Goal: Task Accomplishment & Management: Use online tool/utility

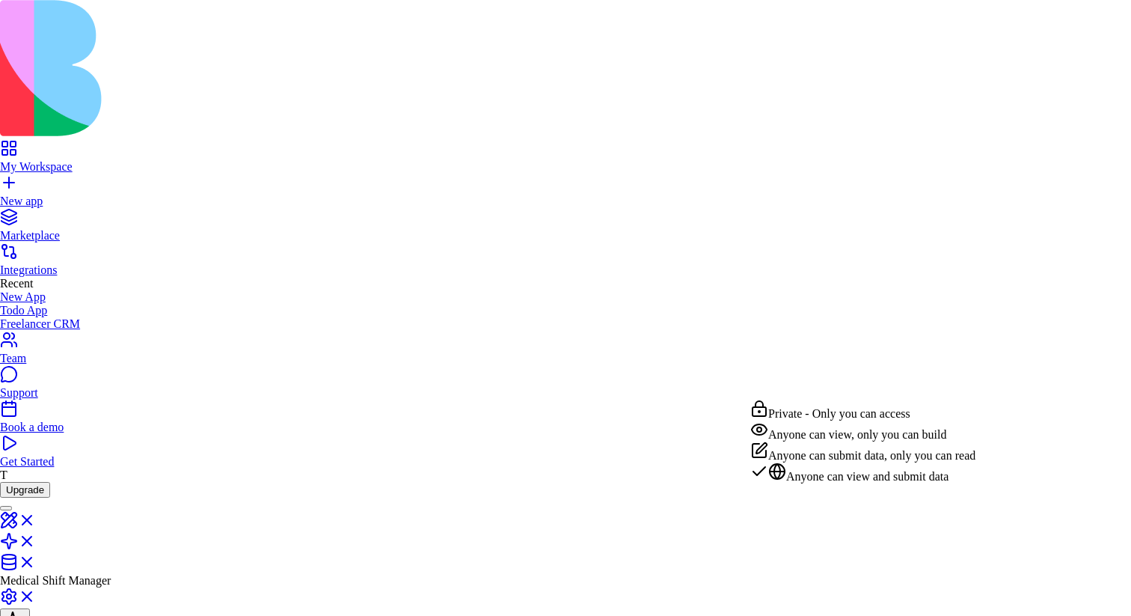
click at [837, 395] on html "**********" at bounding box center [565, 619] width 1131 height 1238
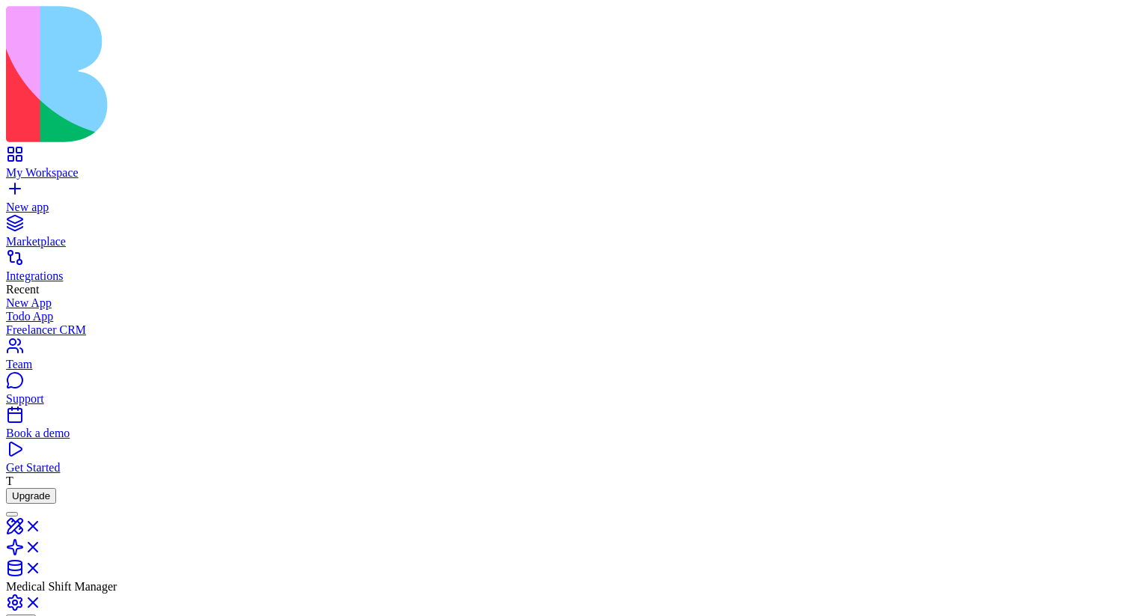
click at [836, 390] on html "**********" at bounding box center [565, 622] width 1131 height 1244
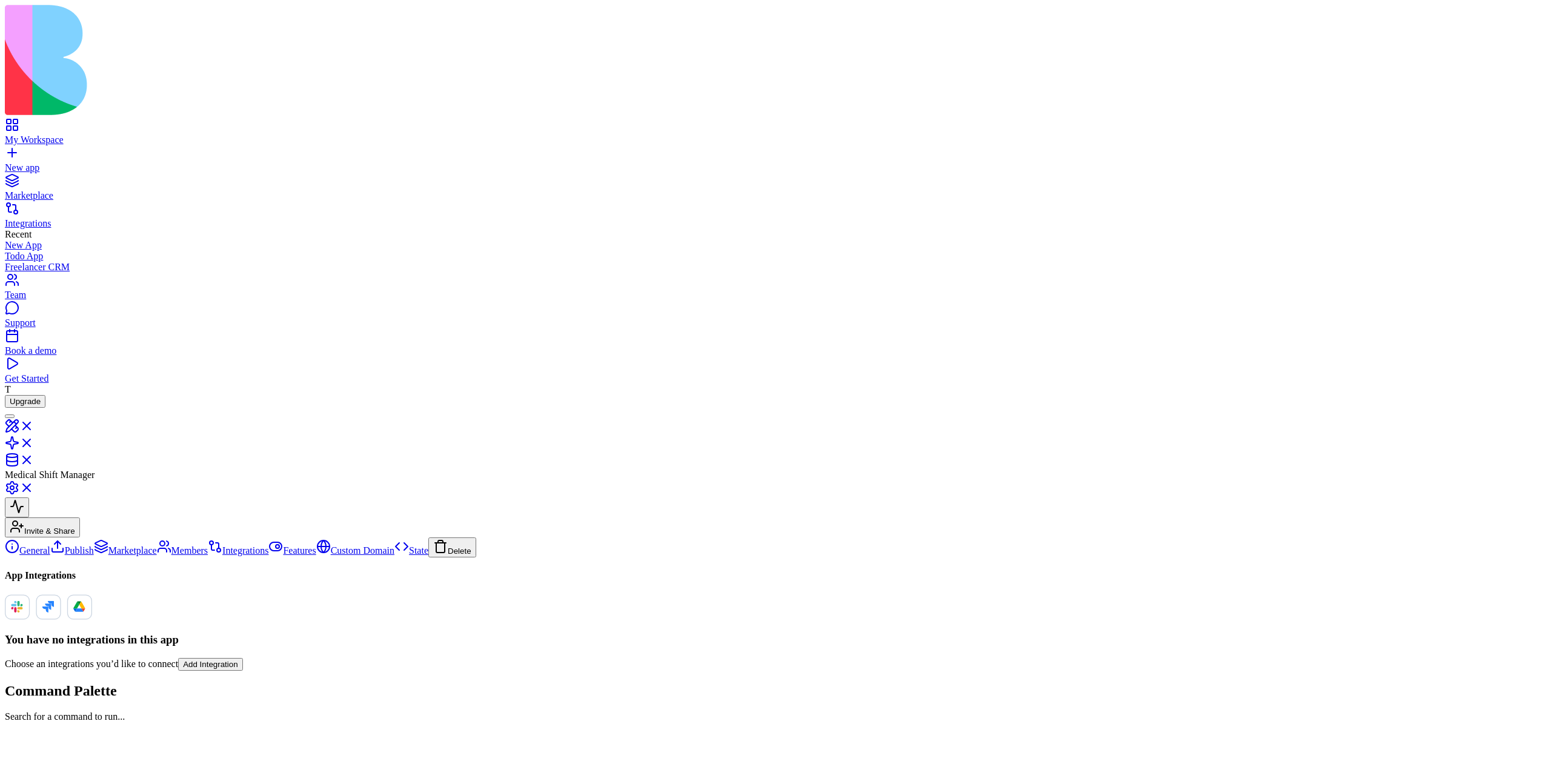
click at [544, 570] on main "App Integrations You have no integrations in this app Choose an integrations yo…" at bounding box center [775, 620] width 1541 height 100
click at [62, 407] on div "Medical Shift Manager" at bounding box center [775, 444] width 1541 height 73
click at [10, 416] on div at bounding box center [10, 416] width 0 height 0
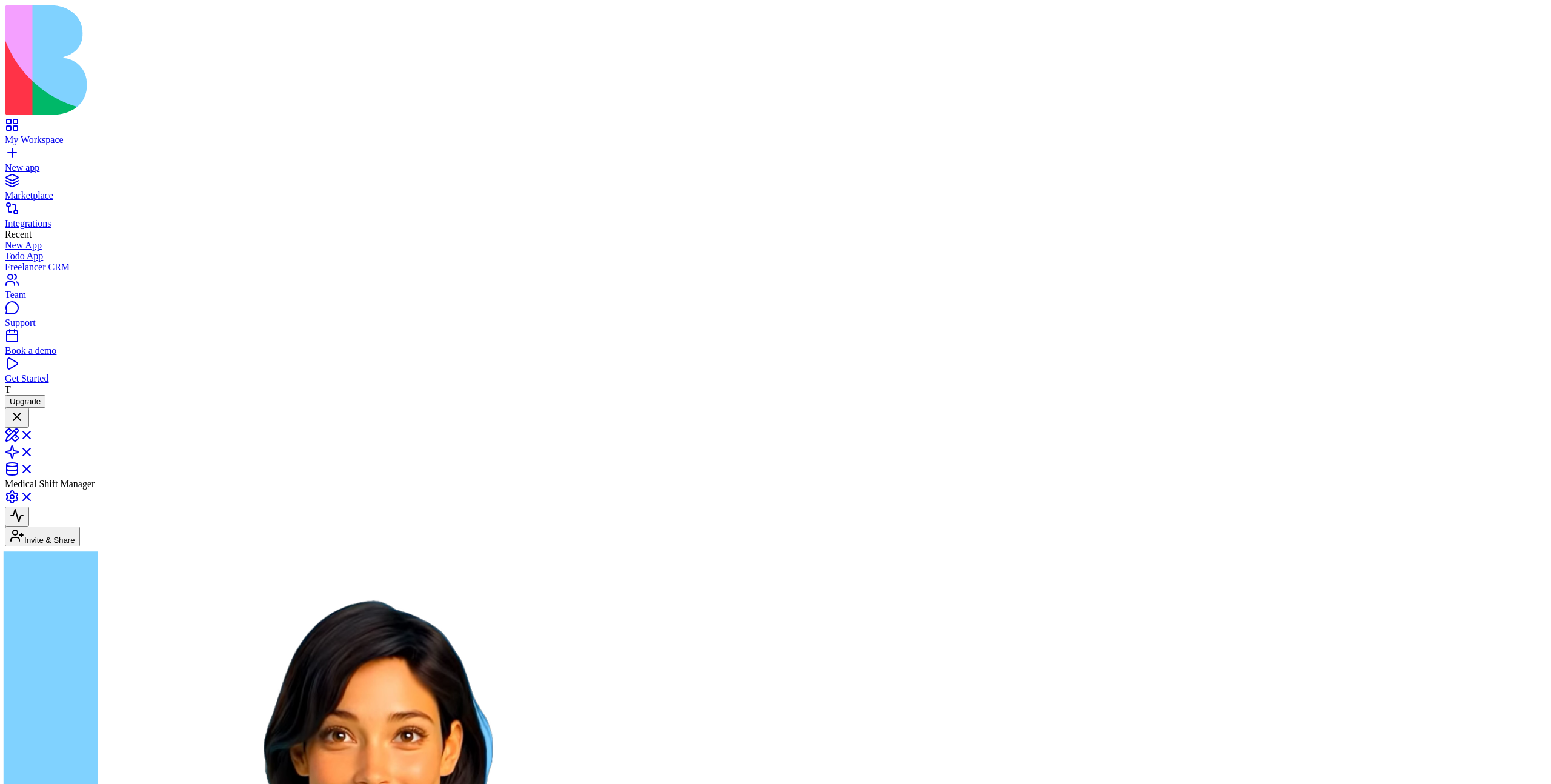
scroll to position [250, 0]
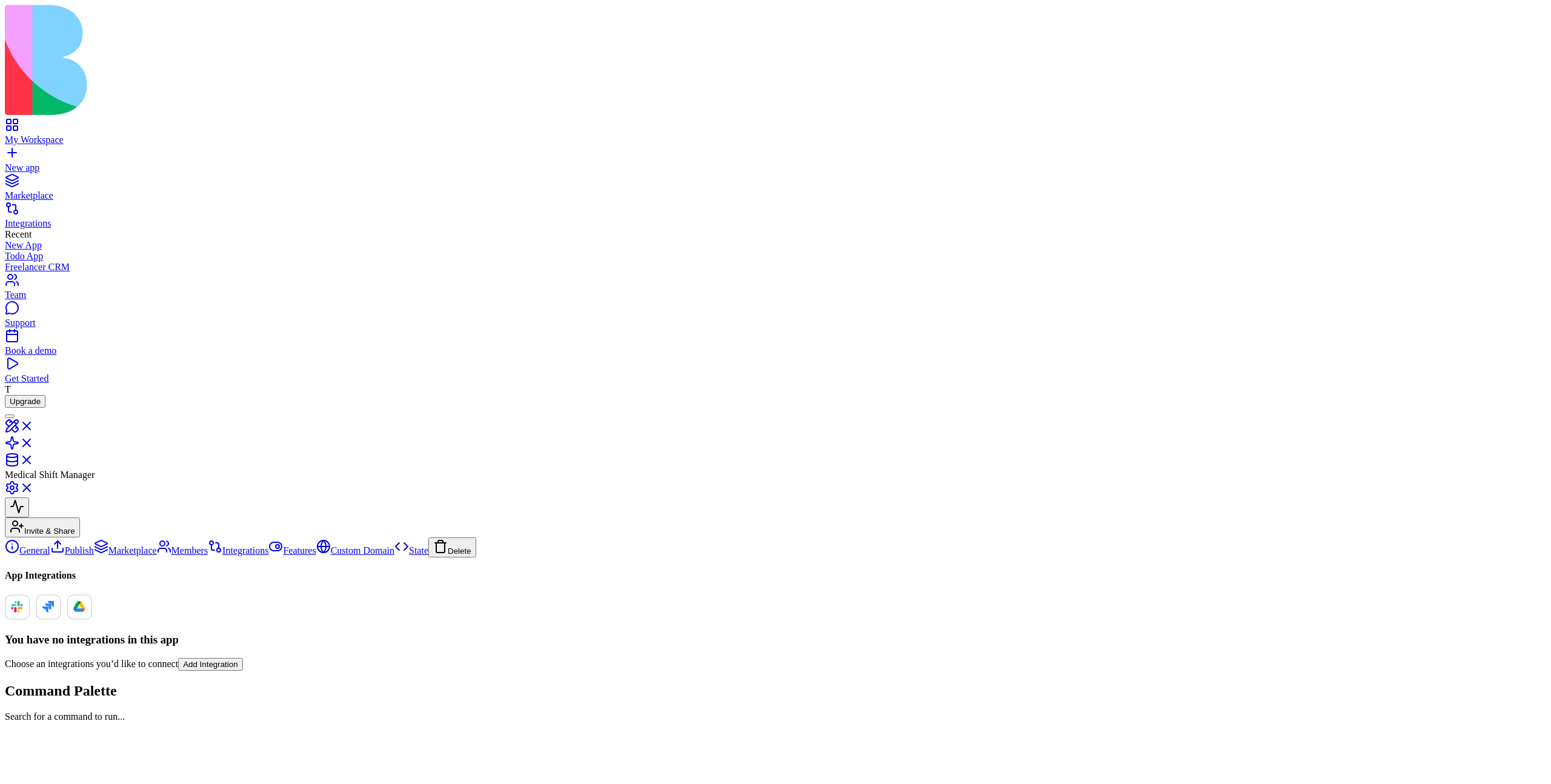
click at [10, 416] on div at bounding box center [10, 416] width 0 height 0
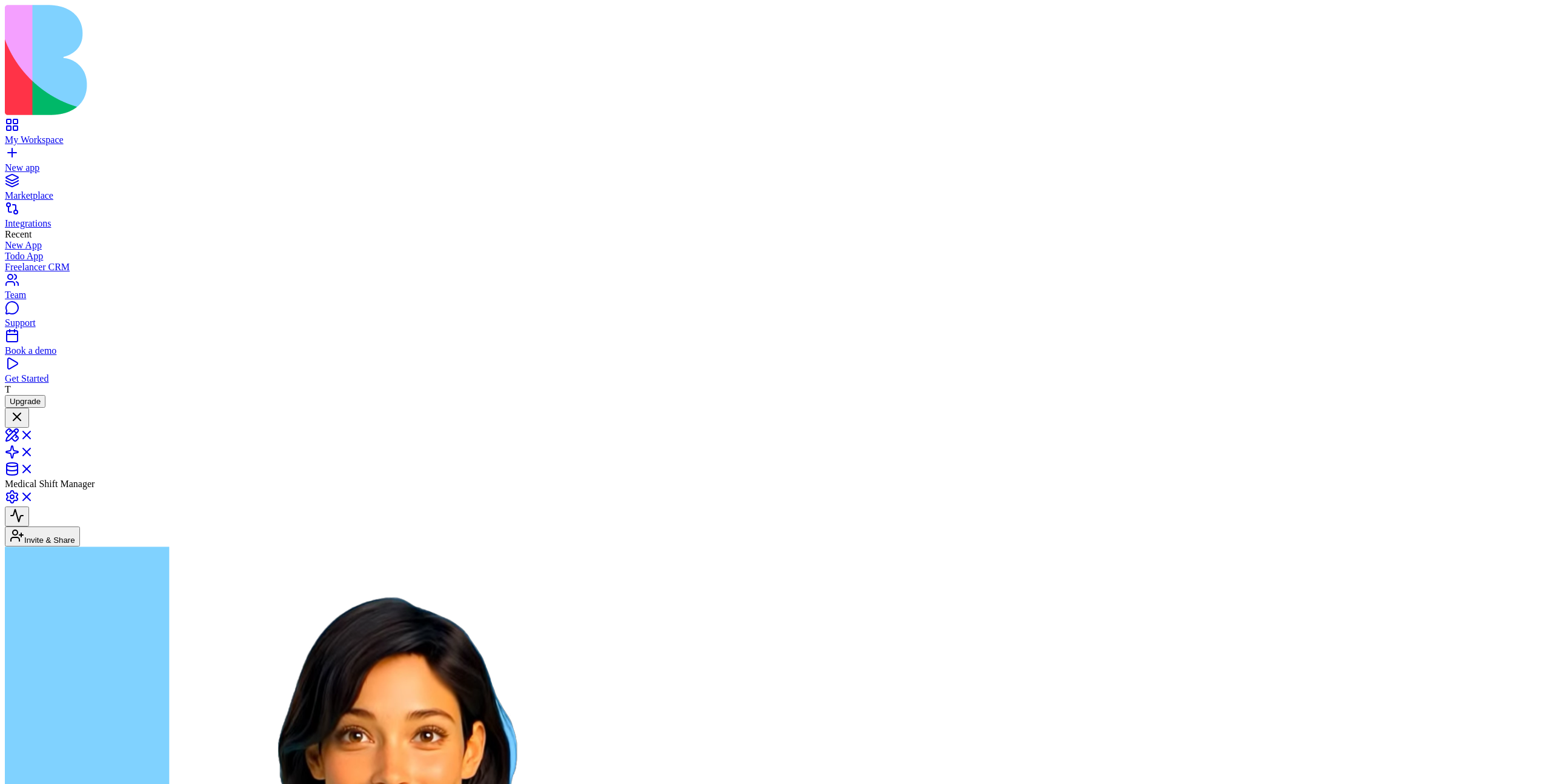
scroll to position [250, 0]
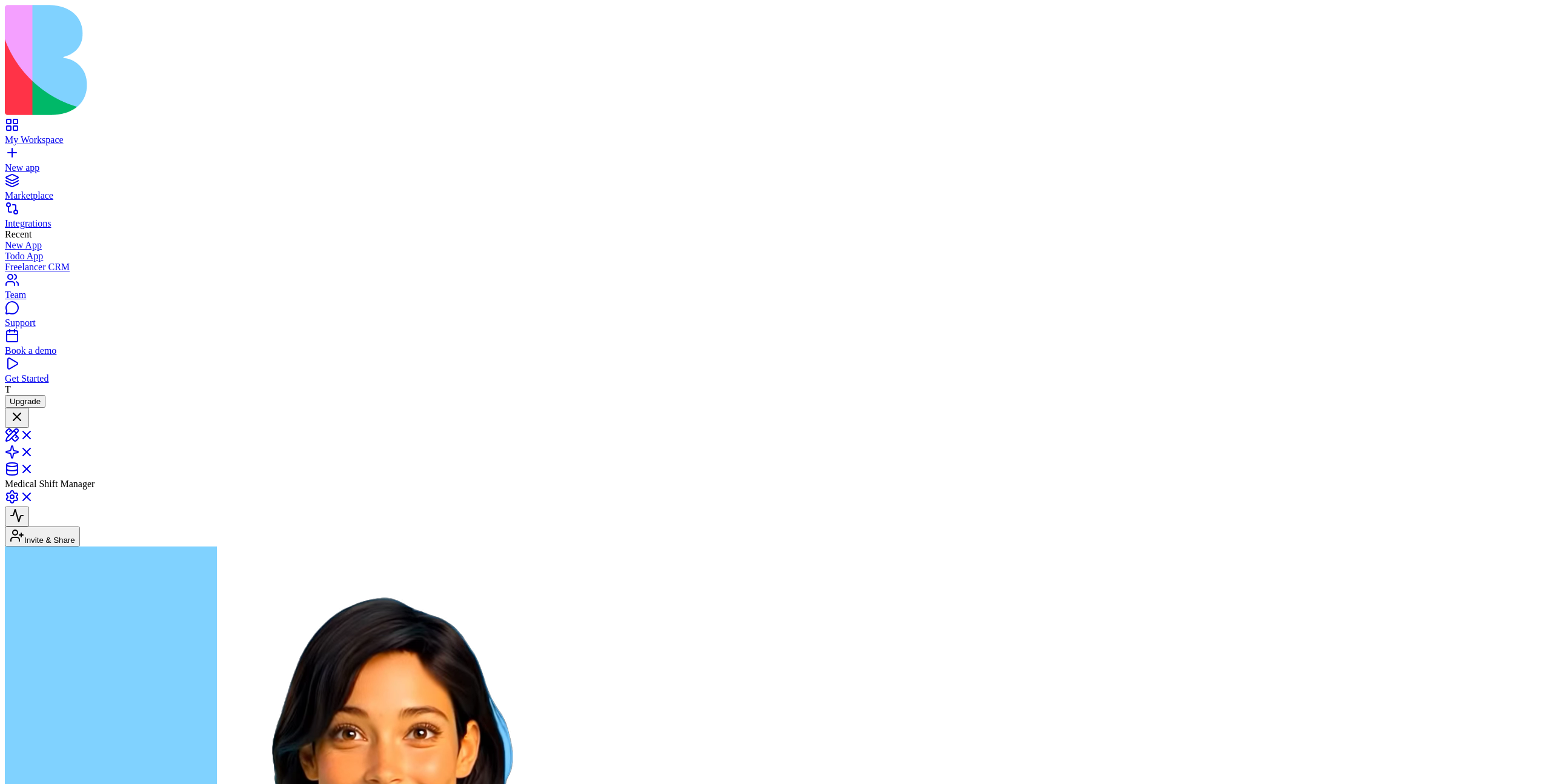
type textarea "**********"
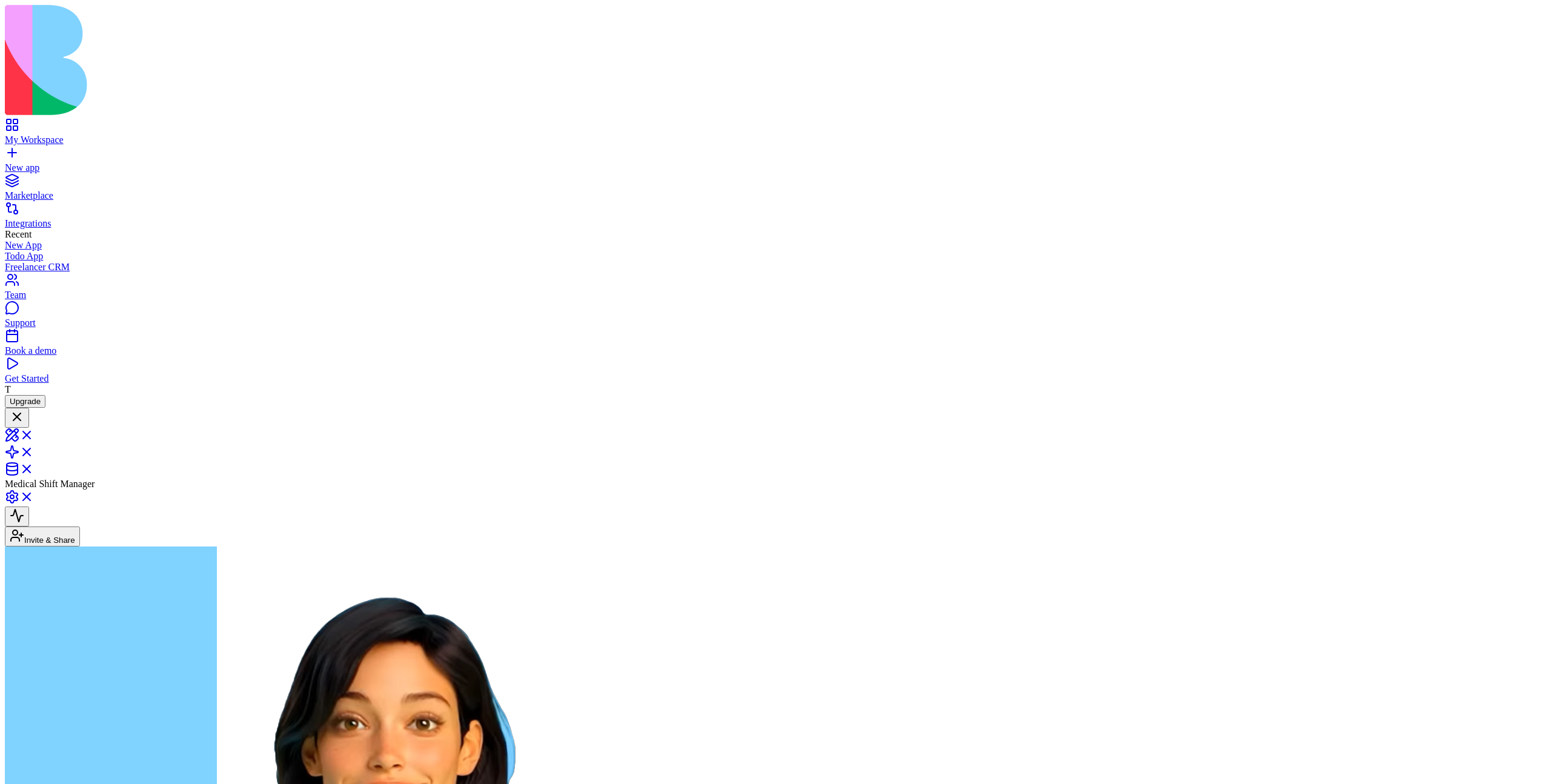
scroll to position [0, 0]
click at [34, 467] on link at bounding box center [19, 472] width 29 height 11
click at [34, 434] on link at bounding box center [19, 439] width 29 height 11
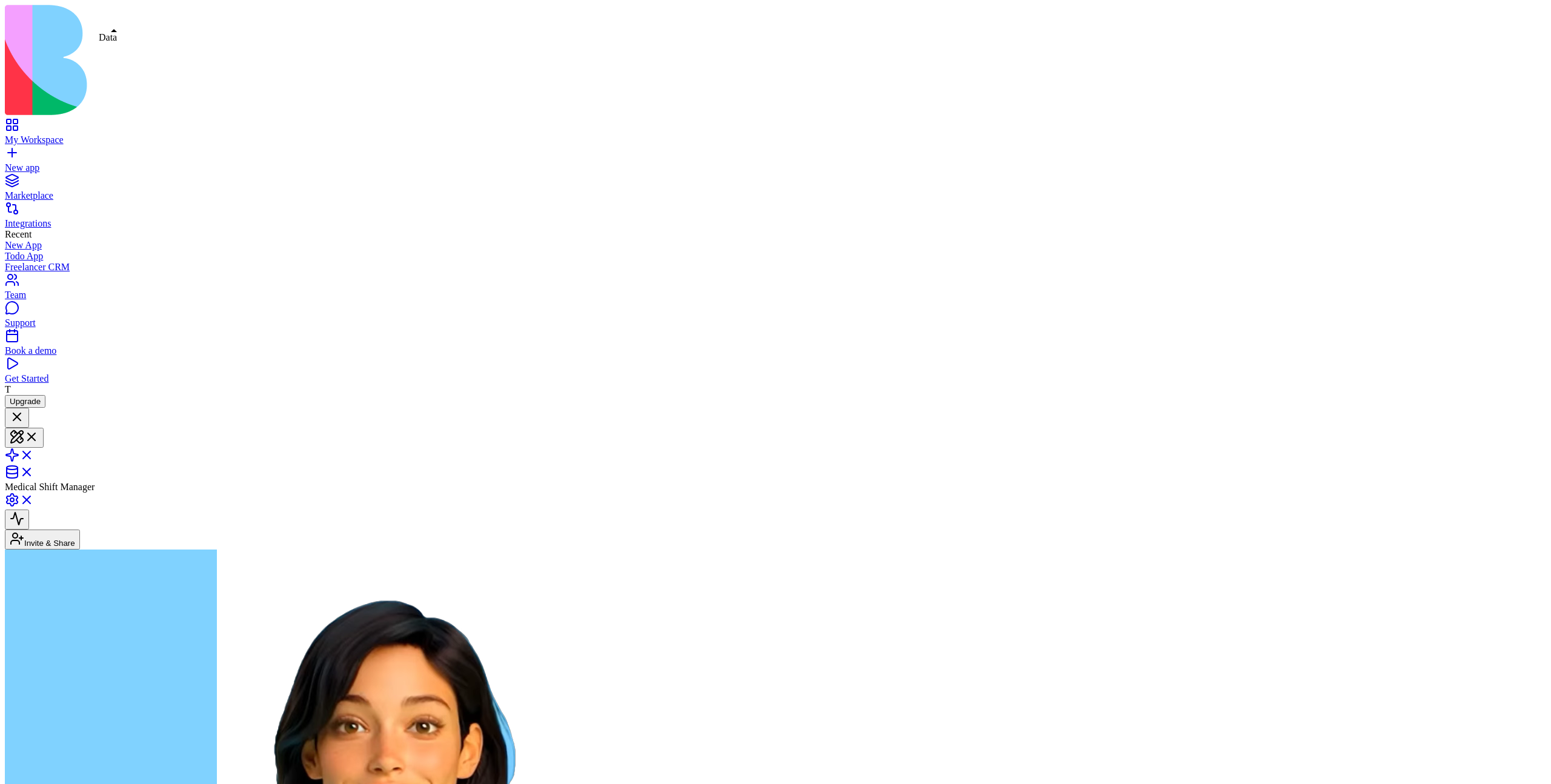
click at [34, 471] on link at bounding box center [19, 475] width 29 height 11
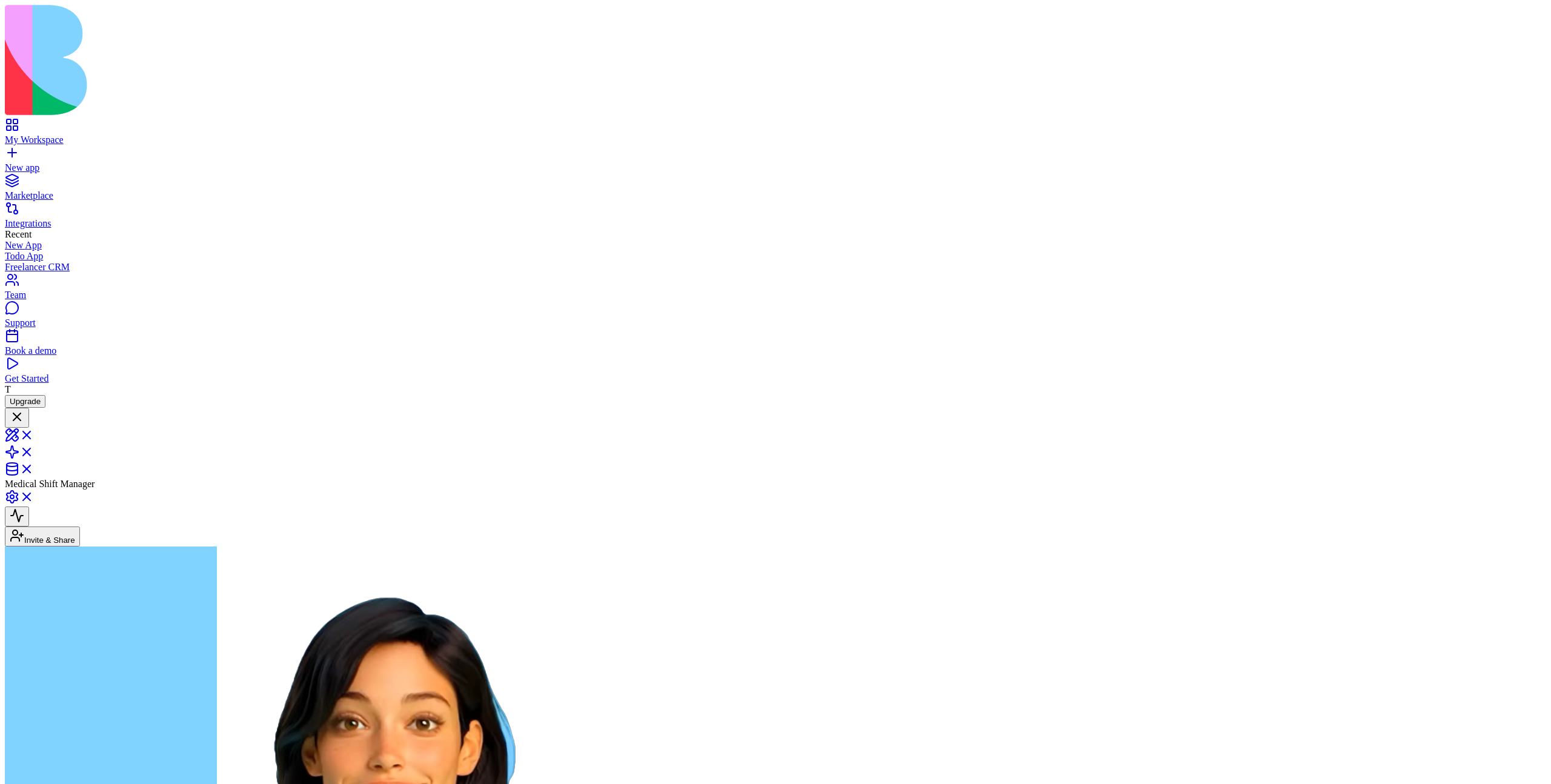
scroll to position [526, 0]
click at [1408, 407] on header "Medical Shift Manager Invite & Share" at bounding box center [775, 476] width 1541 height 138
click at [34, 496] on link at bounding box center [19, 501] width 29 height 11
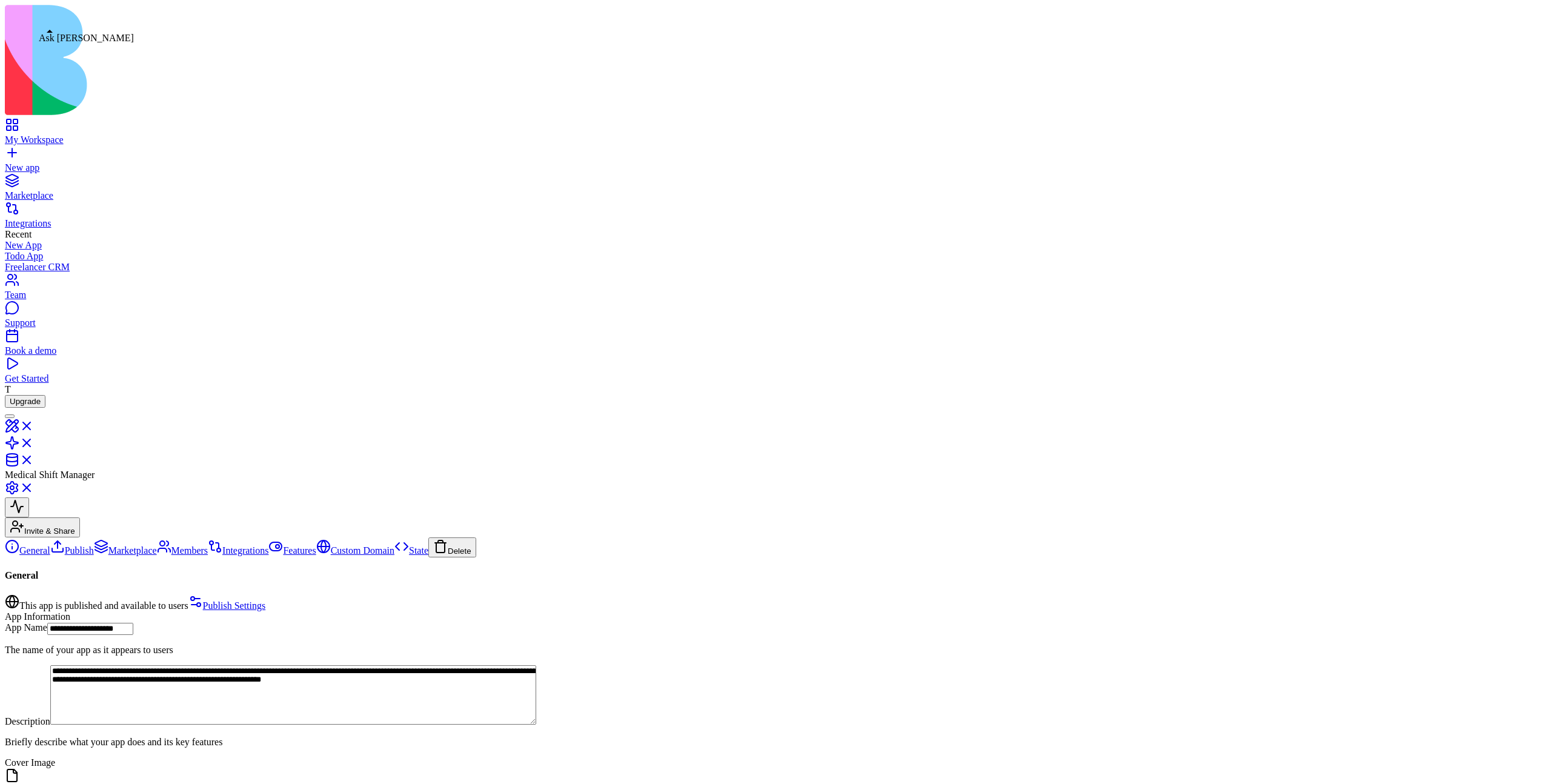
click at [10, 416] on div at bounding box center [10, 416] width 0 height 0
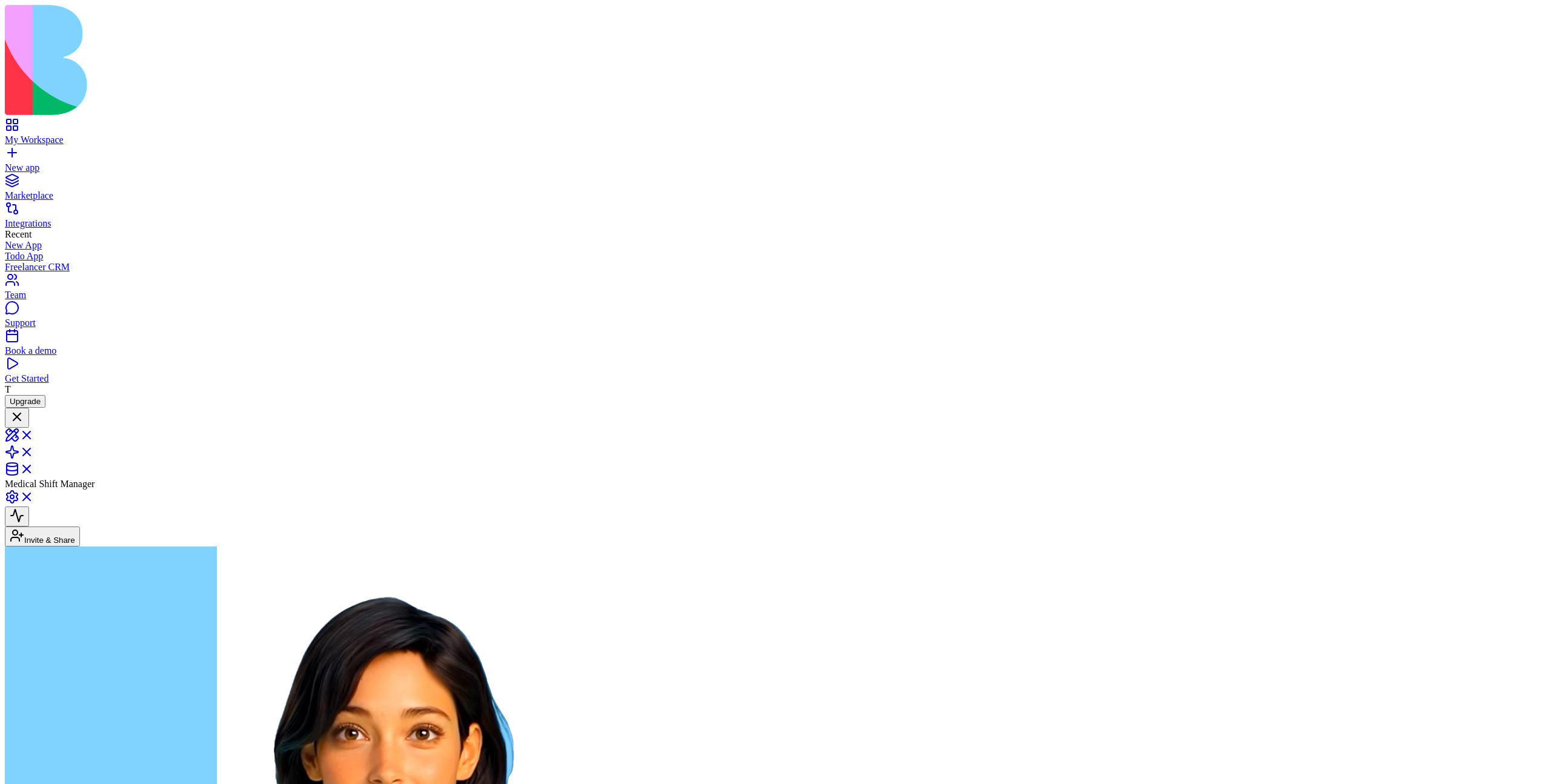
type textarea "*"
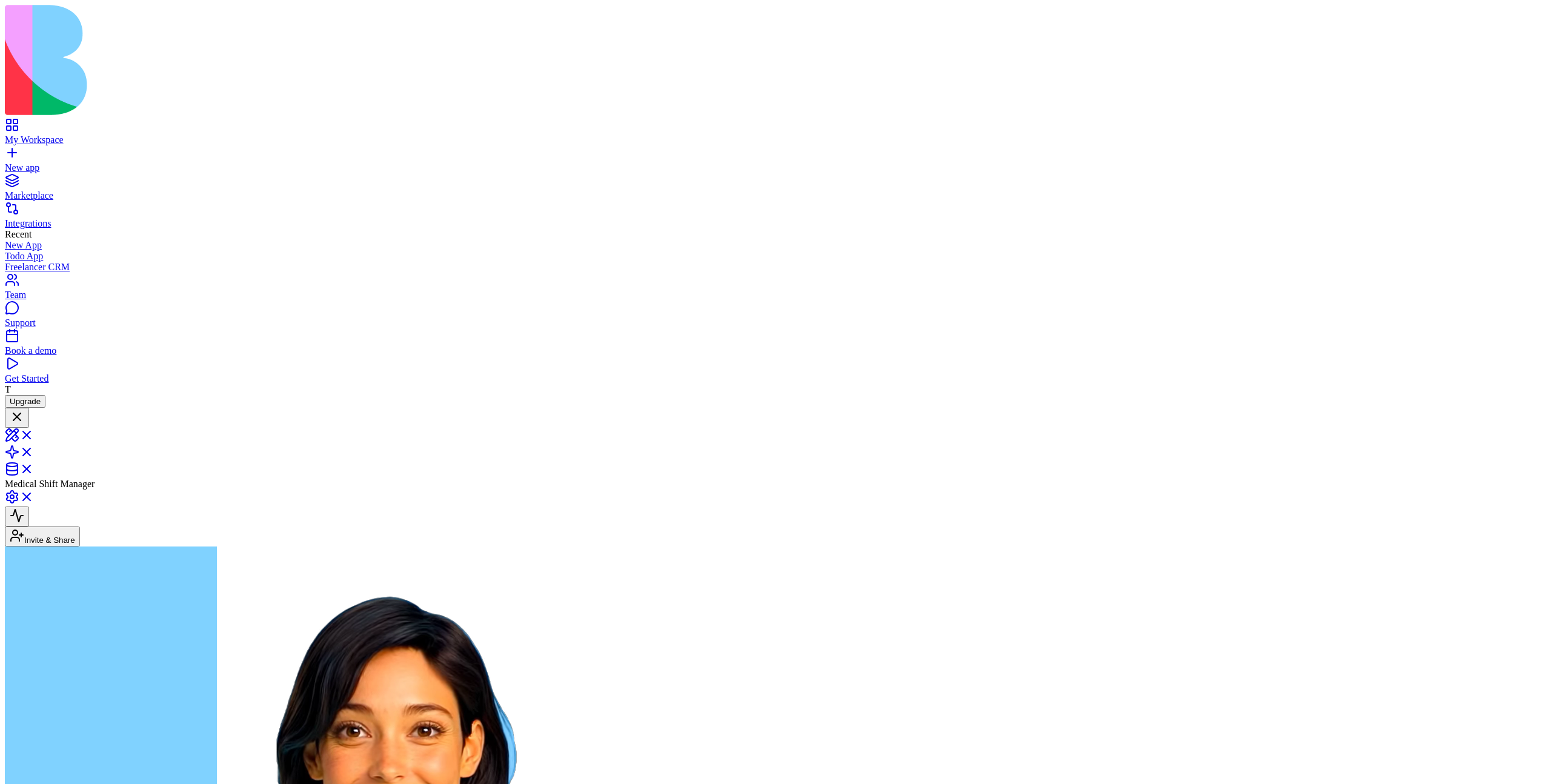
type textarea "**********"
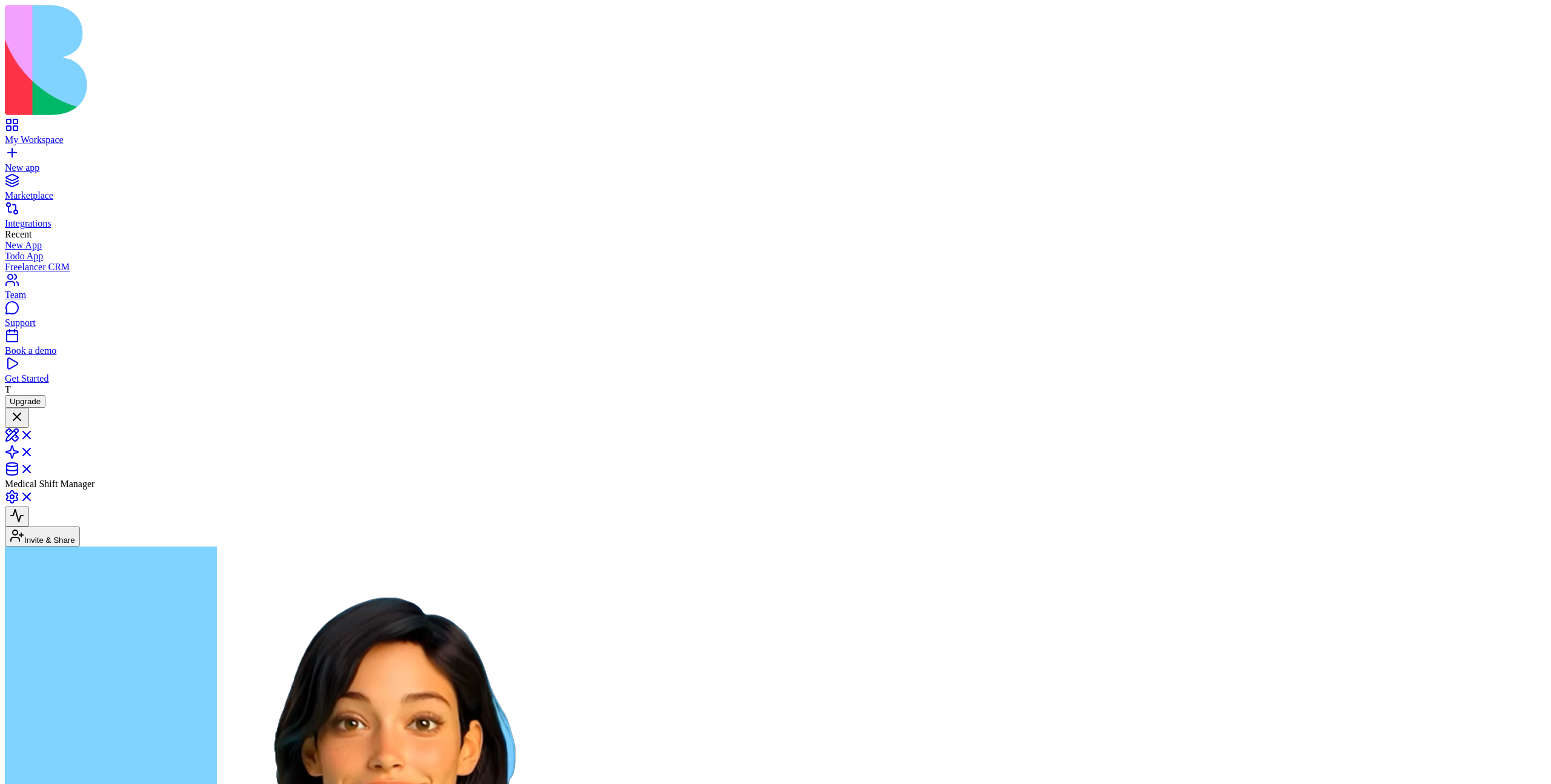
scroll to position [1074, 0]
click at [22, 407] on div "T Upgrade" at bounding box center [775, 395] width 1541 height 23
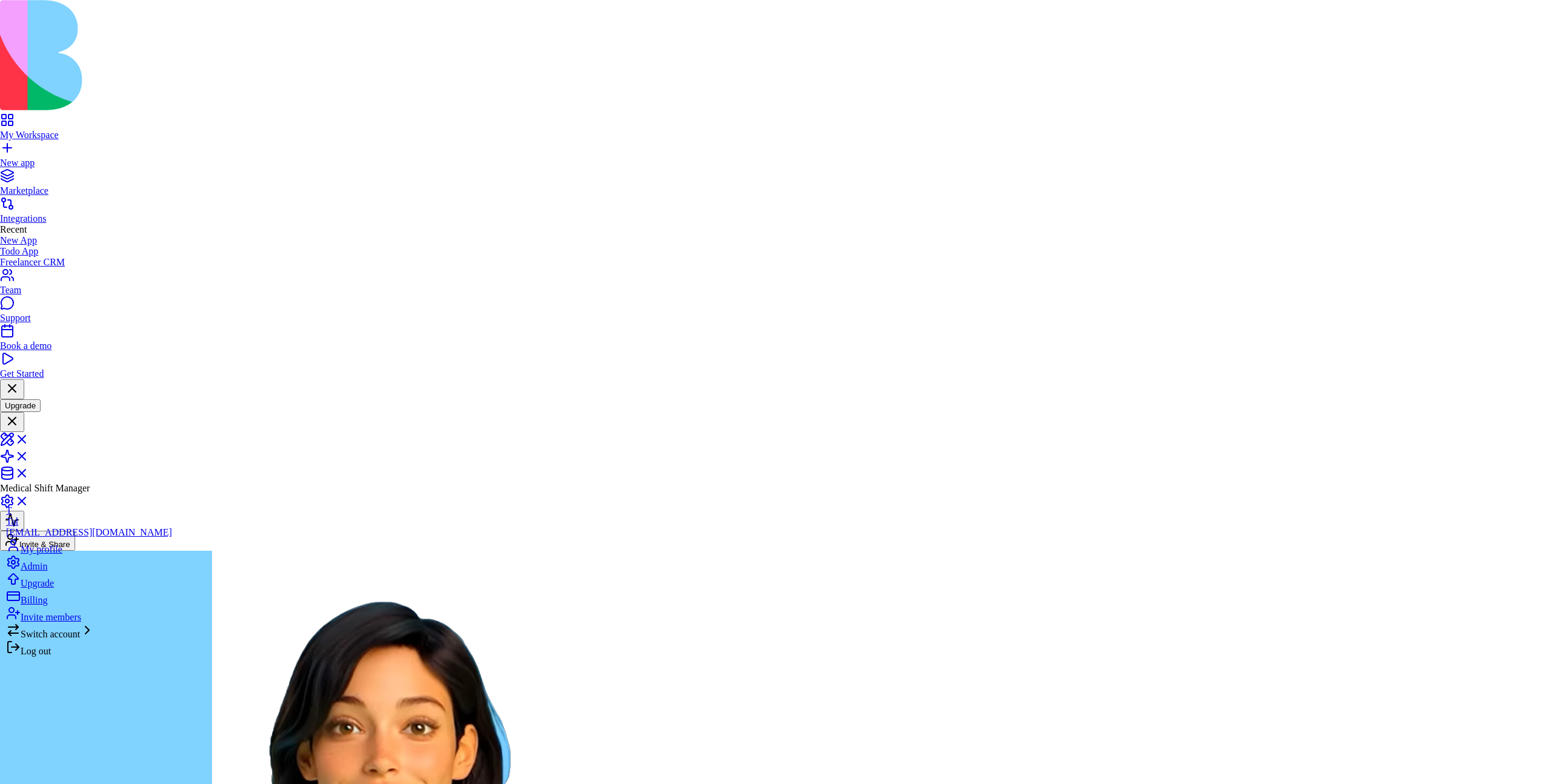
click at [71, 589] on div "Upgrade" at bounding box center [88, 580] width 166 height 17
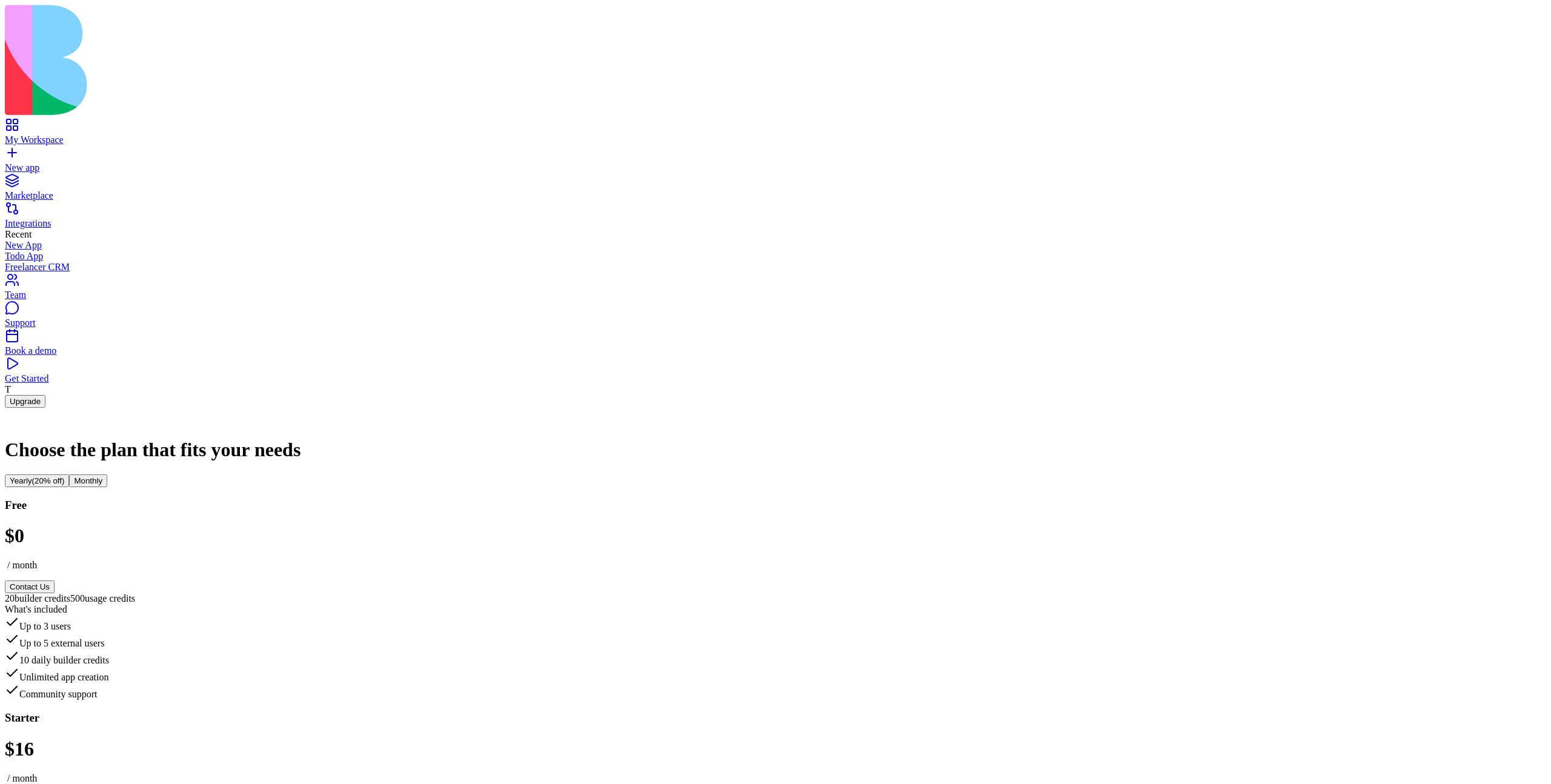
click at [8, 407] on div "T Upgrade" at bounding box center [775, 395] width 1541 height 23
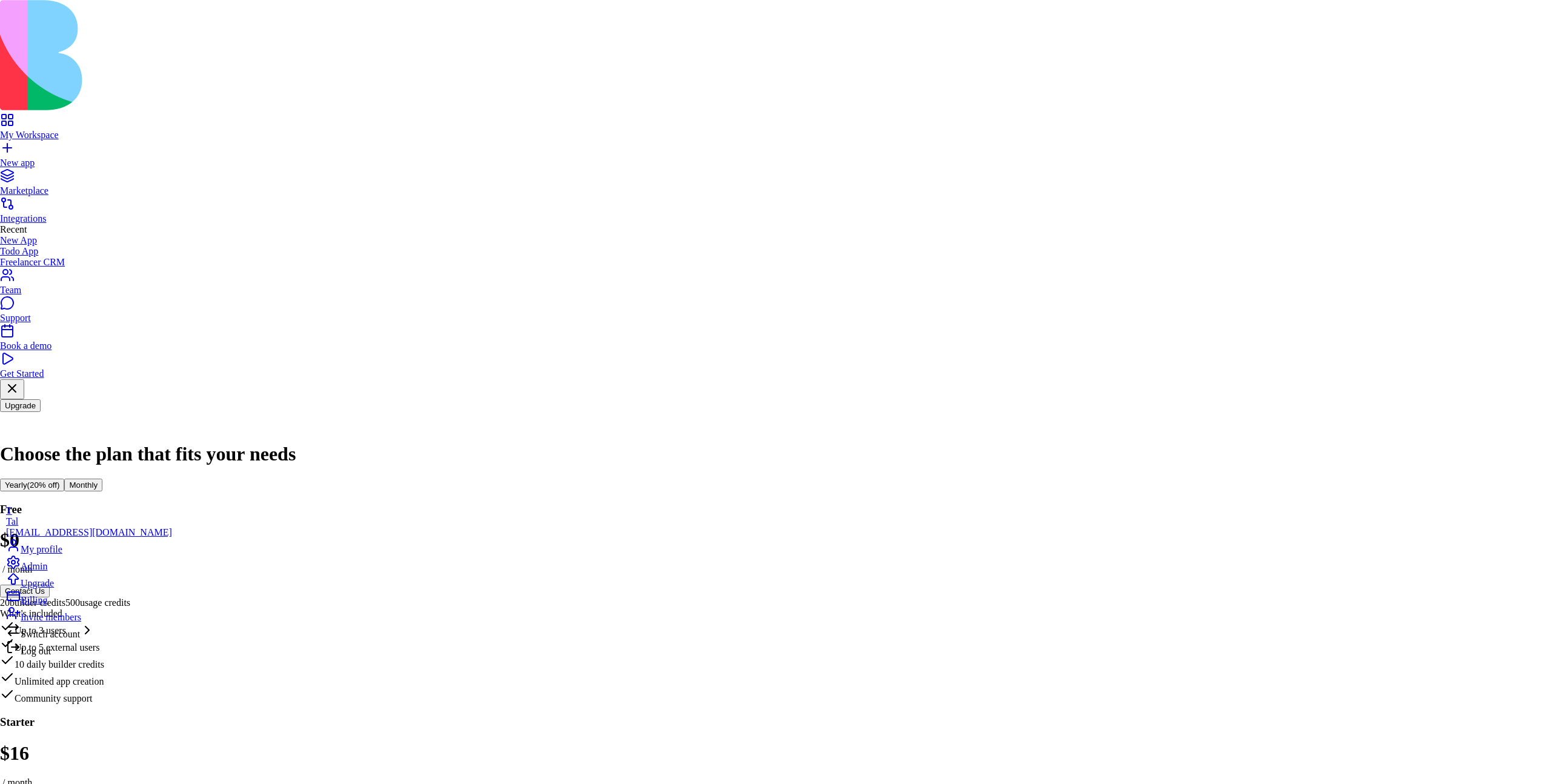
click at [57, 606] on div "Billing" at bounding box center [88, 597] width 166 height 17
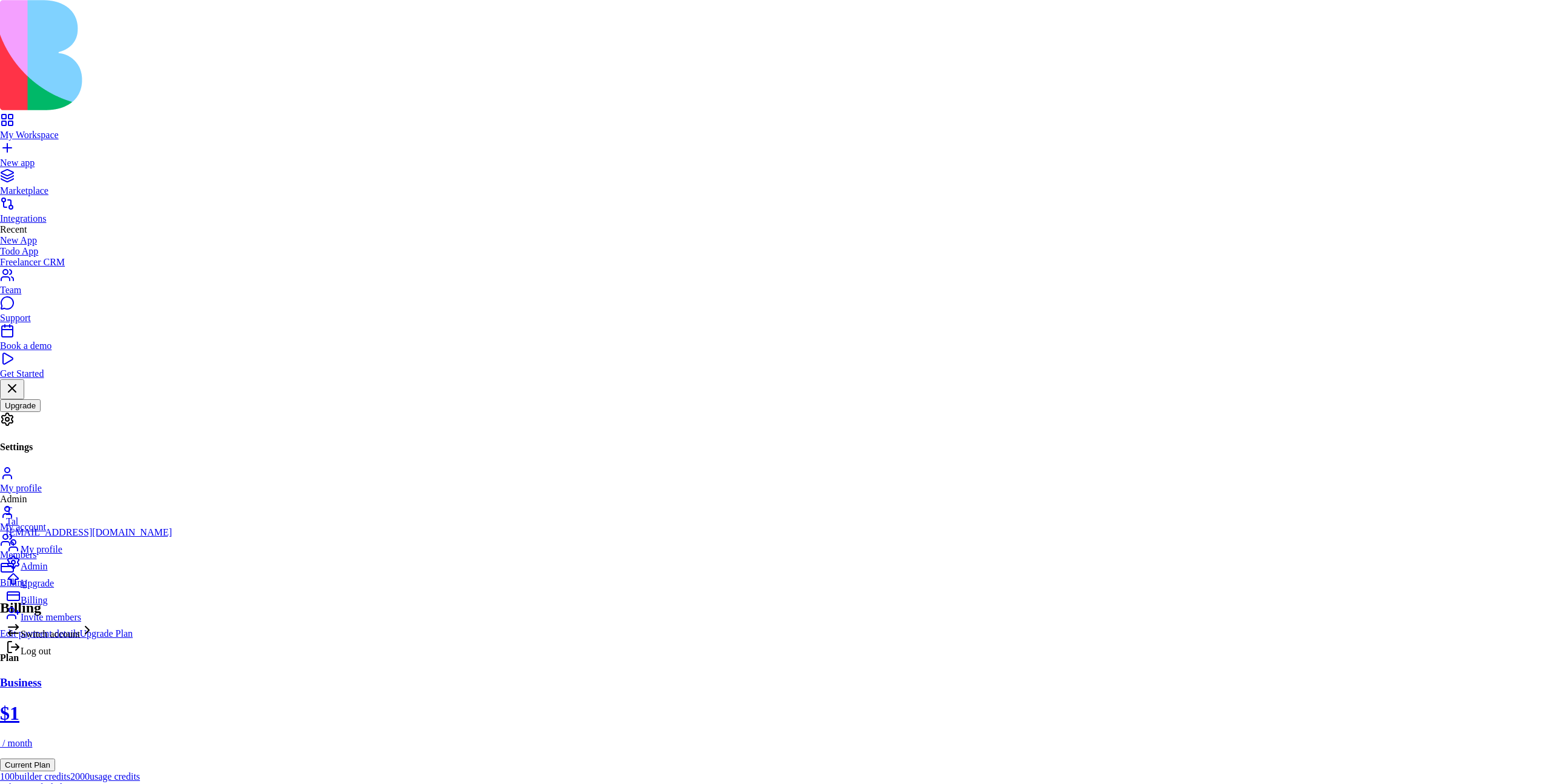
click at [101, 572] on div "Admin" at bounding box center [88, 563] width 166 height 17
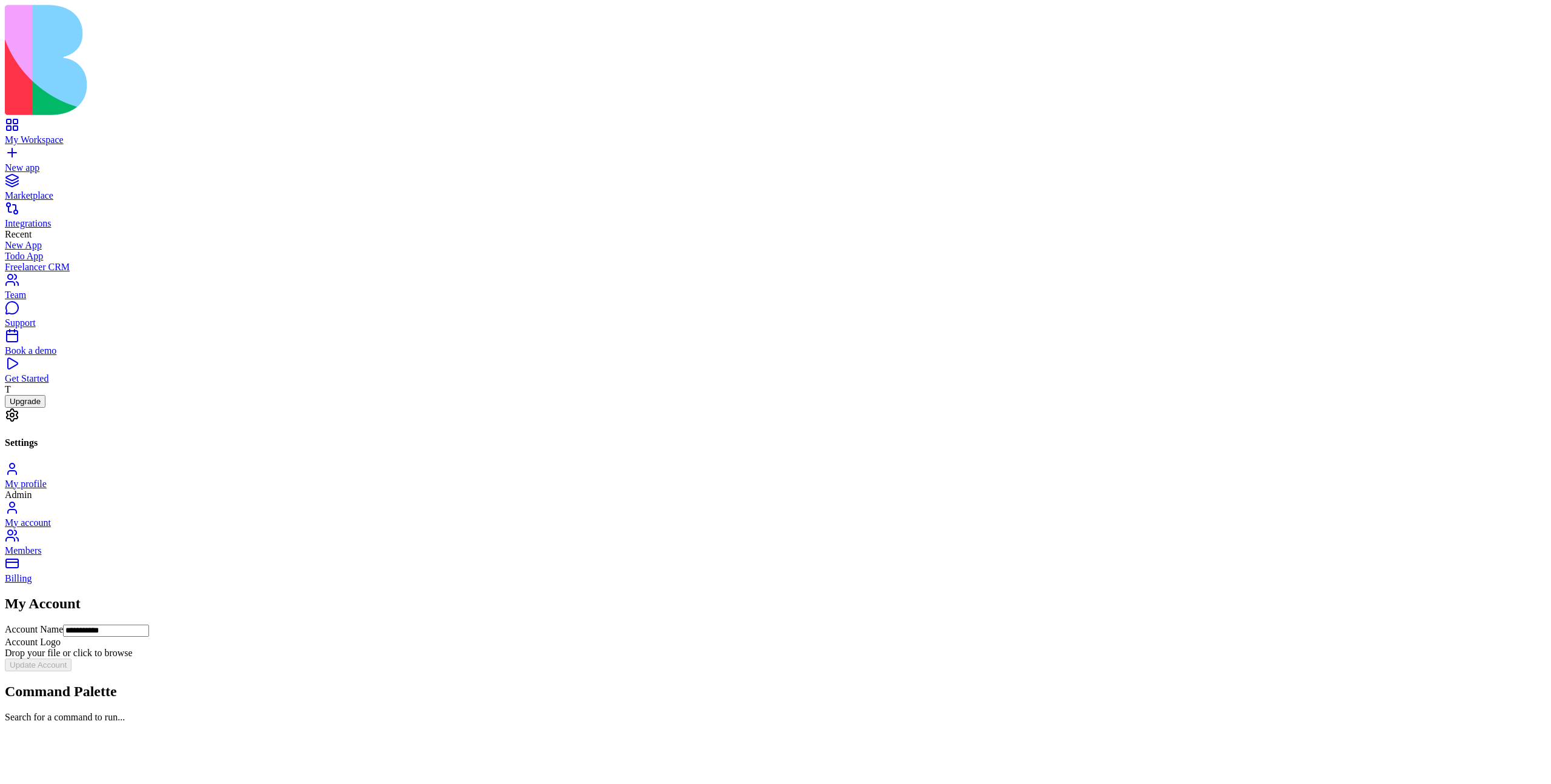
click at [261, 467] on link "My profile" at bounding box center [775, 478] width 1541 height 22
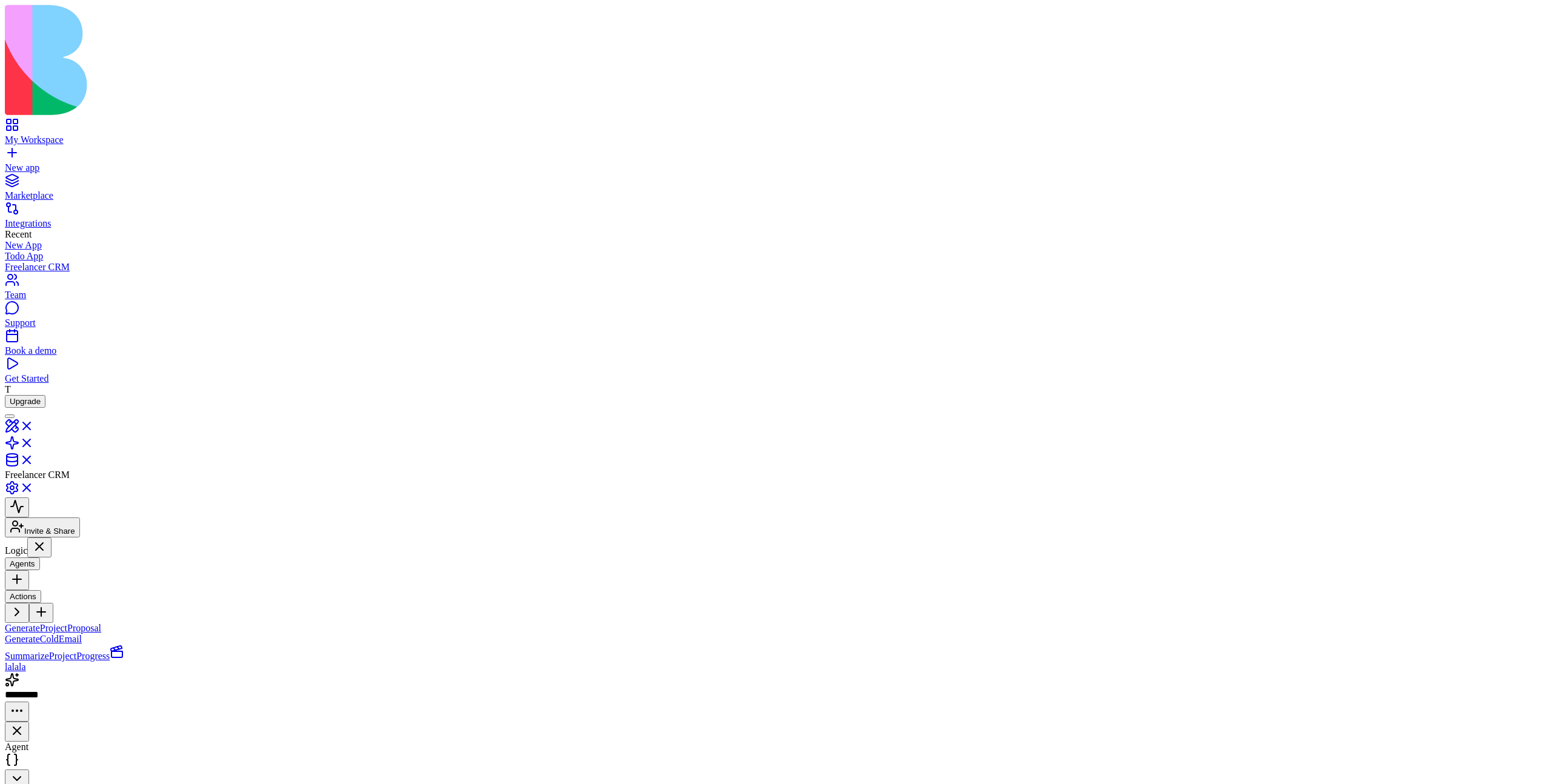
drag, startPoint x: 861, startPoint y: 380, endPoint x: 881, endPoint y: 229, distance: 152.3
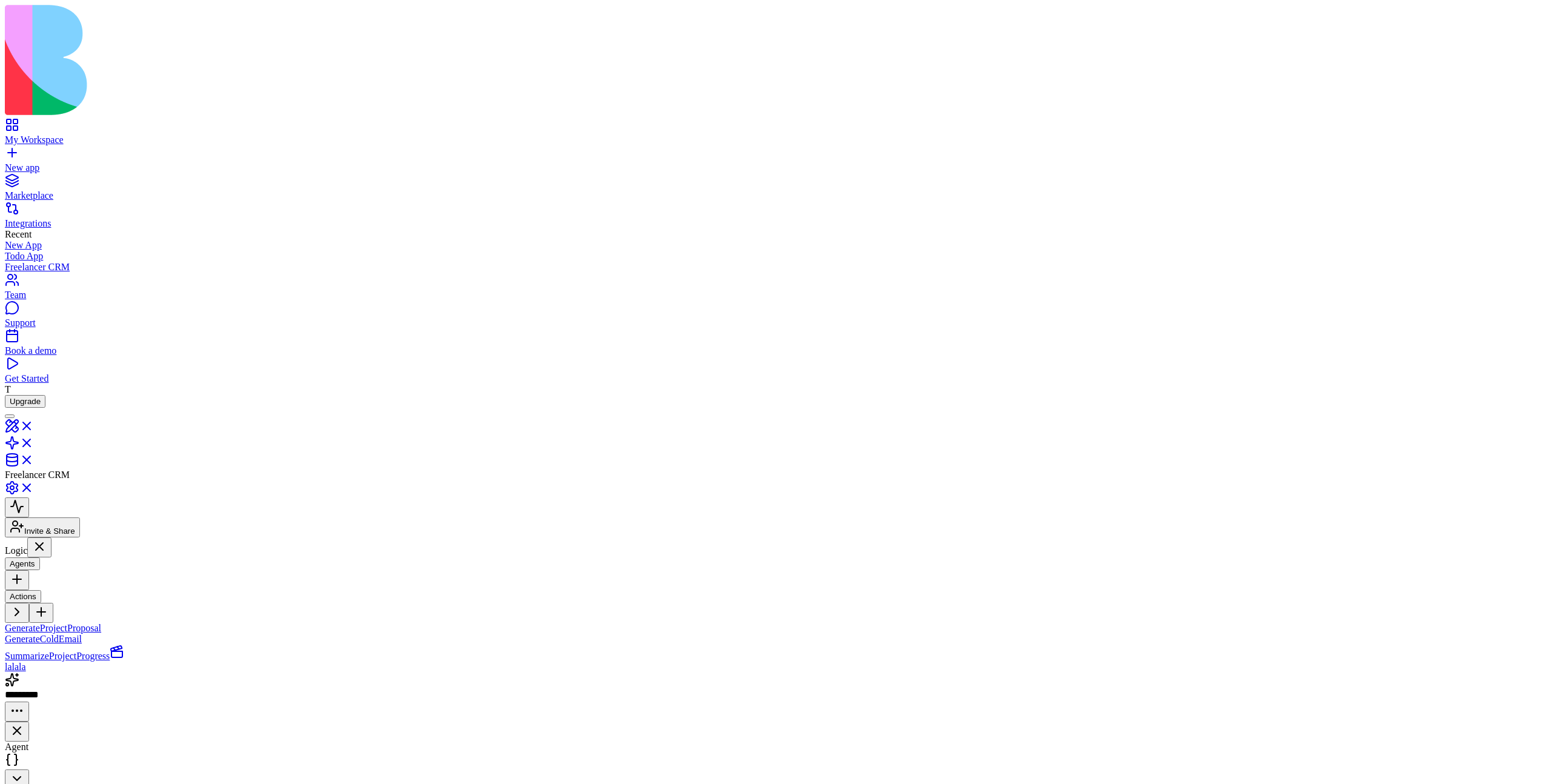
click at [82, 633] on link "GenerateColdEmail" at bounding box center [43, 638] width 77 height 11
click at [109, 650] on span "SummarizeProjectProgress" at bounding box center [57, 655] width 104 height 11
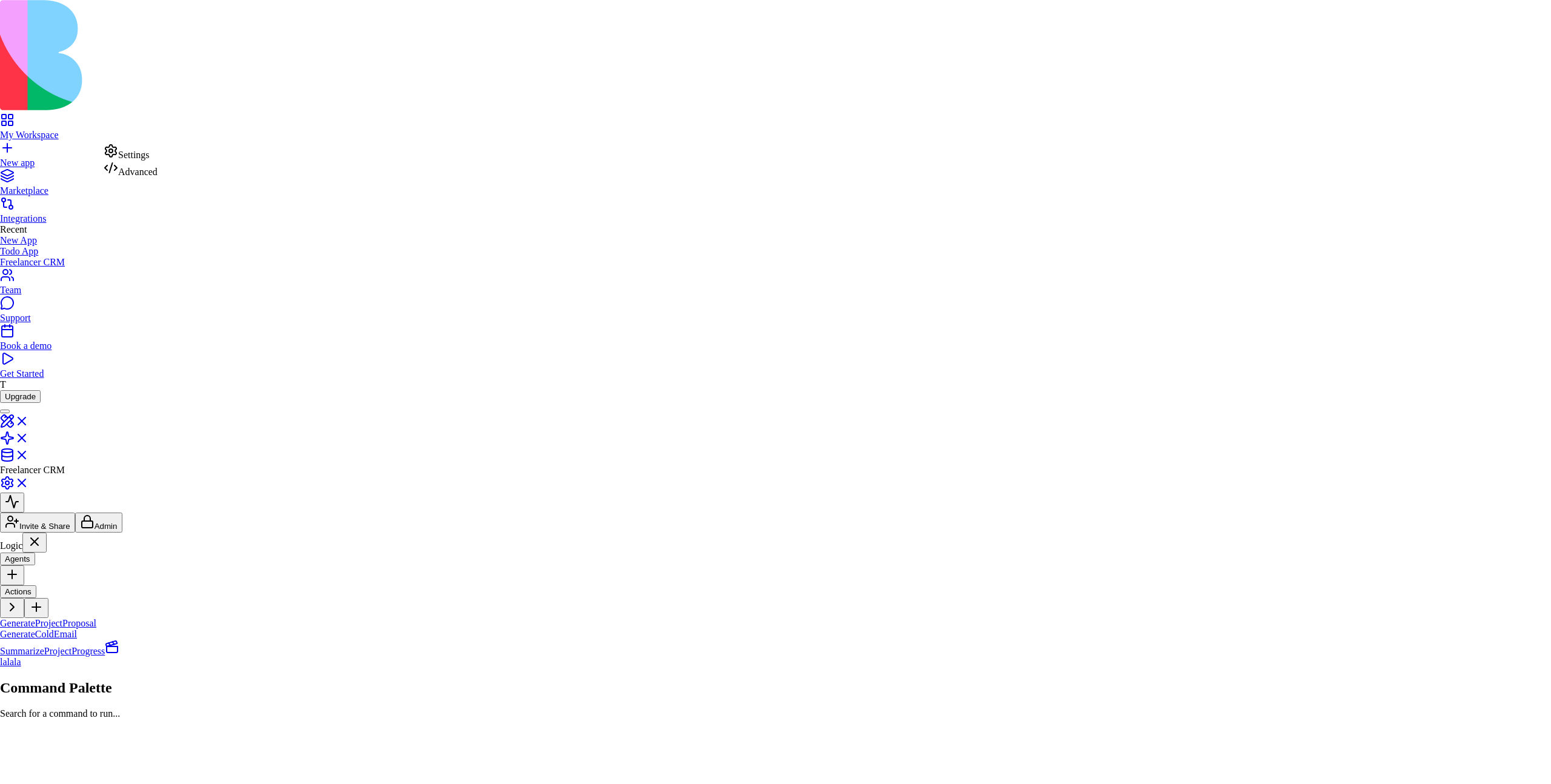
click at [87, 167] on html "My Workspace New app Marketplace Integrations Recent New App Todo App Freelance…" at bounding box center [775, 364] width 1551 height 729
click at [95, 310] on html "My Workspace New app Marketplace Integrations Recent New App Todo App Freelance…" at bounding box center [775, 364] width 1551 height 729
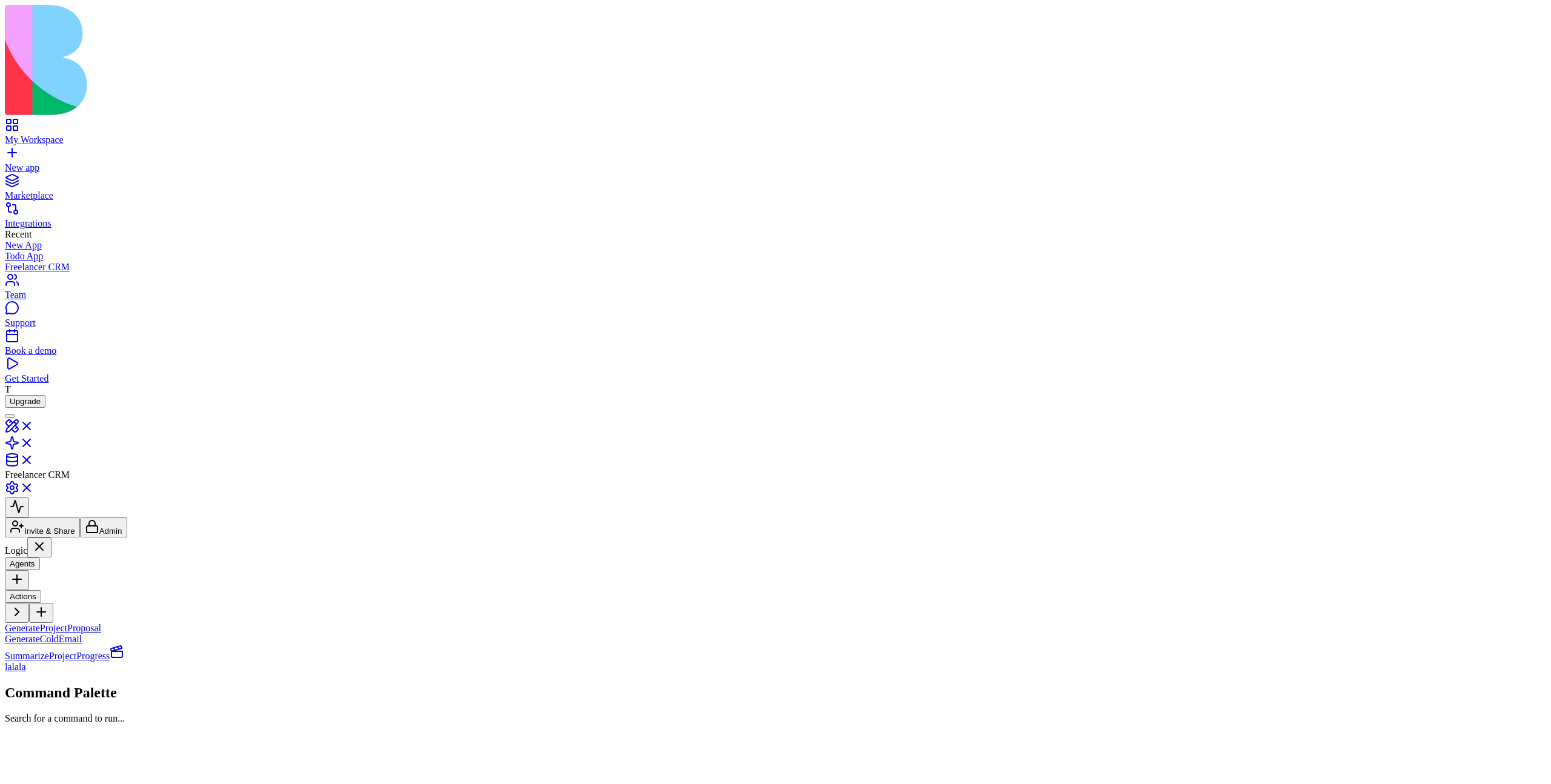
click at [29, 603] on button at bounding box center [17, 612] width 24 height 20
click at [36, 592] on span "Actions" at bounding box center [23, 596] width 27 height 9
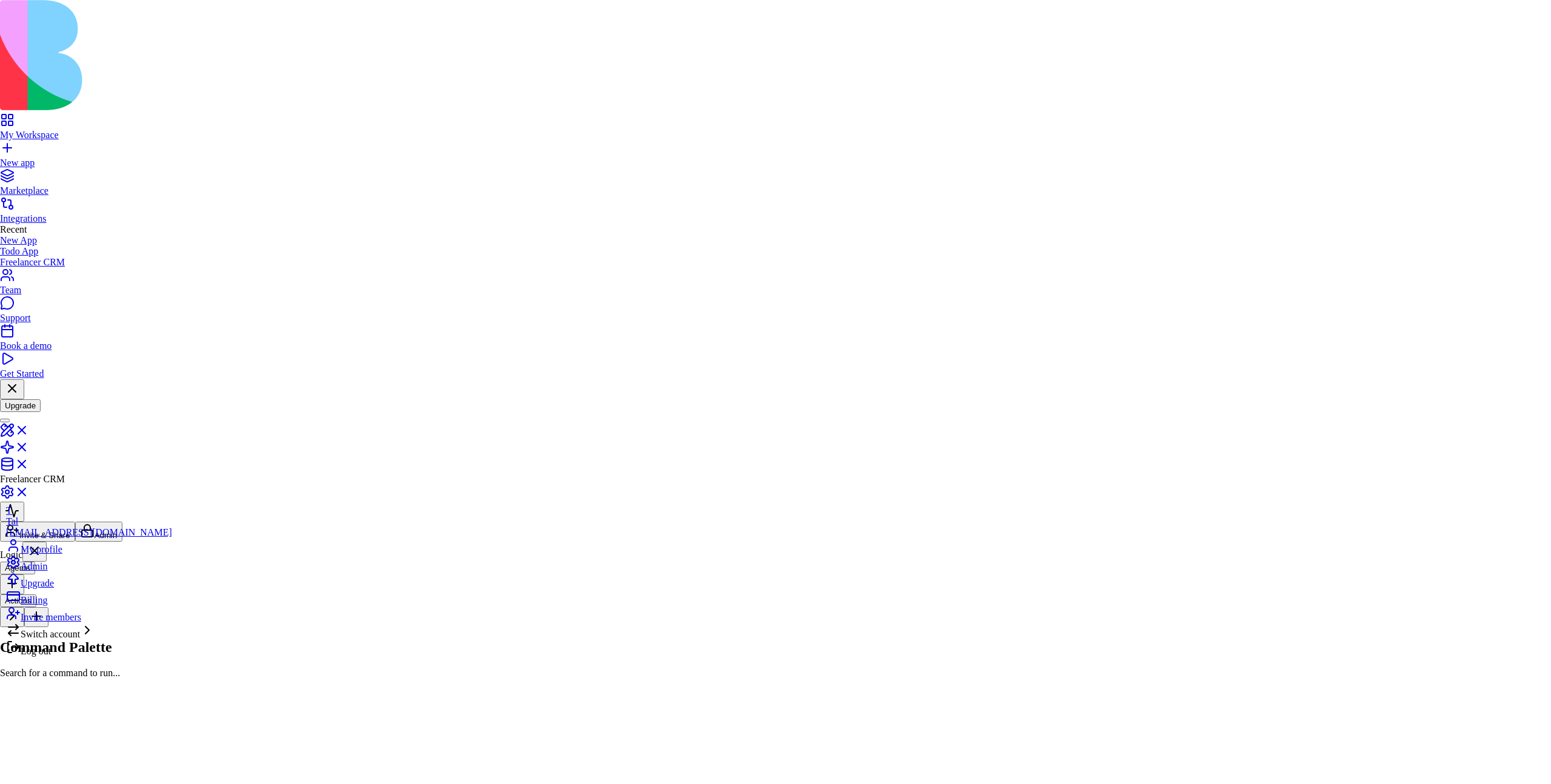
click at [38, 554] on span "My profile" at bounding box center [41, 549] width 42 height 11
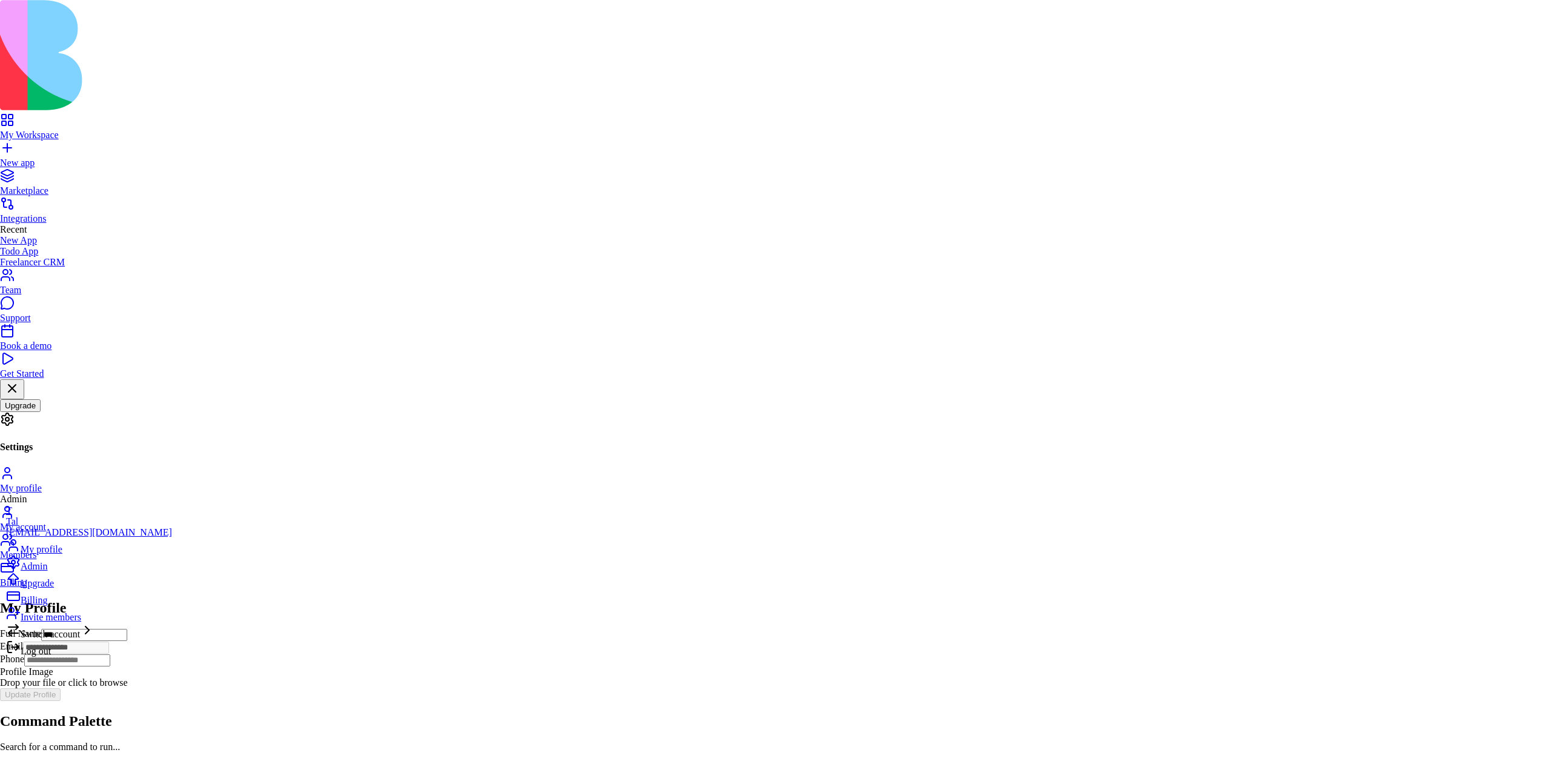
click at [47, 571] on span "Admin" at bounding box center [33, 566] width 27 height 11
click at [66, 606] on div "Billing" at bounding box center [88, 597] width 166 height 17
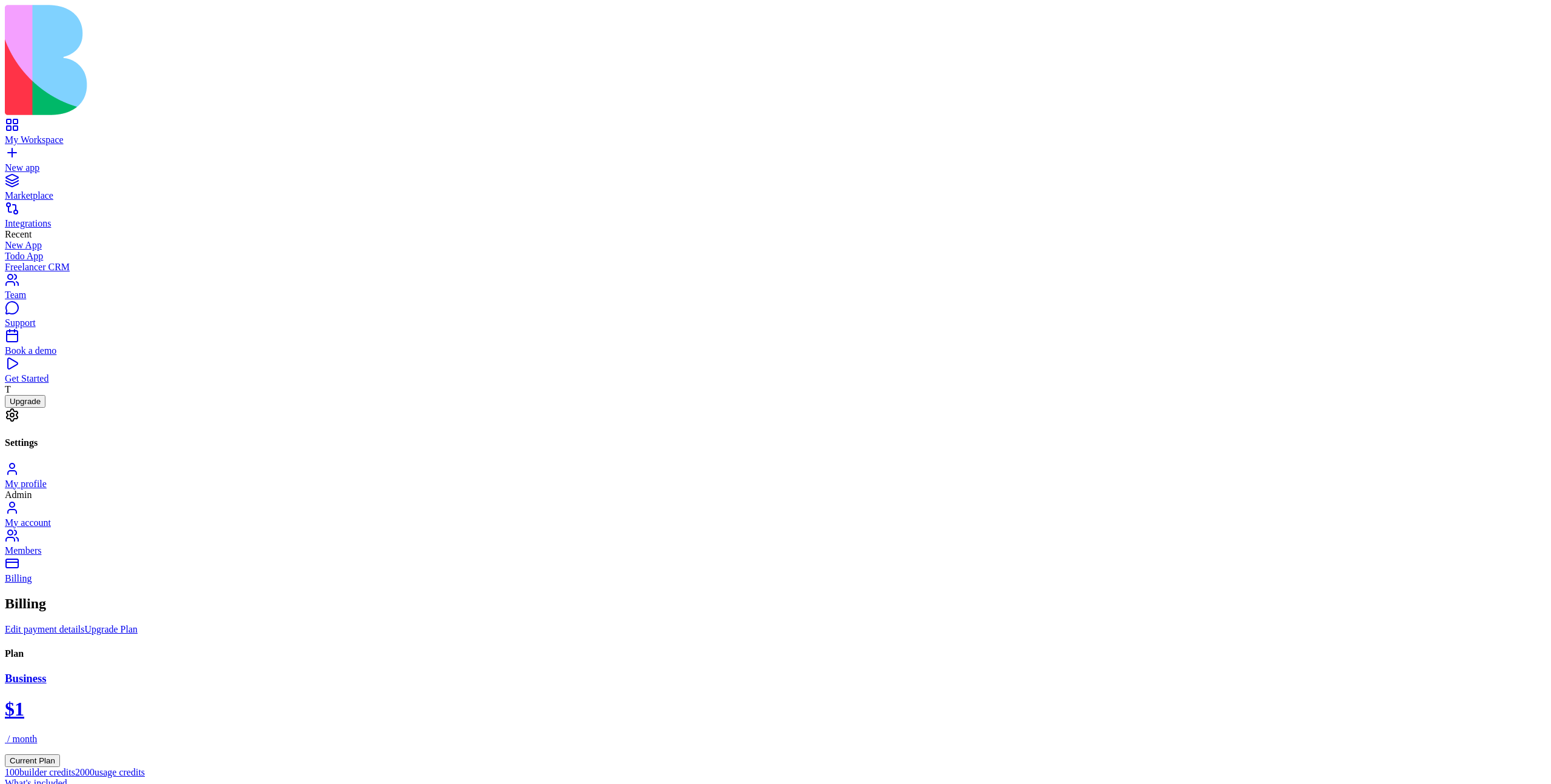
click at [254, 545] on div "Members" at bounding box center [775, 550] width 1541 height 11
click at [247, 518] on div "My account" at bounding box center [775, 522] width 1541 height 11
click at [233, 506] on link "My account" at bounding box center [775, 517] width 1541 height 22
click at [248, 545] on div "Members" at bounding box center [775, 550] width 1541 height 11
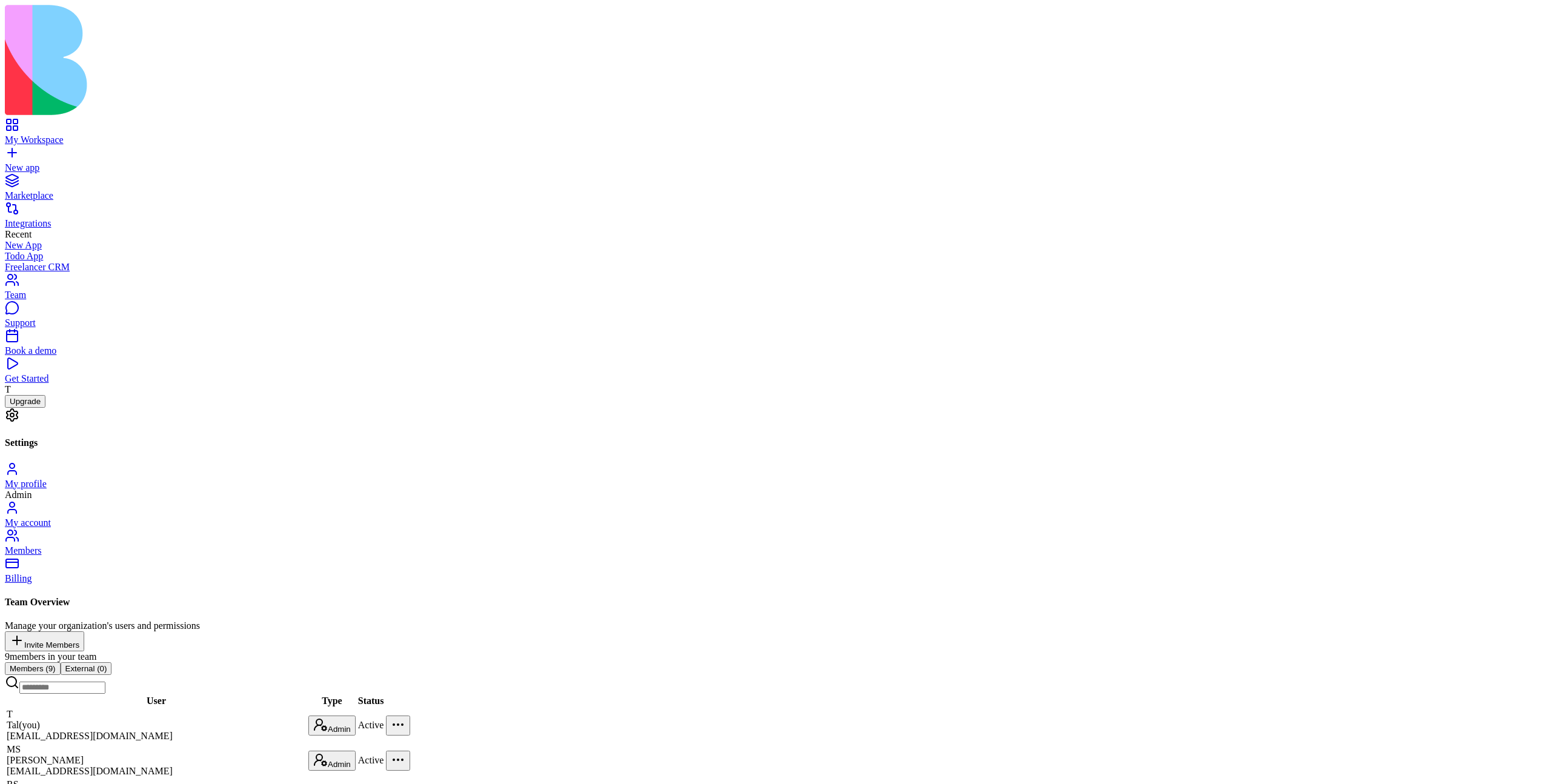
click at [232, 518] on div "My account" at bounding box center [775, 522] width 1541 height 11
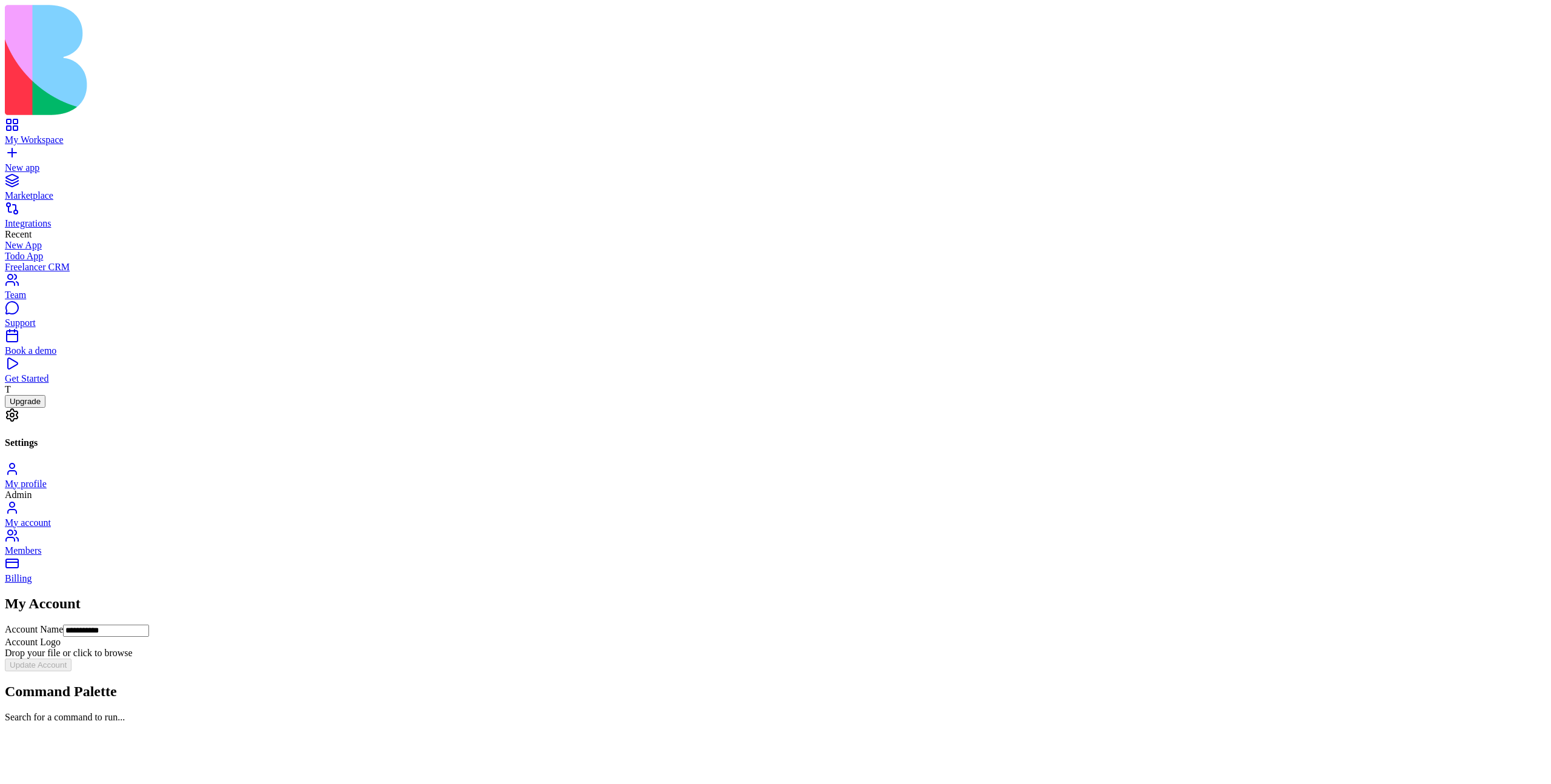
click at [256, 562] on link "Billing" at bounding box center [775, 573] width 1541 height 22
click at [241, 518] on div "My account" at bounding box center [775, 522] width 1541 height 11
click at [257, 562] on link "Billing" at bounding box center [775, 573] width 1541 height 22
click at [229, 518] on div "My account" at bounding box center [775, 522] width 1541 height 11
click at [275, 562] on link "Billing" at bounding box center [775, 573] width 1541 height 22
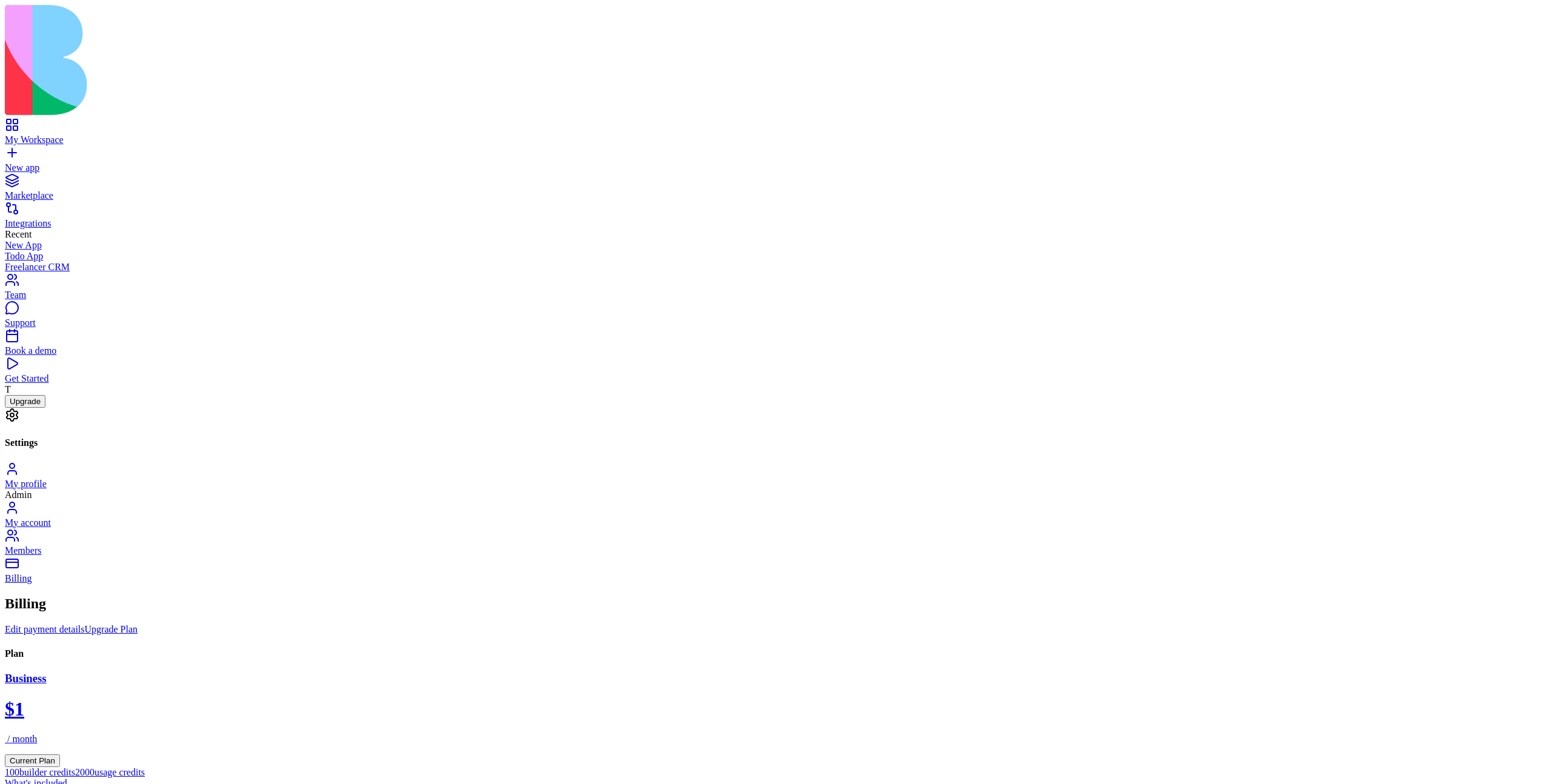
click at [262, 518] on div "My account" at bounding box center [775, 522] width 1541 height 11
click at [240, 479] on div "My profile" at bounding box center [775, 484] width 1541 height 11
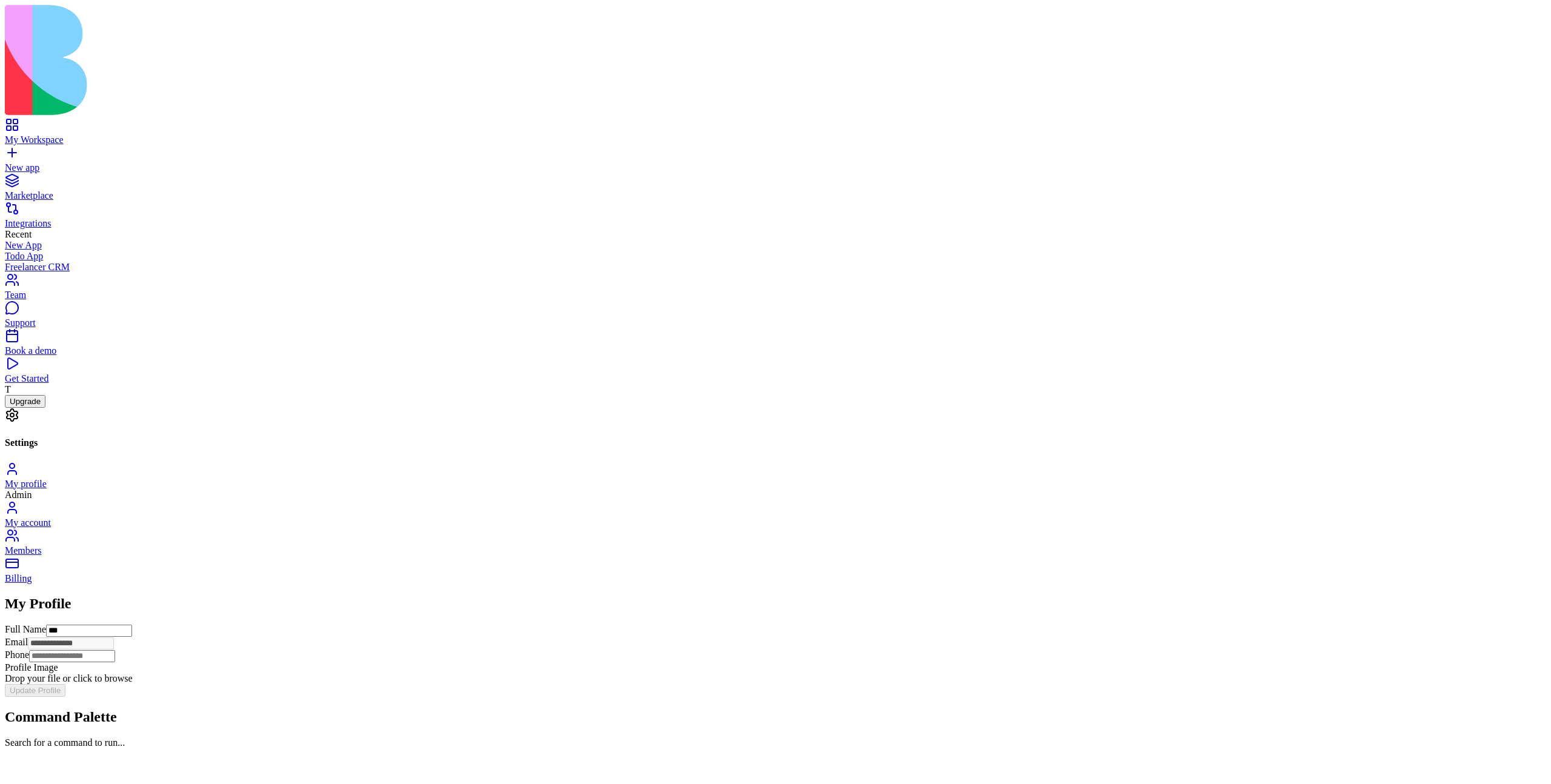
click at [252, 506] on link "My account" at bounding box center [775, 517] width 1541 height 22
click at [249, 479] on div "My profile" at bounding box center [775, 484] width 1541 height 11
click at [258, 518] on div "My account" at bounding box center [775, 522] width 1541 height 11
click at [251, 467] on link "My profile" at bounding box center [775, 478] width 1541 height 22
click at [258, 518] on div "My account" at bounding box center [775, 522] width 1541 height 11
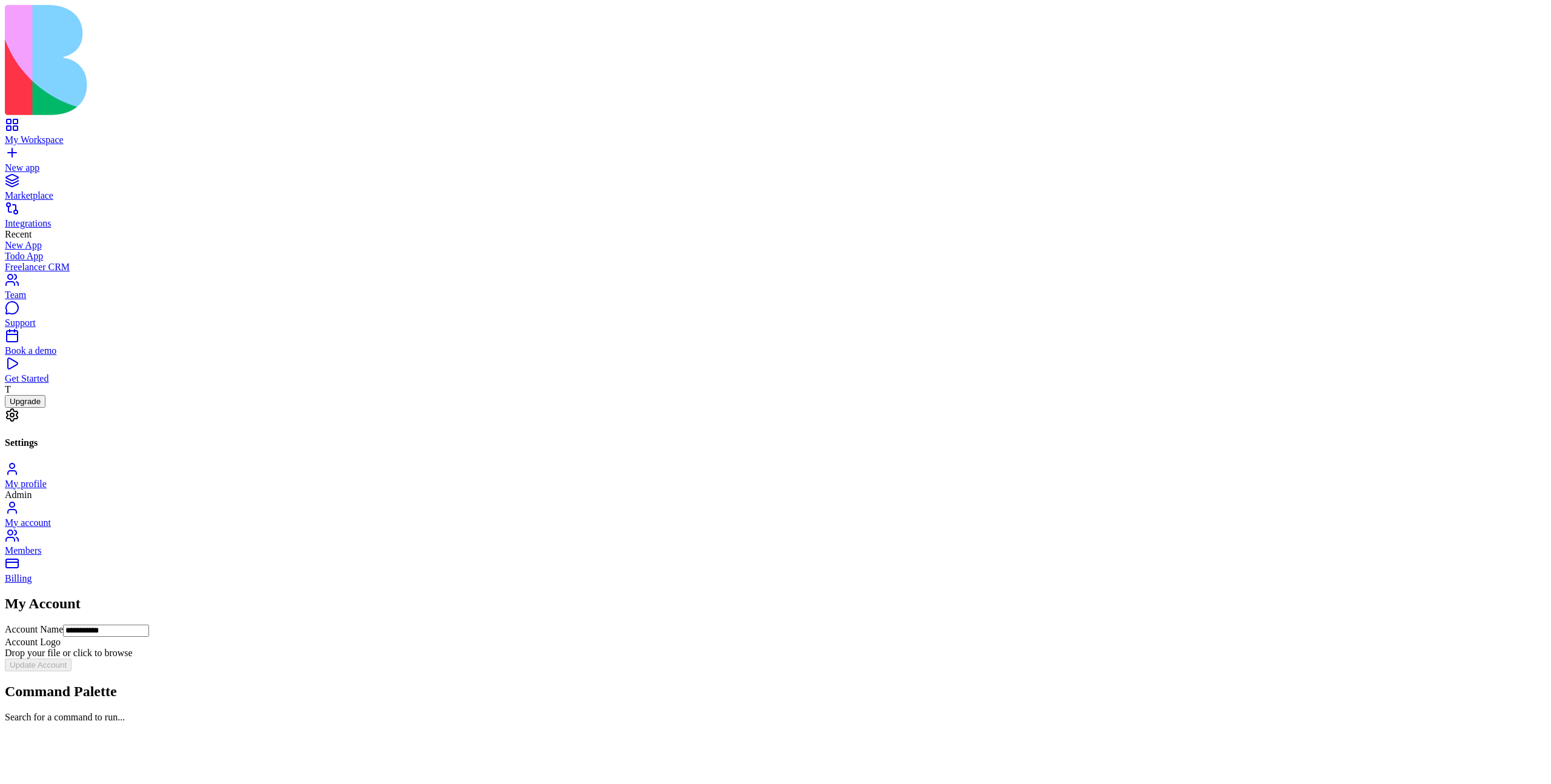
click at [256, 467] on link "My profile" at bounding box center [775, 478] width 1541 height 22
click at [266, 518] on div "My account" at bounding box center [775, 522] width 1541 height 11
click at [265, 562] on link "Billing" at bounding box center [775, 573] width 1541 height 22
click at [254, 518] on div "My account" at bounding box center [775, 522] width 1541 height 11
click at [243, 479] on div "My profile" at bounding box center [775, 484] width 1541 height 11
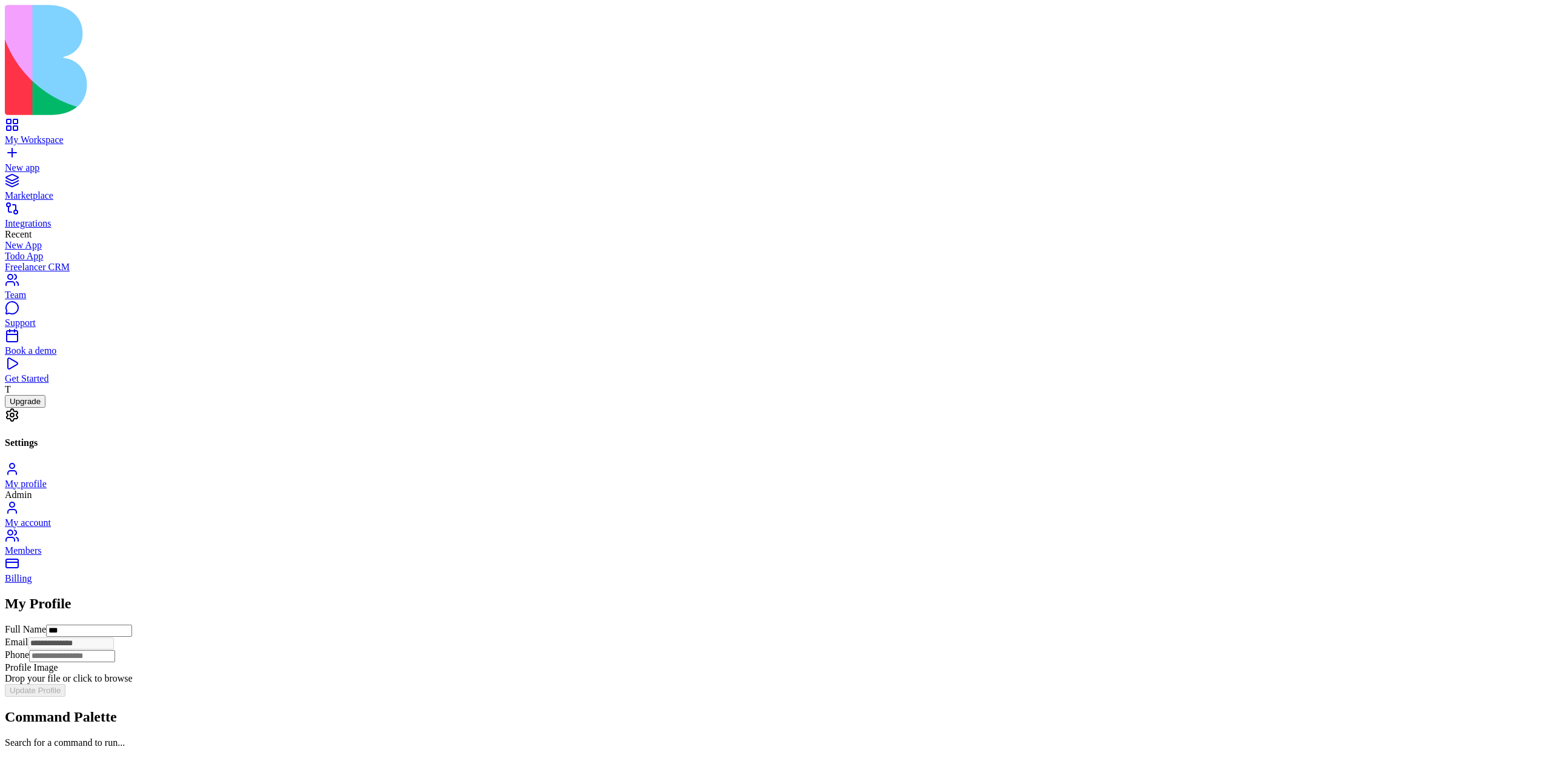
click at [258, 518] on div "My account" at bounding box center [775, 522] width 1541 height 11
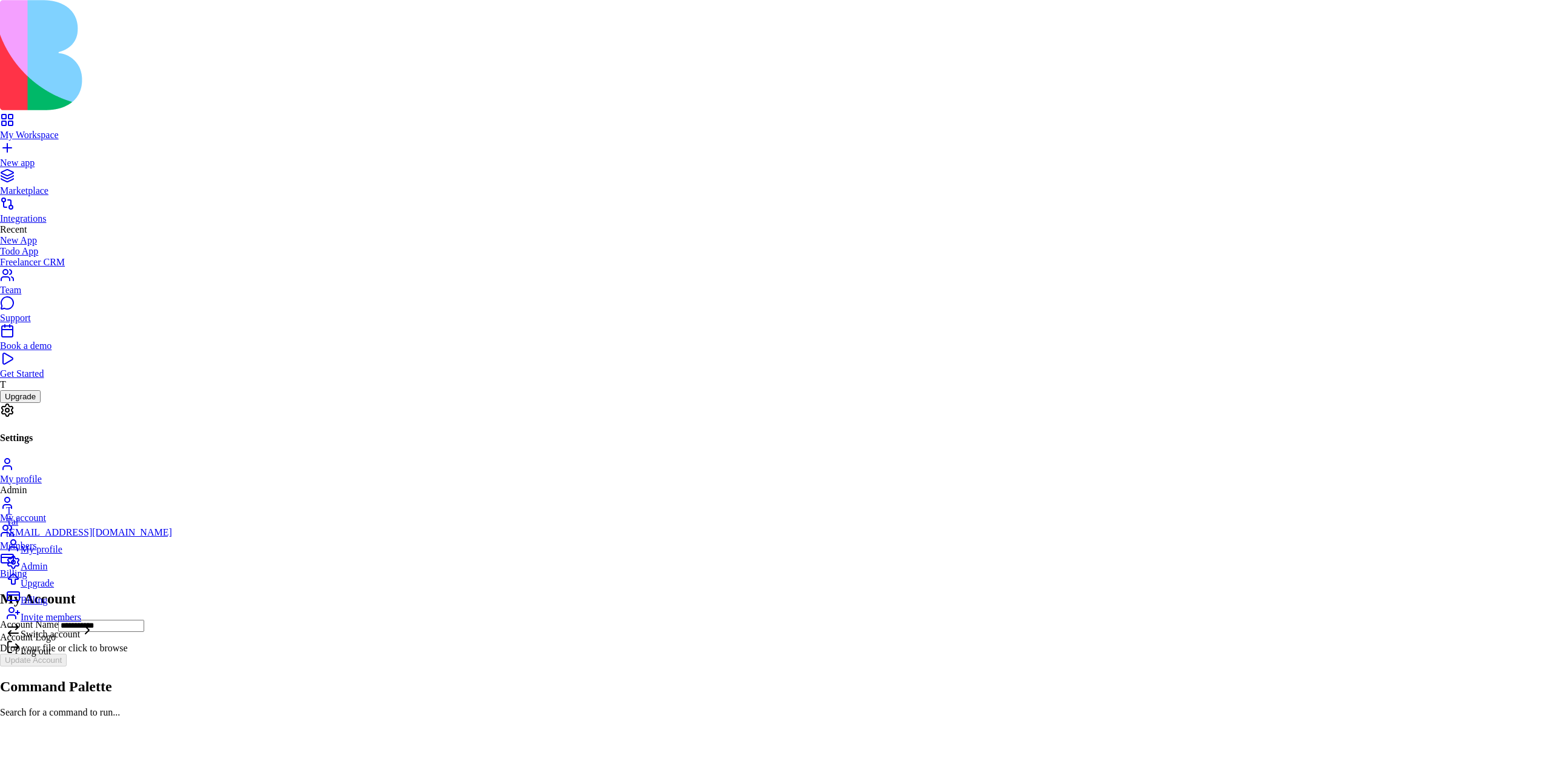
click at [13, 727] on html "**********" at bounding box center [775, 364] width 1551 height 727
click at [74, 572] on div "Admin" at bounding box center [88, 563] width 166 height 17
click at [37, 622] on span "Invite members" at bounding box center [50, 616] width 61 height 11
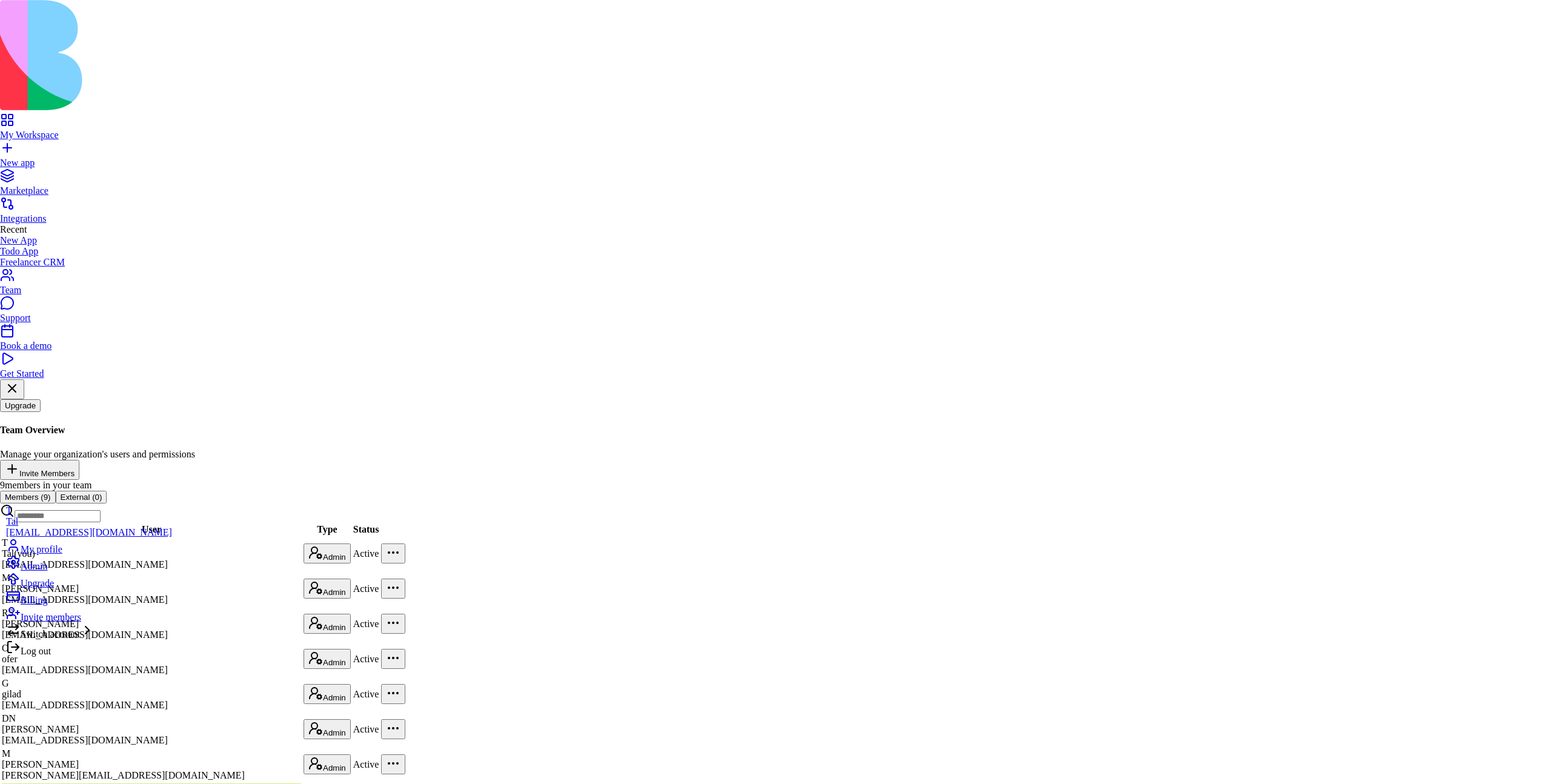
click at [18, 606] on div "Billing" at bounding box center [88, 597] width 166 height 17
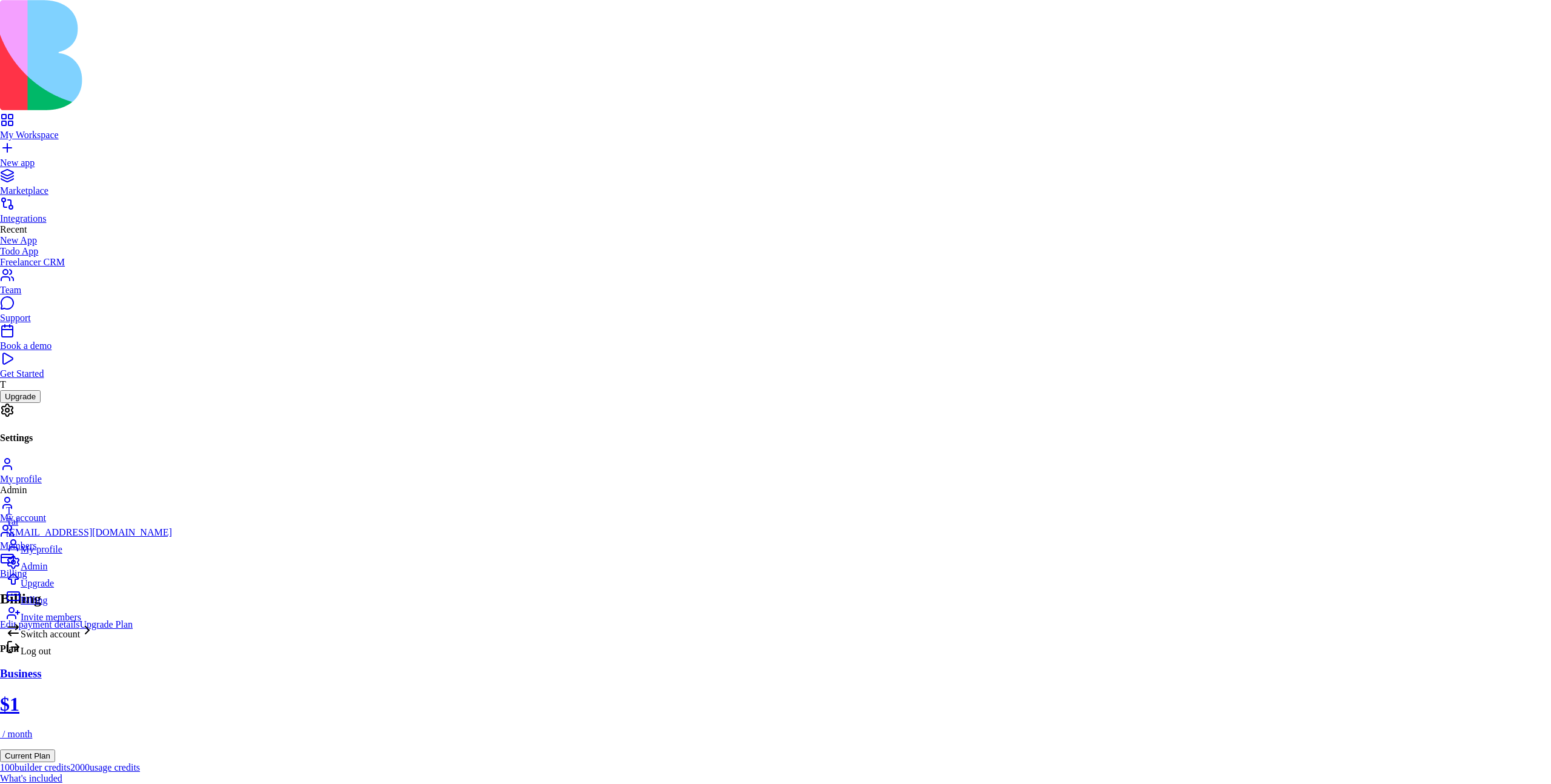
click at [12, 767] on html "My Workspace New app Marketplace Integrations Recent New App Todo App Freelance…" at bounding box center [775, 628] width 1551 height 1258
click at [17, 761] on html "My Workspace New app Marketplace Integrations Recent New App Todo App Freelance…" at bounding box center [775, 628] width 1551 height 1258
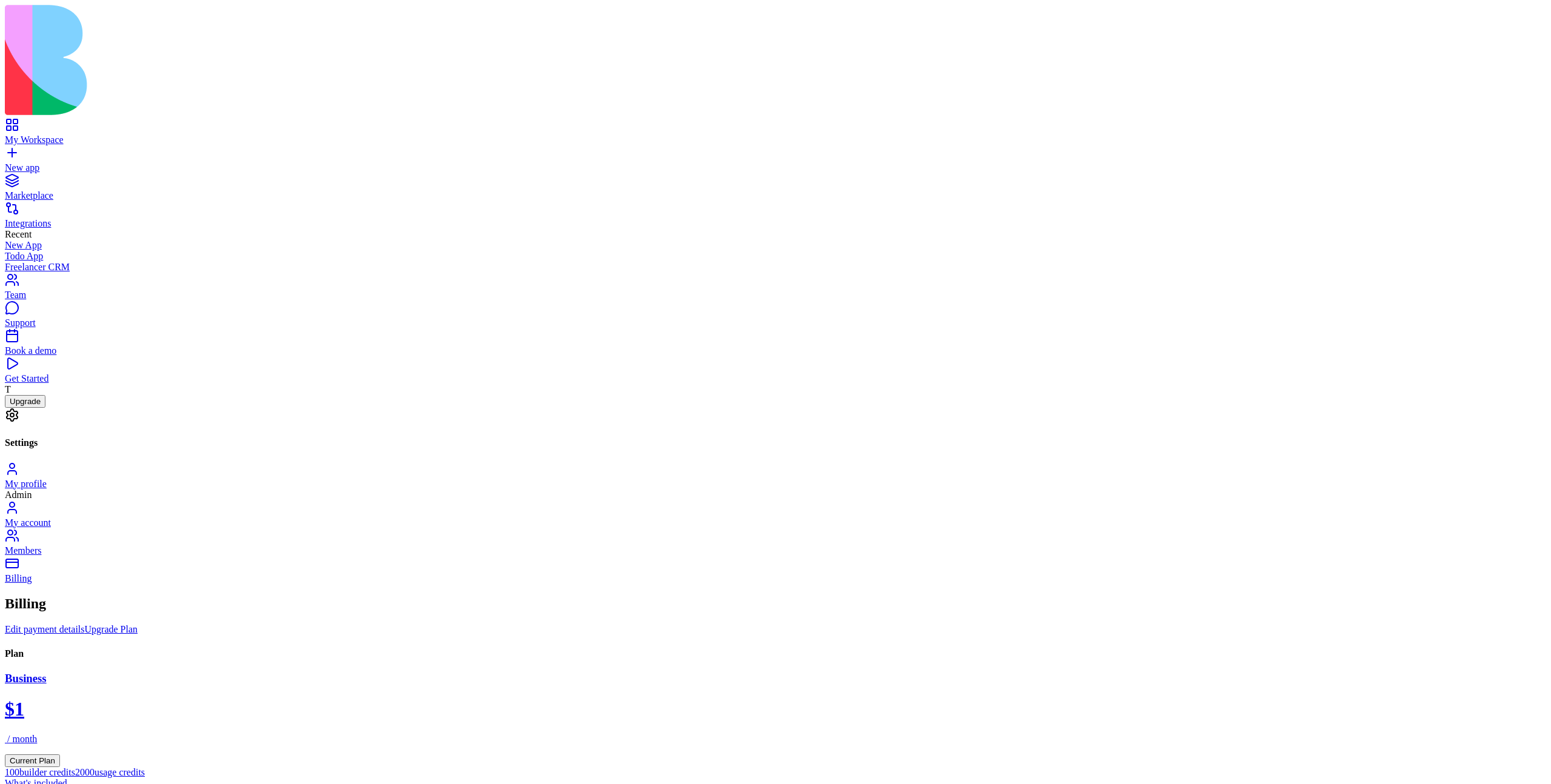
click at [88, 134] on div "My Workspace" at bounding box center [775, 139] width 1541 height 11
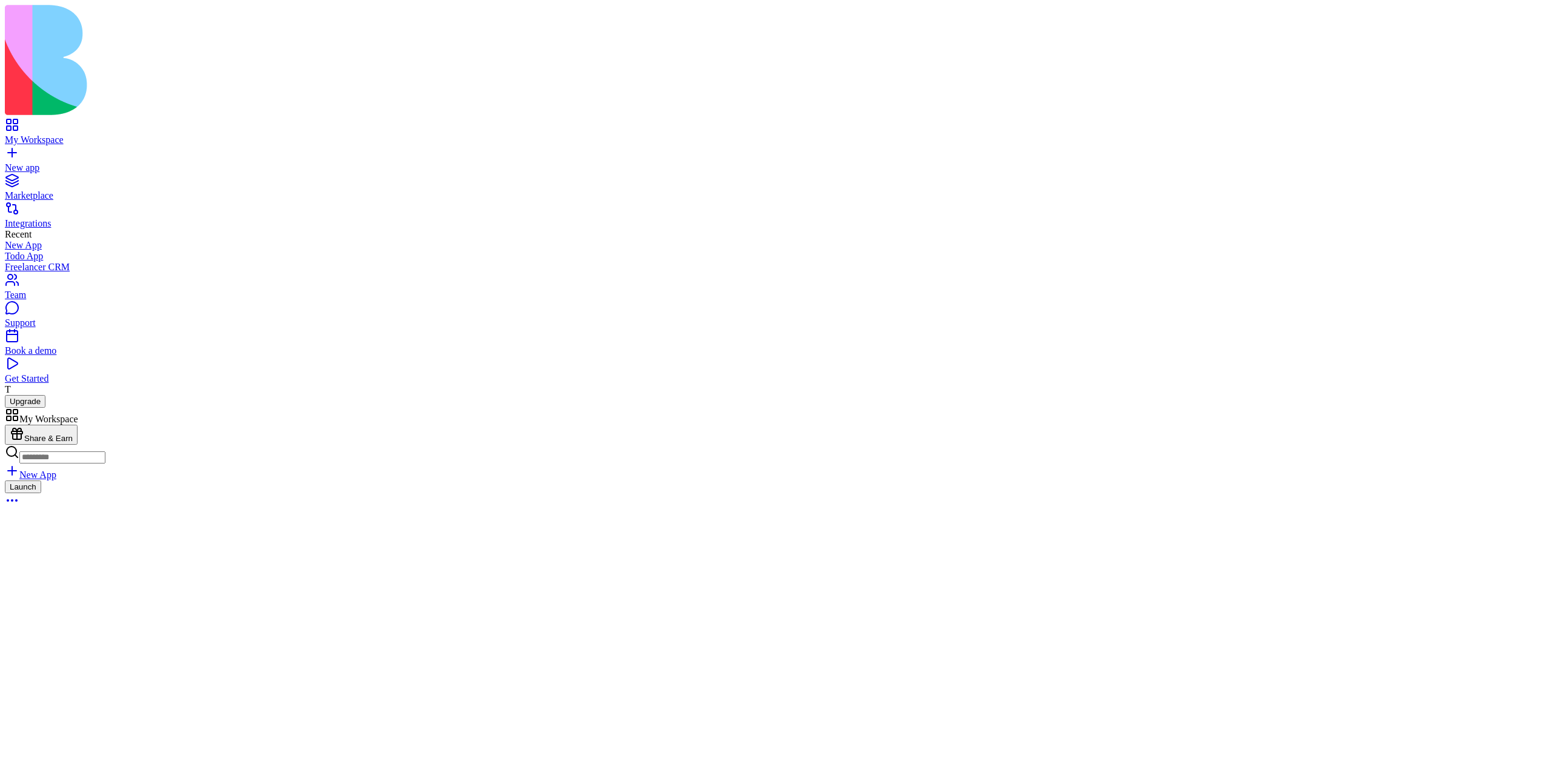
click at [587, 480] on div "Launch" at bounding box center [775, 495] width 1541 height 30
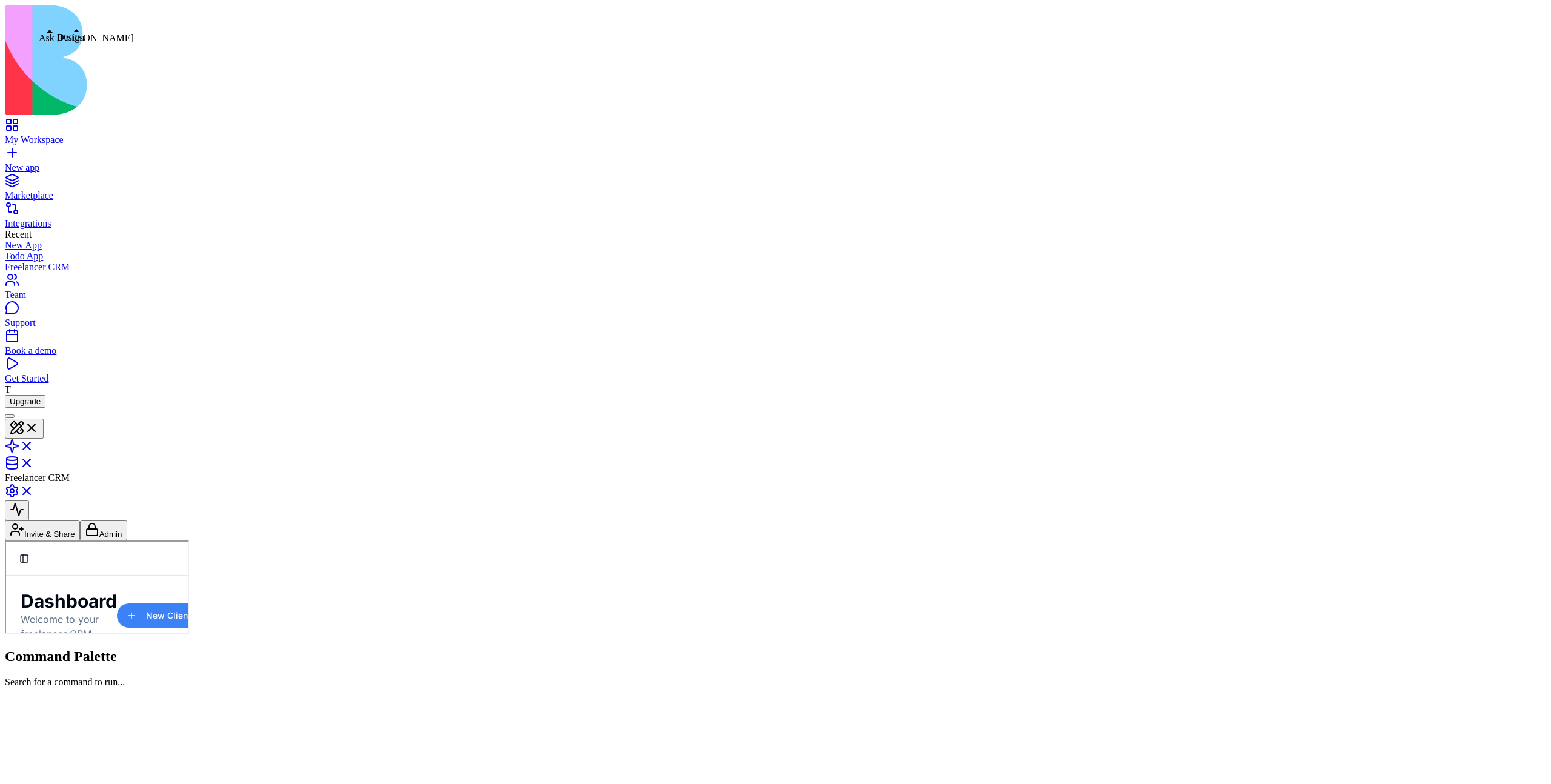
click at [44, 419] on button at bounding box center [24, 428] width 39 height 20
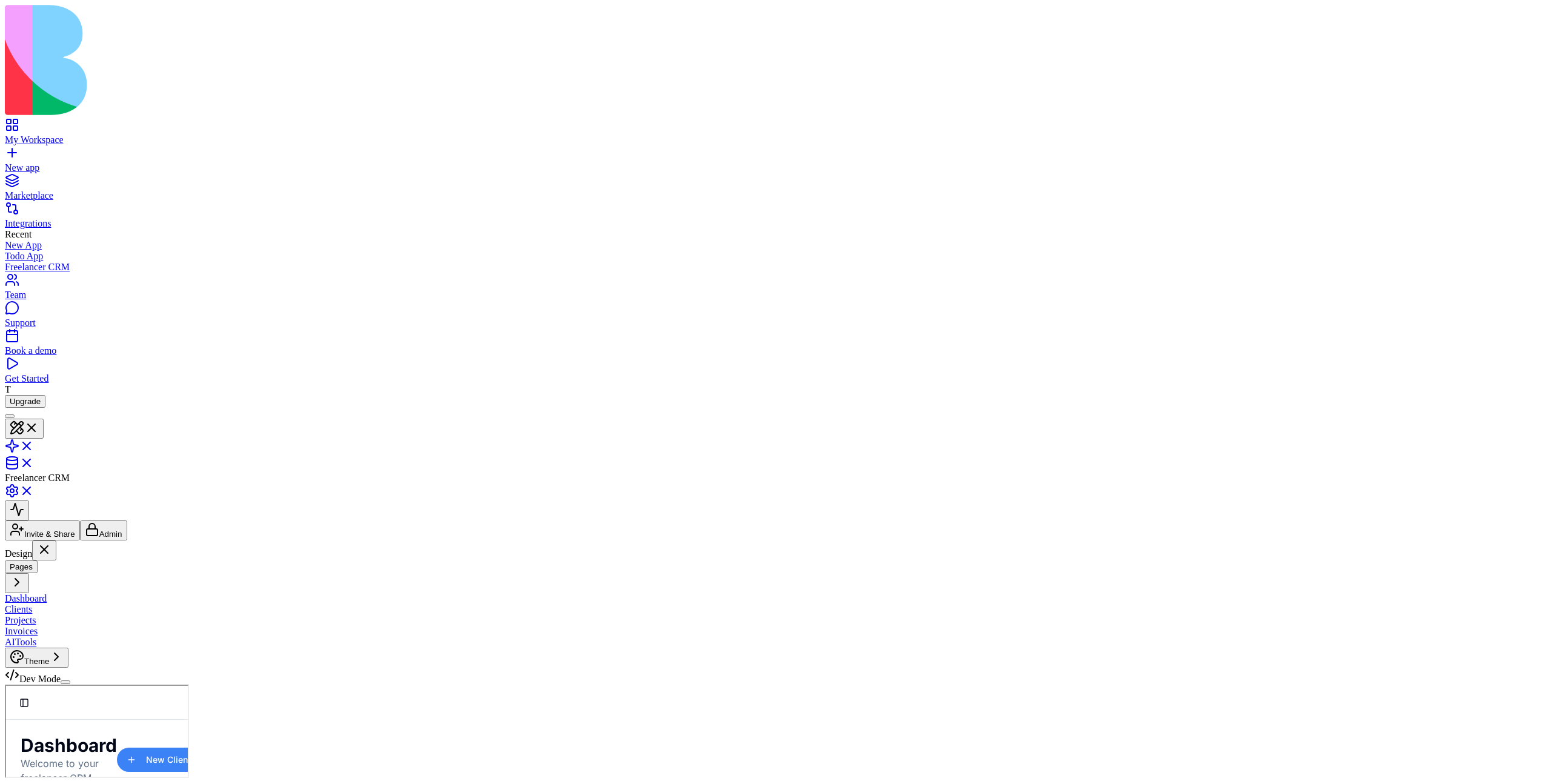
click at [34, 445] on link at bounding box center [19, 450] width 29 height 11
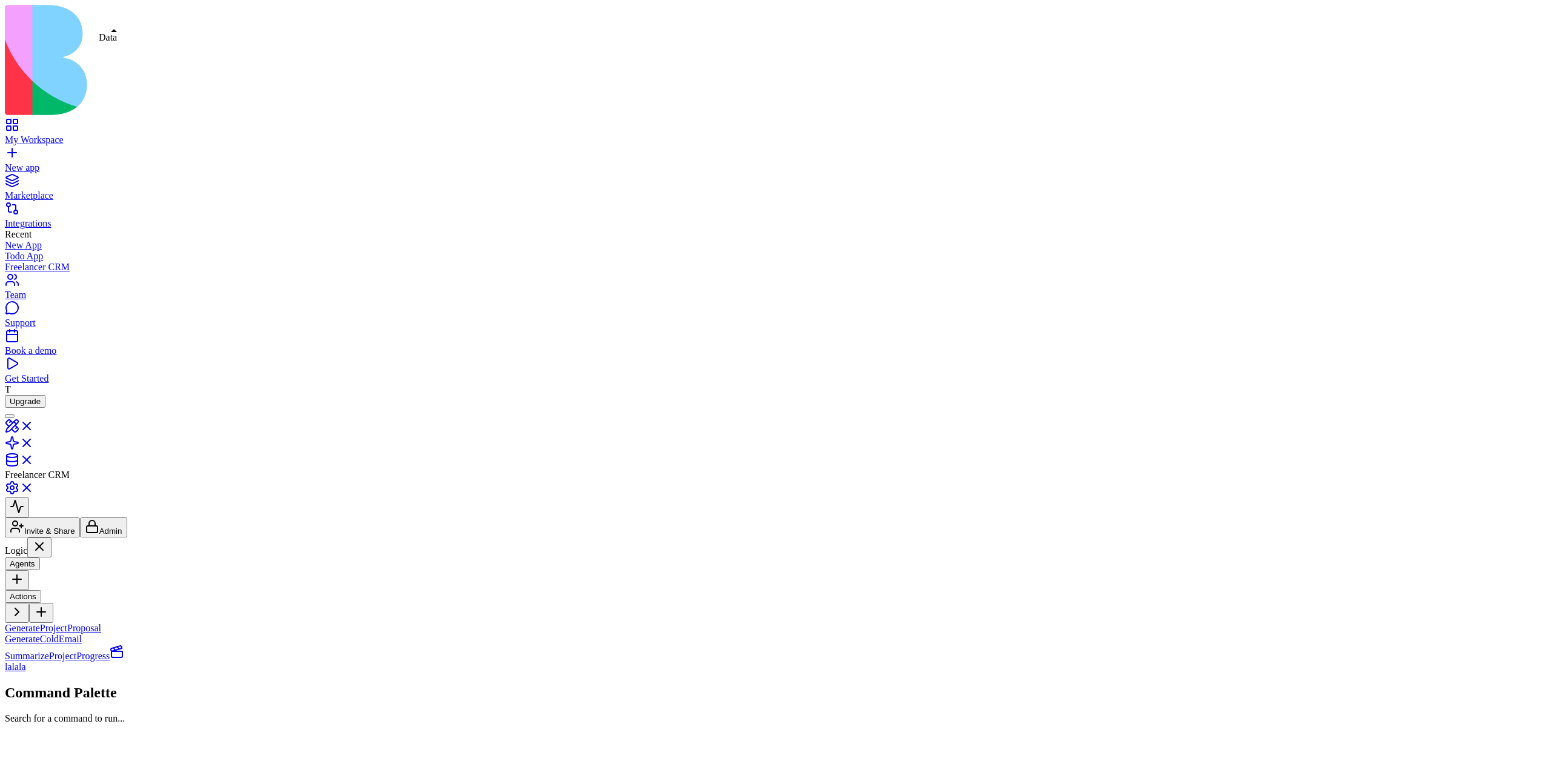
click at [34, 458] on link at bounding box center [19, 463] width 29 height 11
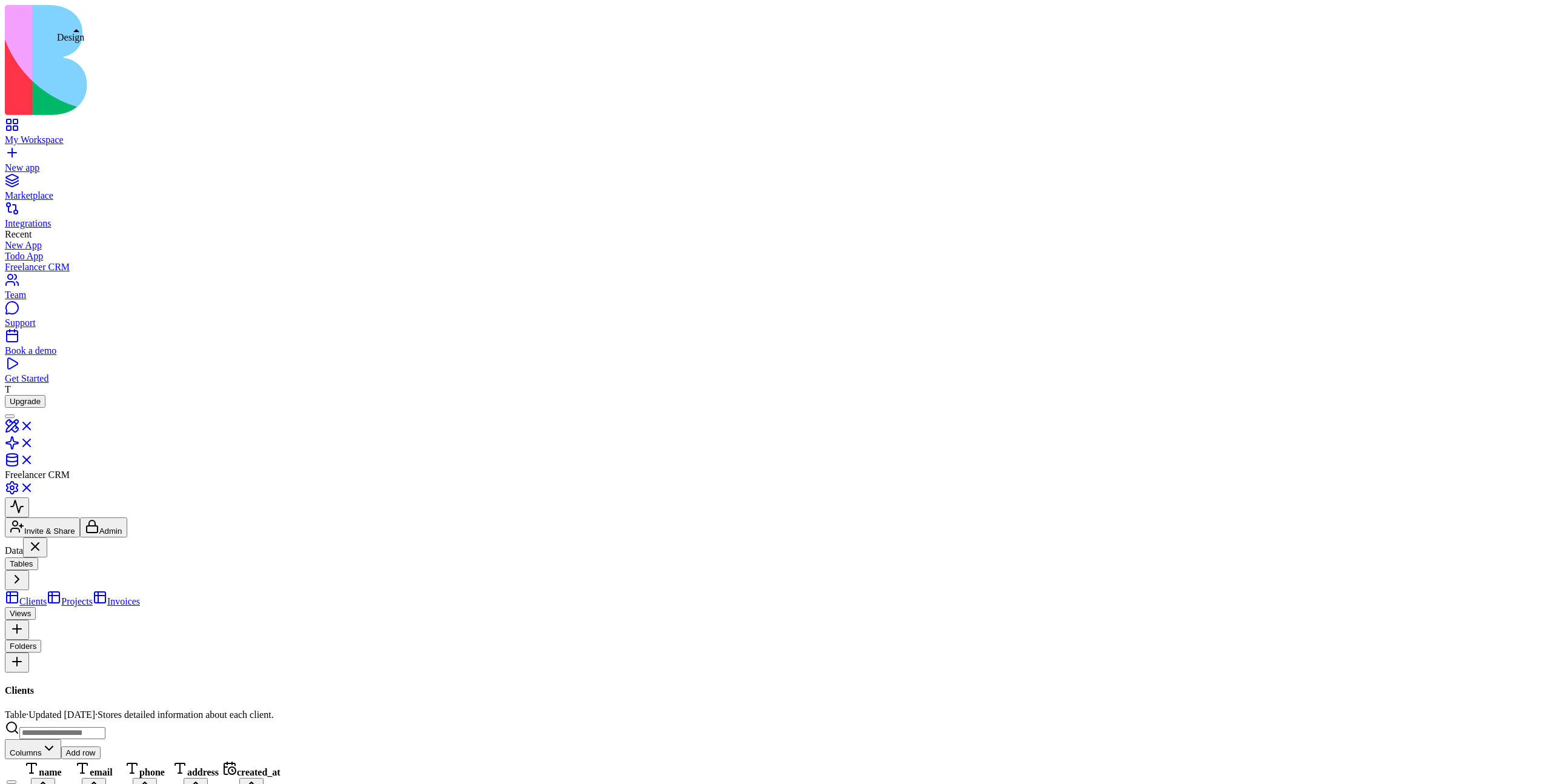
click at [34, 424] on link at bounding box center [19, 429] width 29 height 11
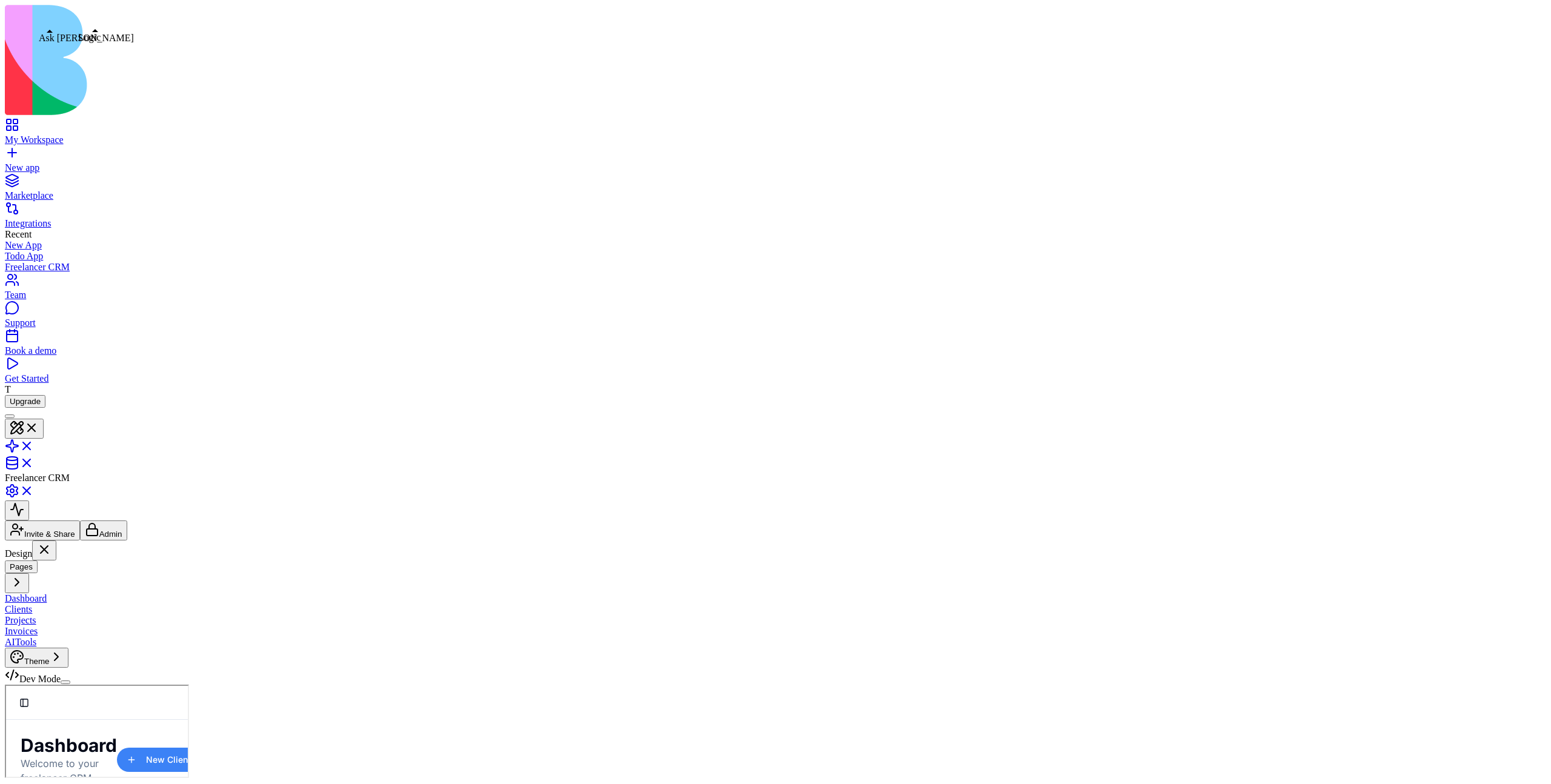
click at [10, 416] on div at bounding box center [10, 416] width 0 height 0
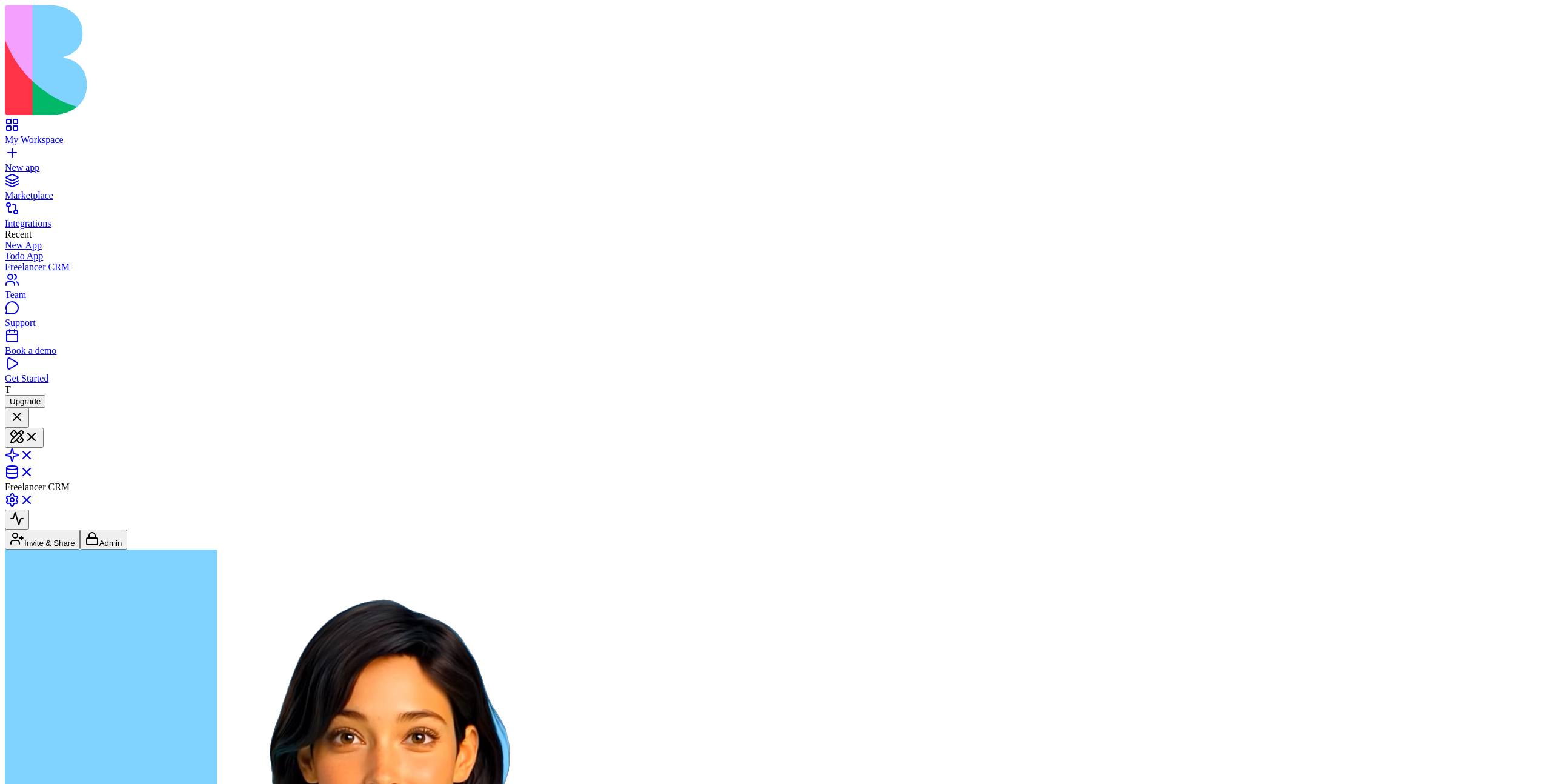
type textarea "**********"
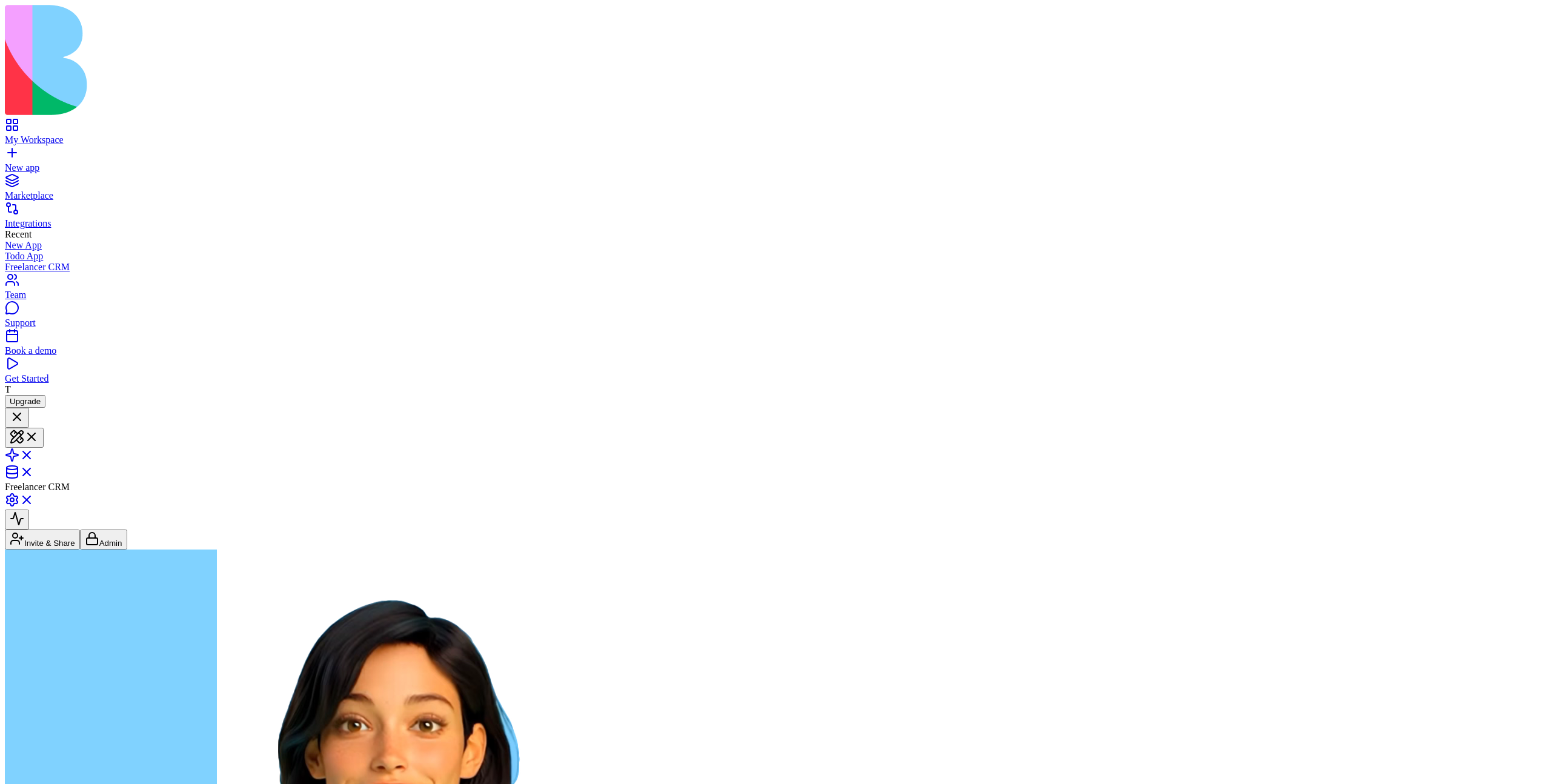
scroll to position [1929, 0]
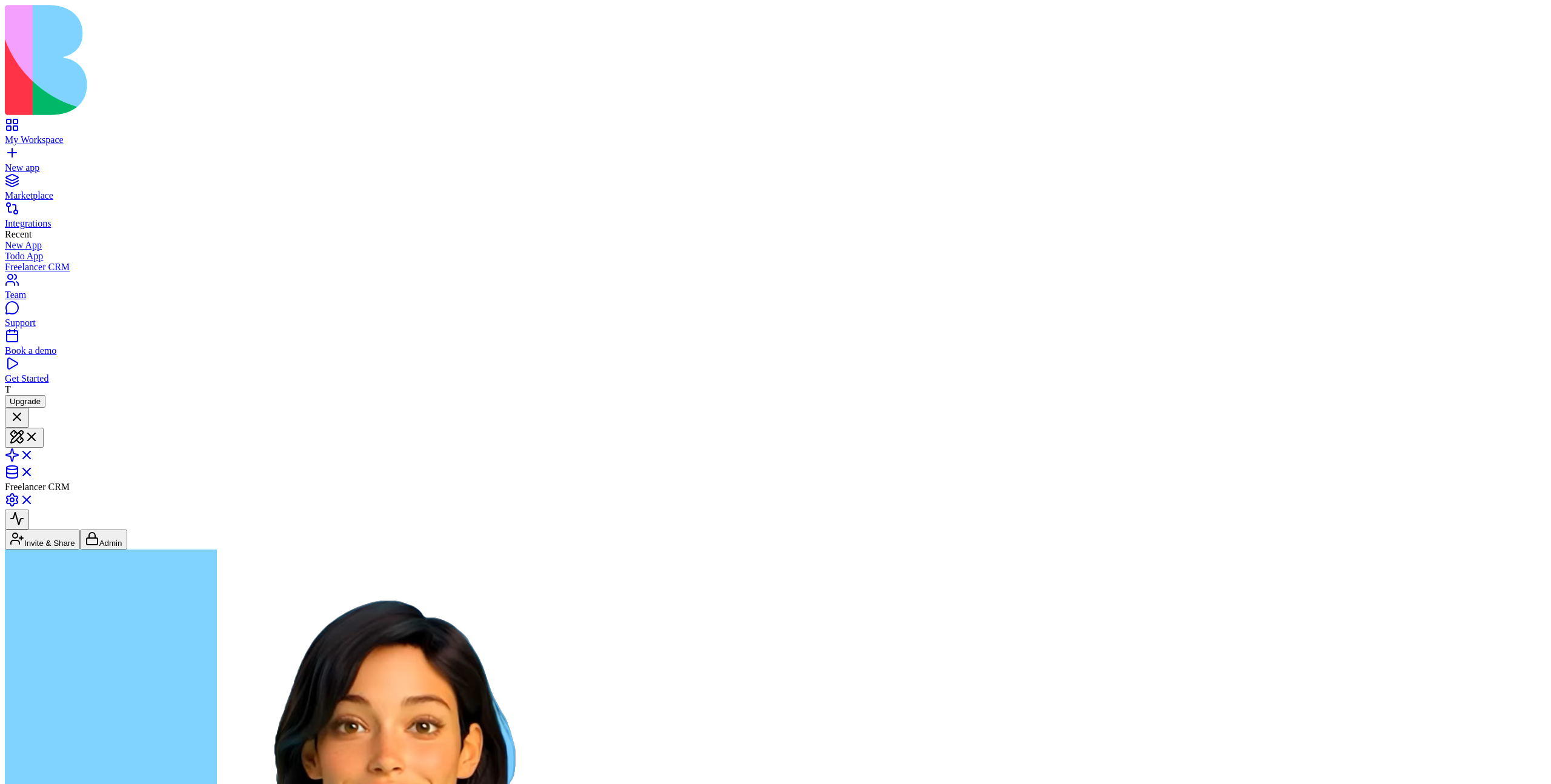
click at [19, 124] on link "My Workspace" at bounding box center [775, 134] width 1541 height 22
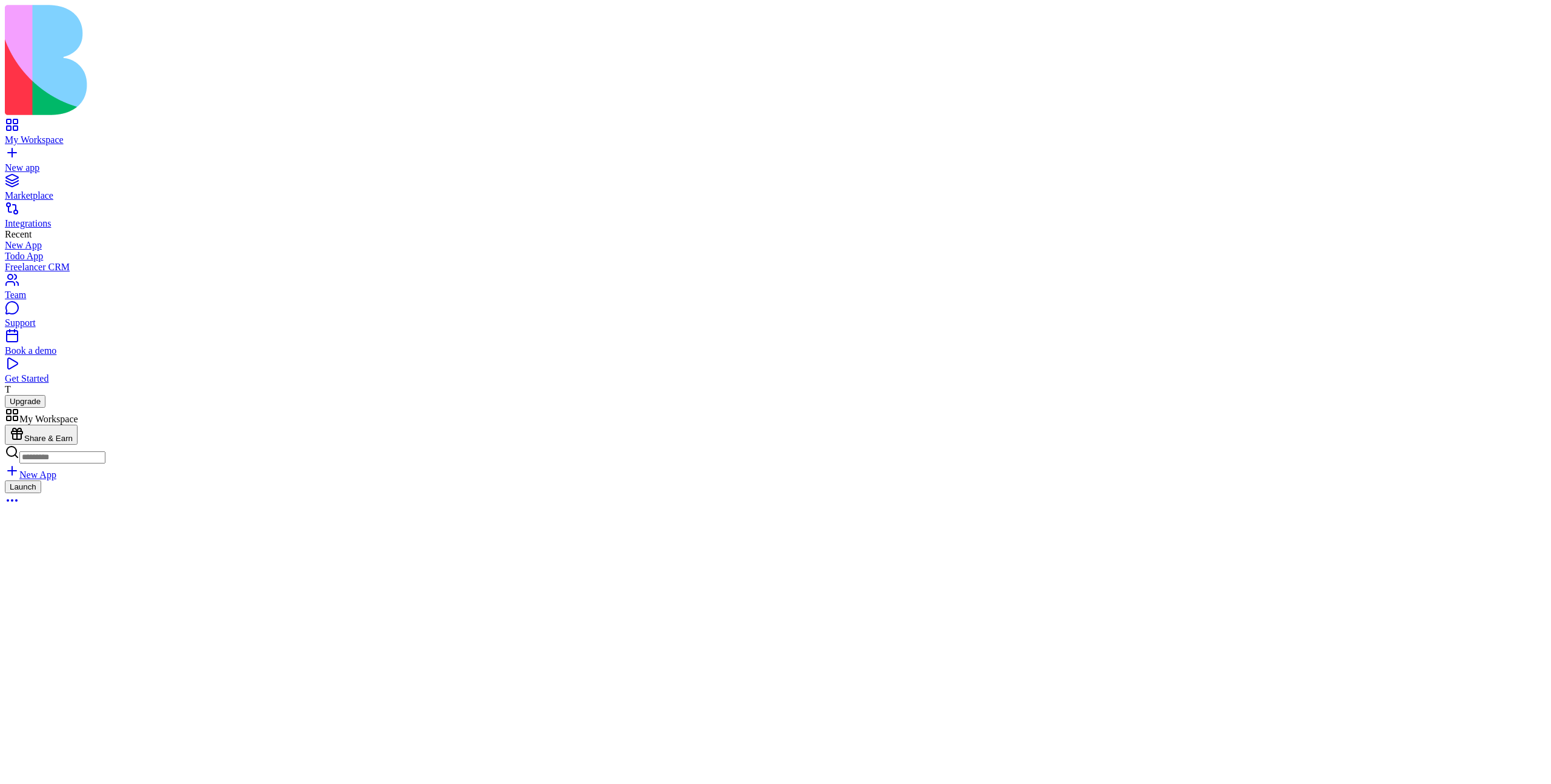
click at [41, 480] on button "Launch" at bounding box center [23, 487] width 36 height 13
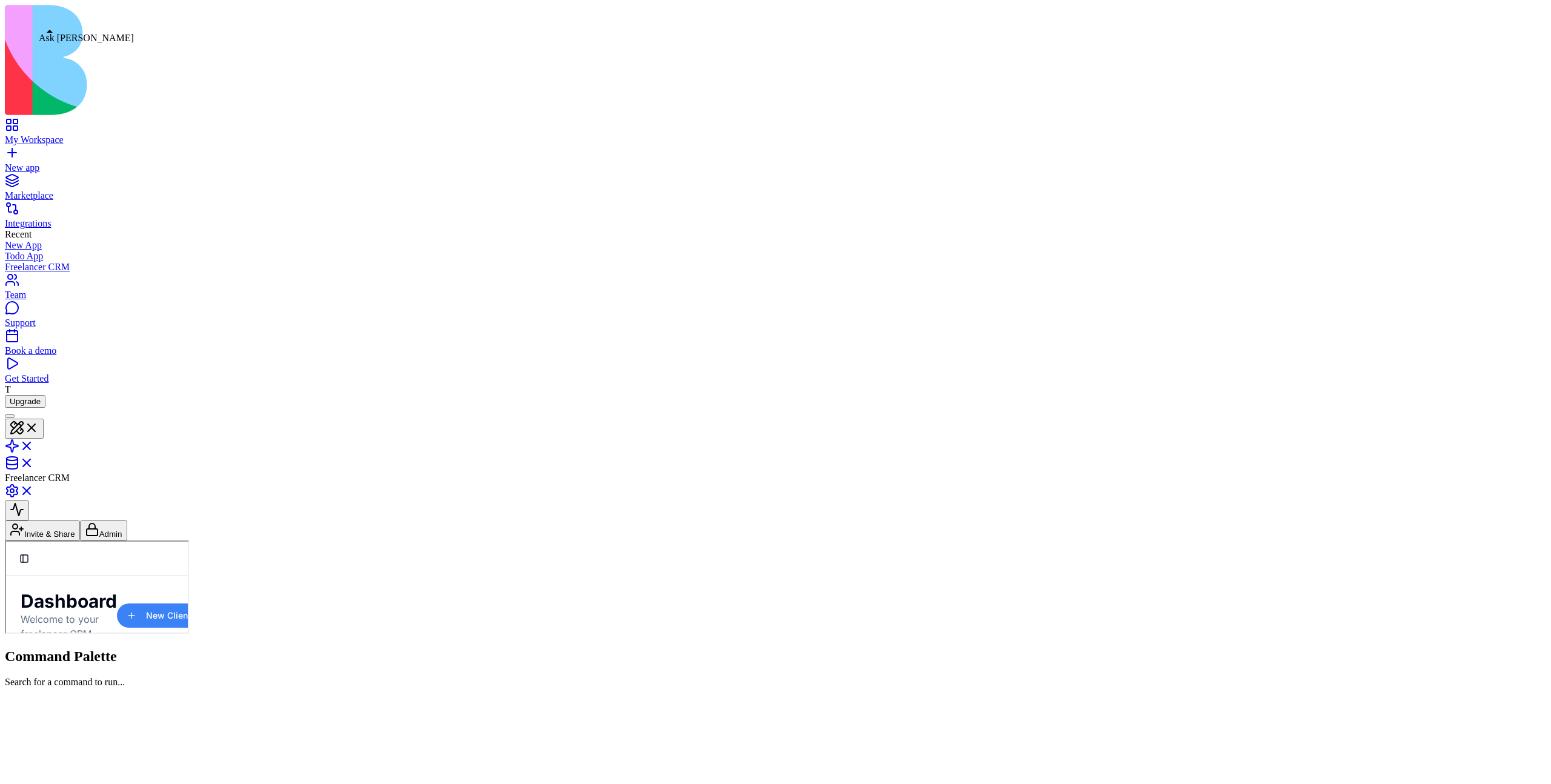
click at [10, 416] on div at bounding box center [10, 416] width 0 height 0
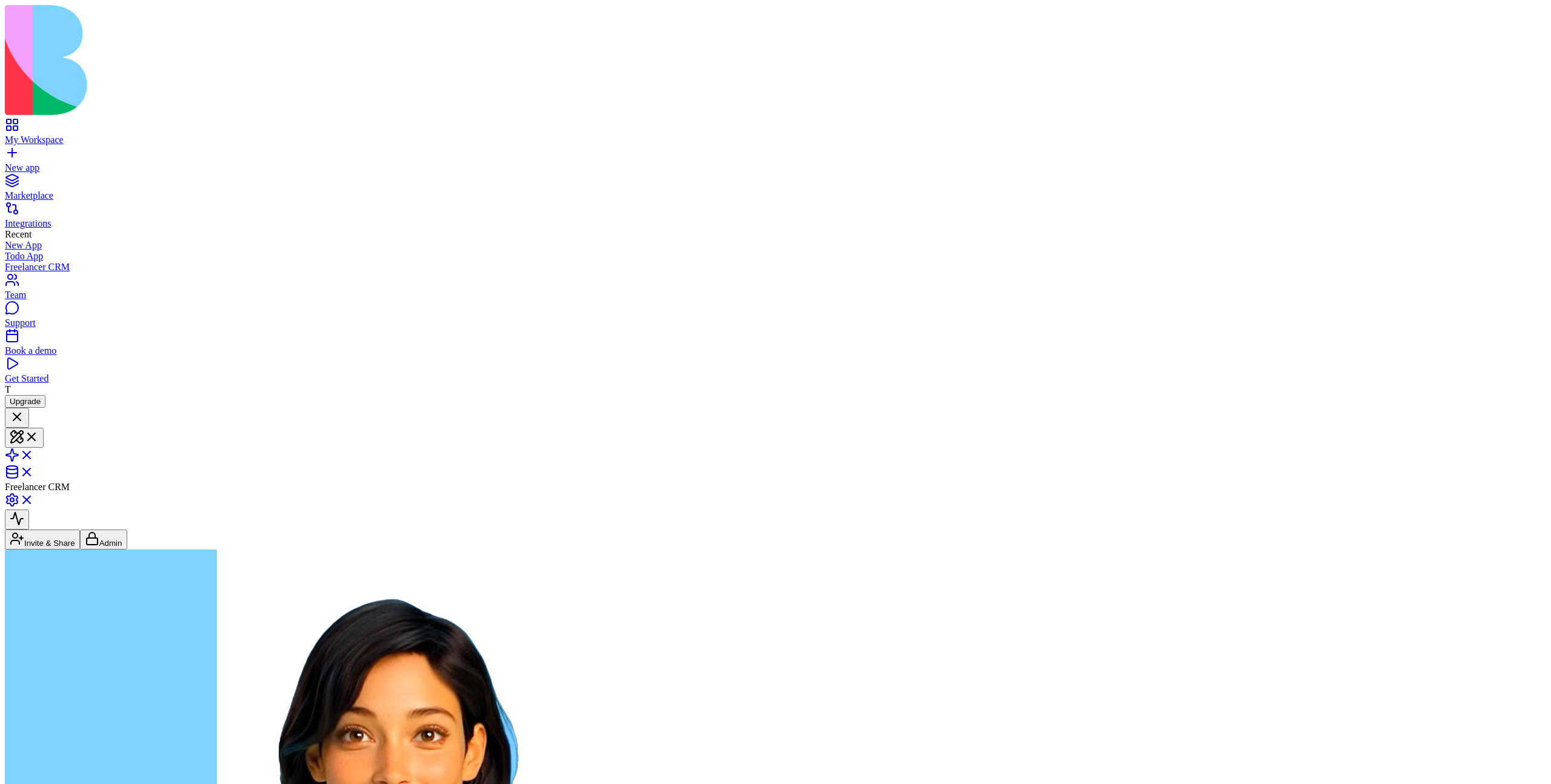
type textarea "**********"
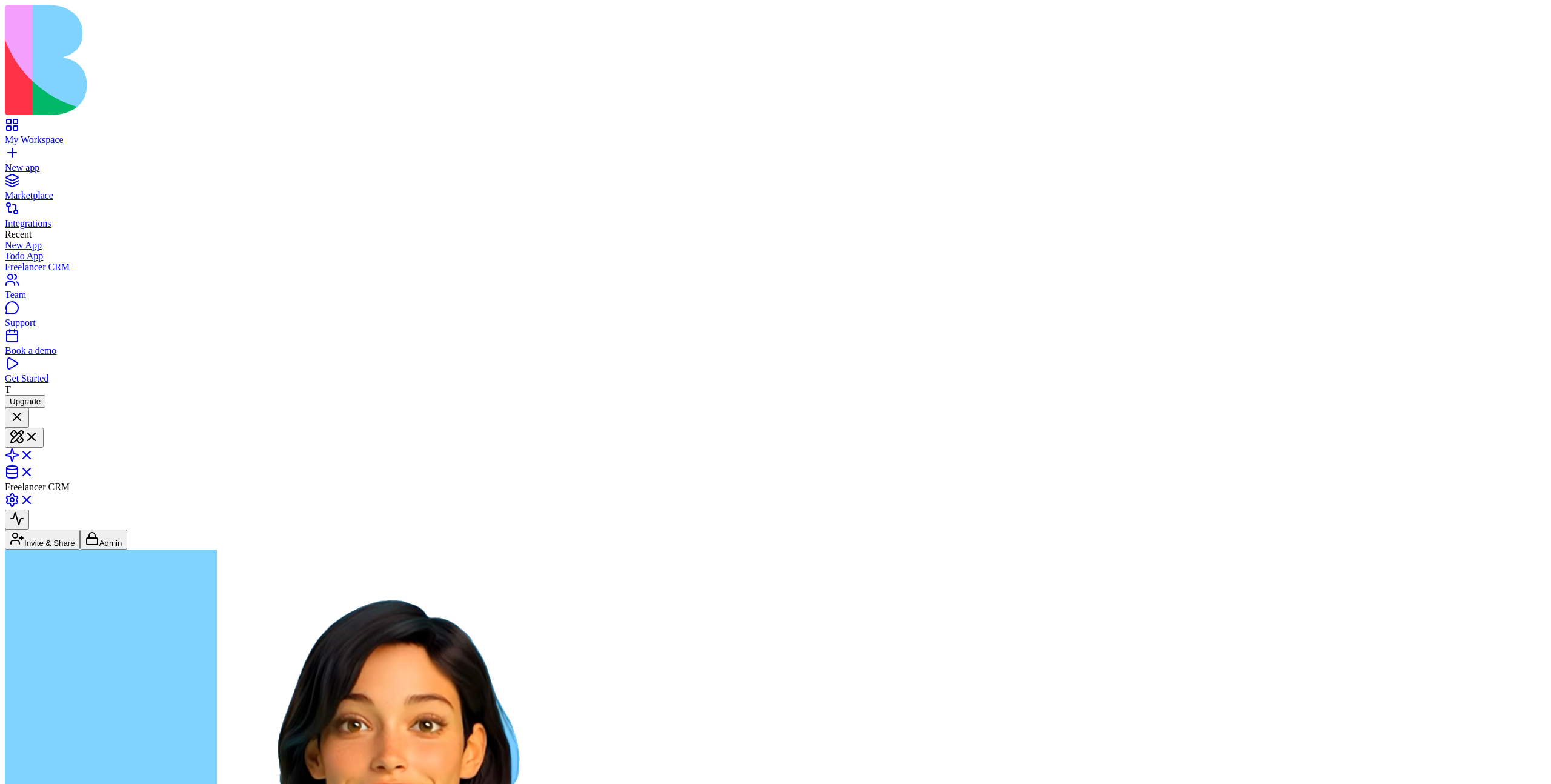
scroll to position [2092, 0]
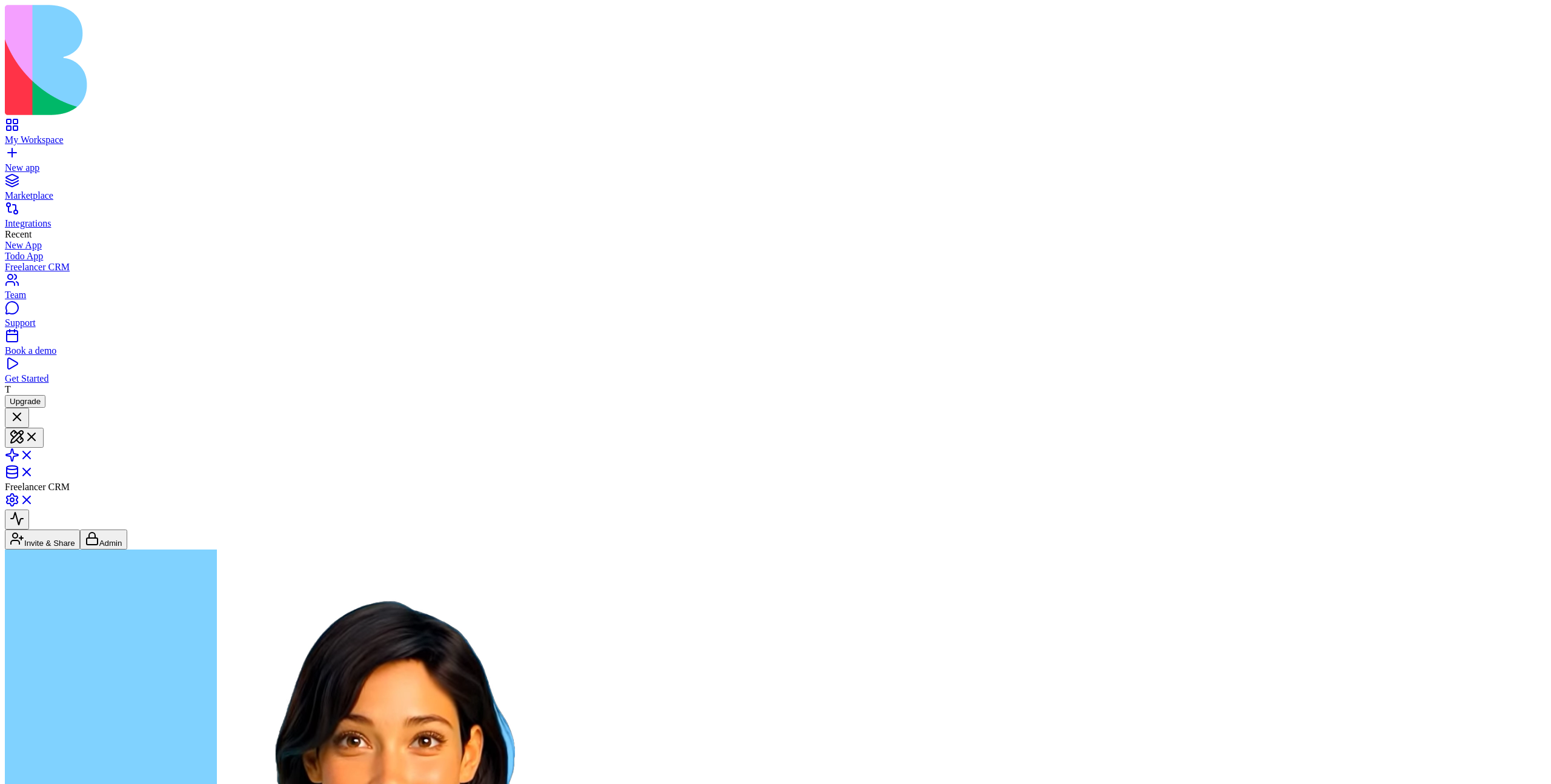
drag, startPoint x: 60, startPoint y: 633, endPoint x: 64, endPoint y: 646, distance: 13.6
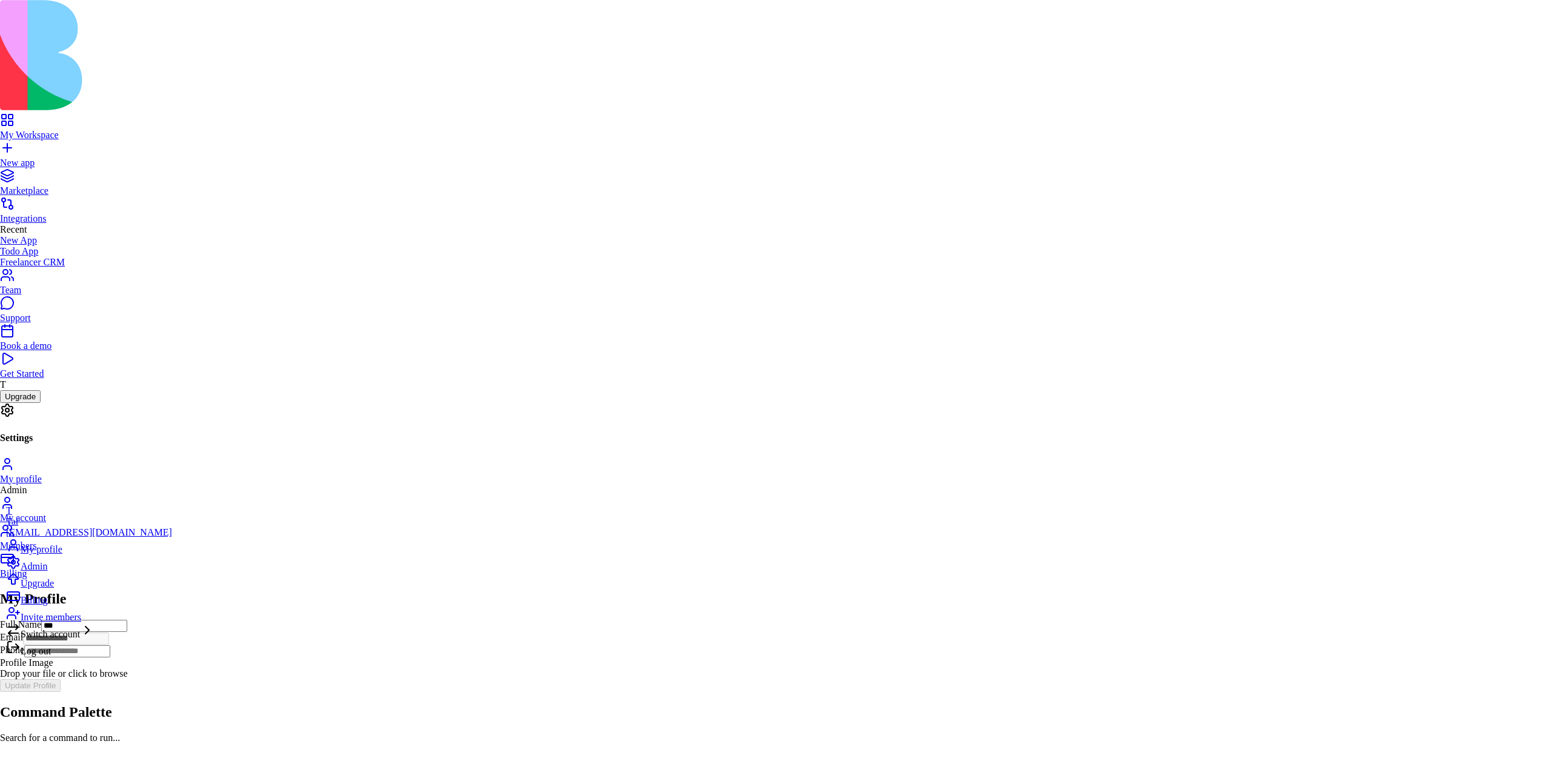
click at [277, 339] on html "**********" at bounding box center [775, 377] width 1551 height 753
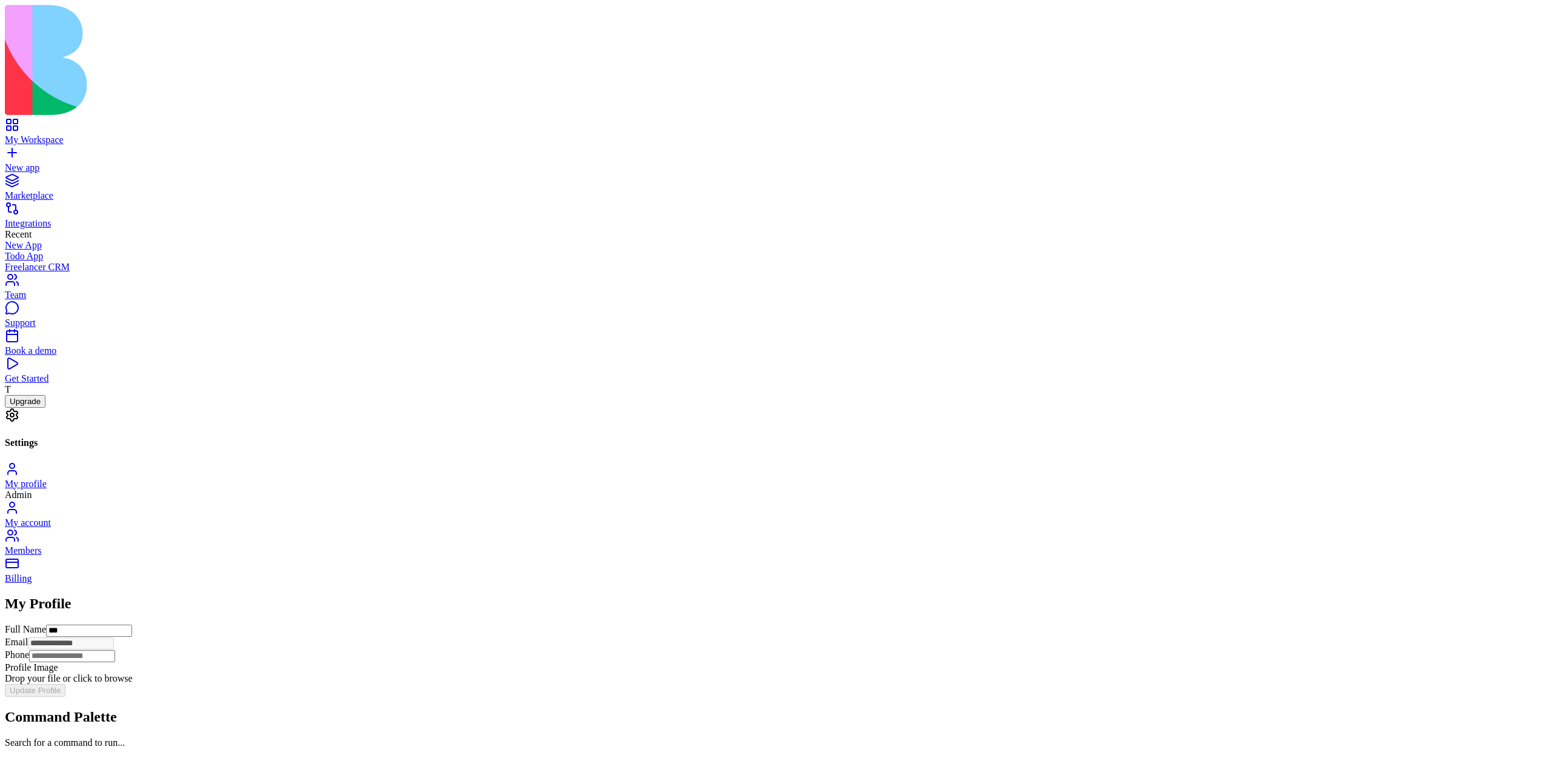
click at [307, 462] on div "My profile Admin My account Members Billing" at bounding box center [775, 522] width 1541 height 122
click at [60, 134] on div "My Workspace" at bounding box center [775, 139] width 1541 height 11
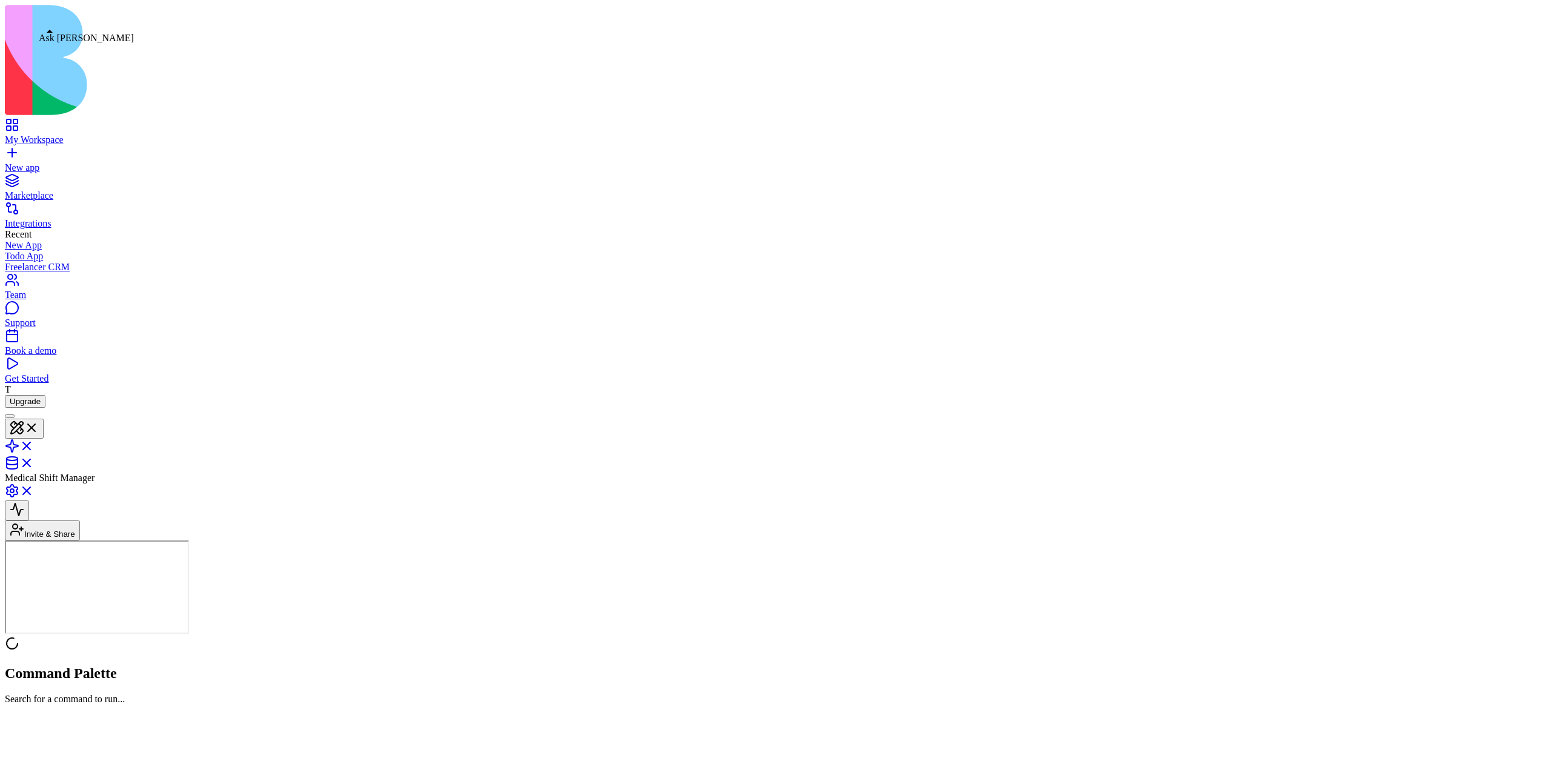
click at [10, 416] on div at bounding box center [10, 416] width 0 height 0
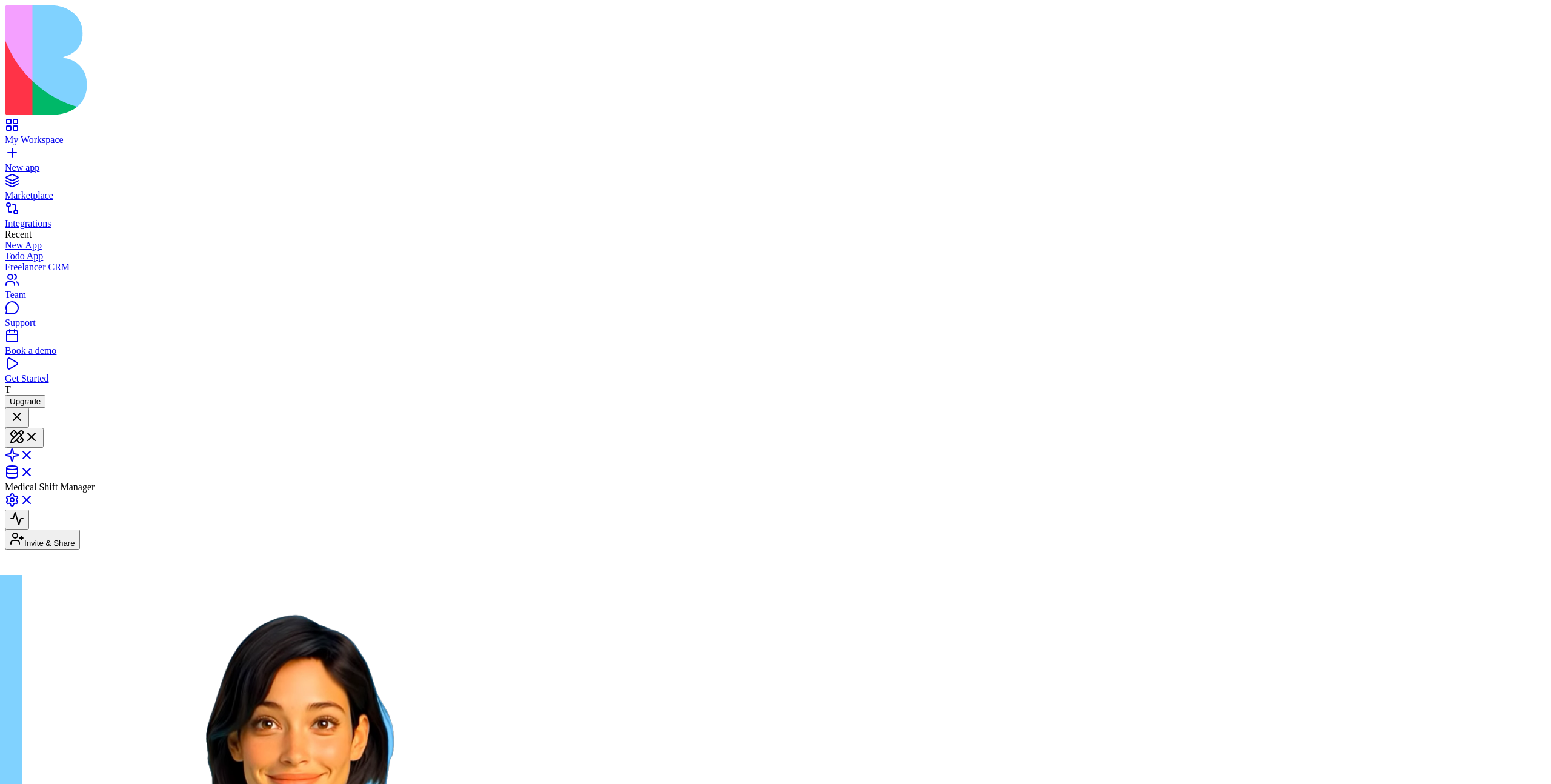
scroll to position [1074, 0]
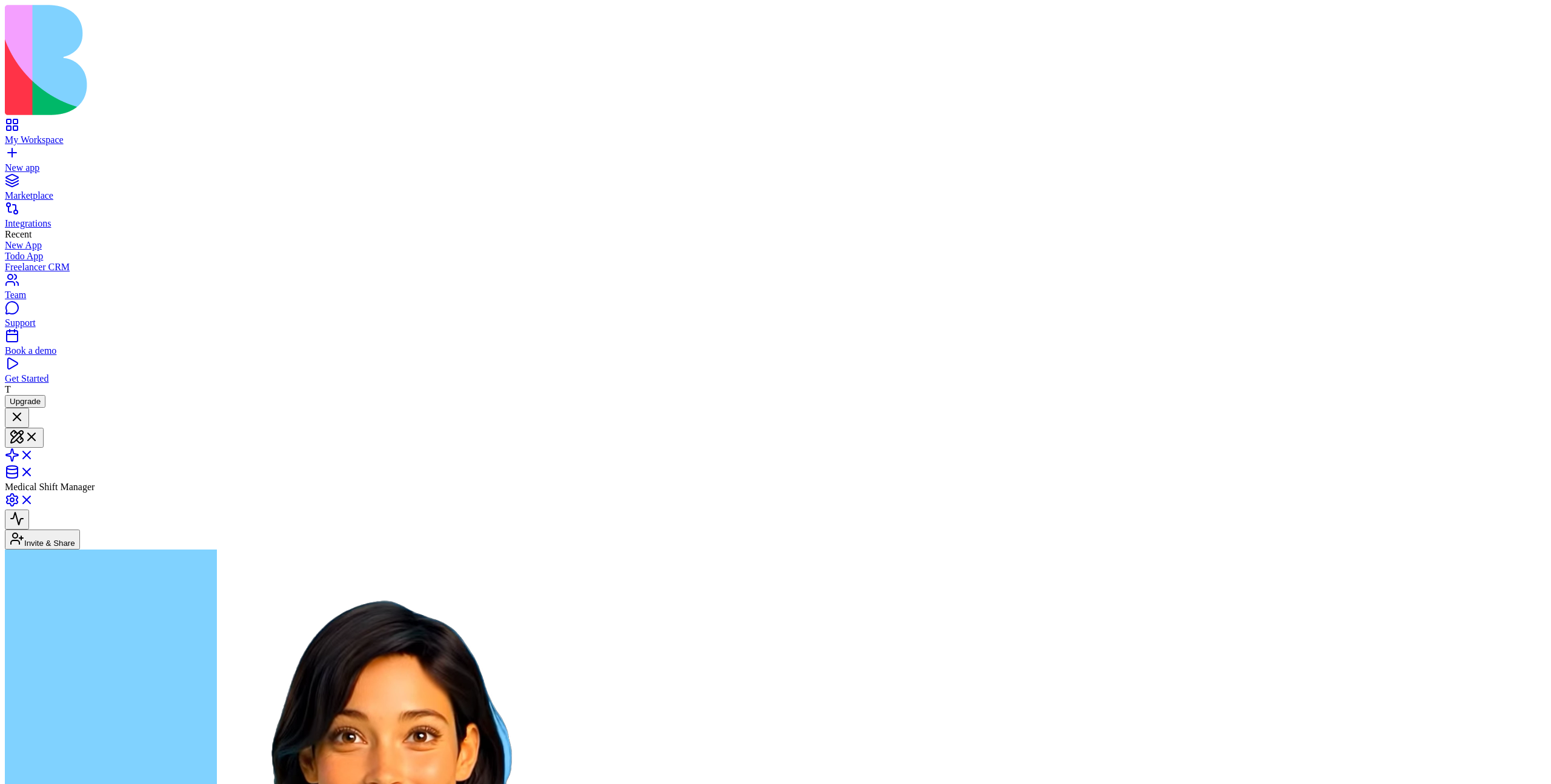
click at [13, 124] on link "My Workspace" at bounding box center [775, 134] width 1541 height 22
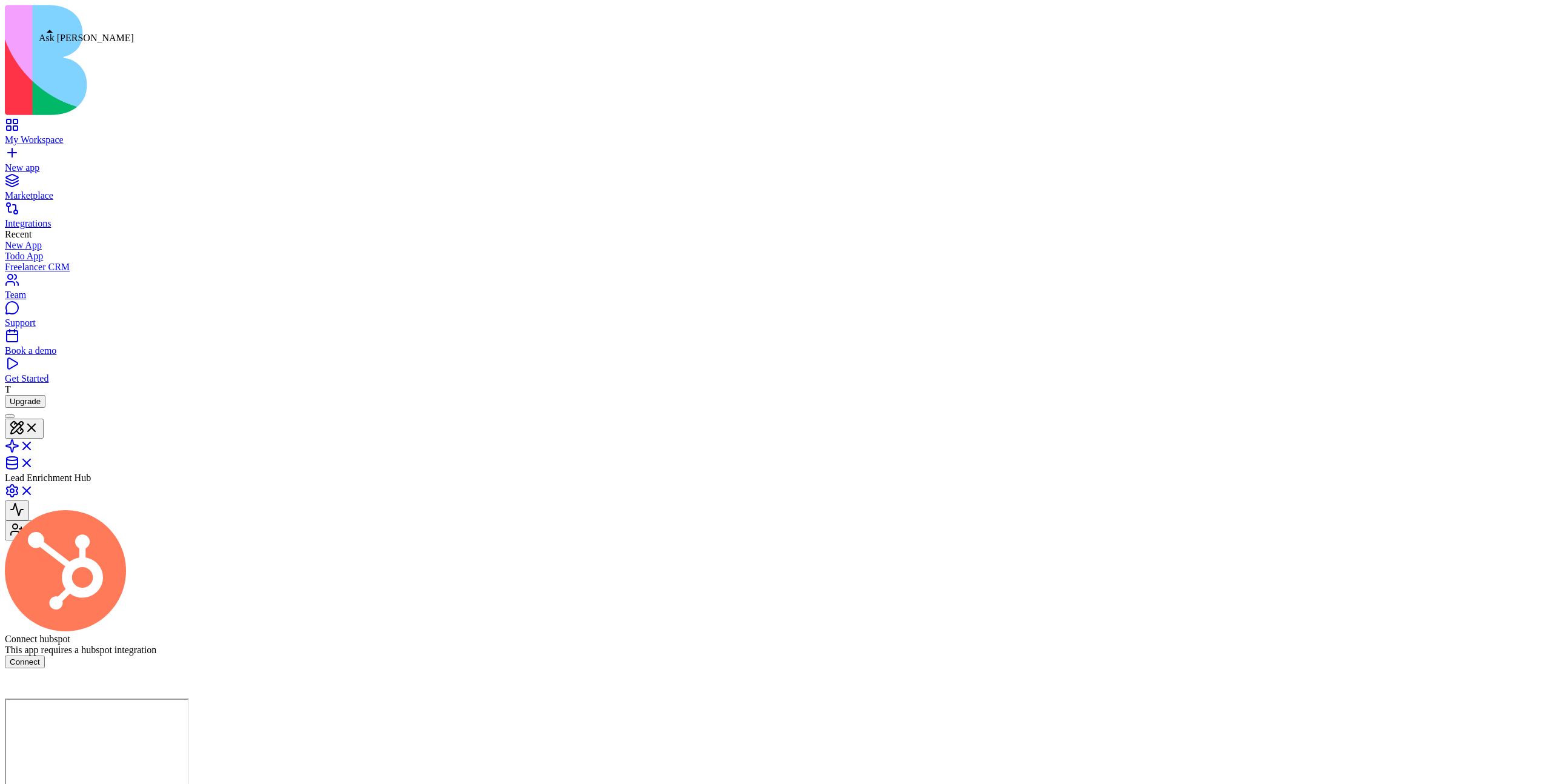
click at [10, 416] on div at bounding box center [10, 416] width 0 height 0
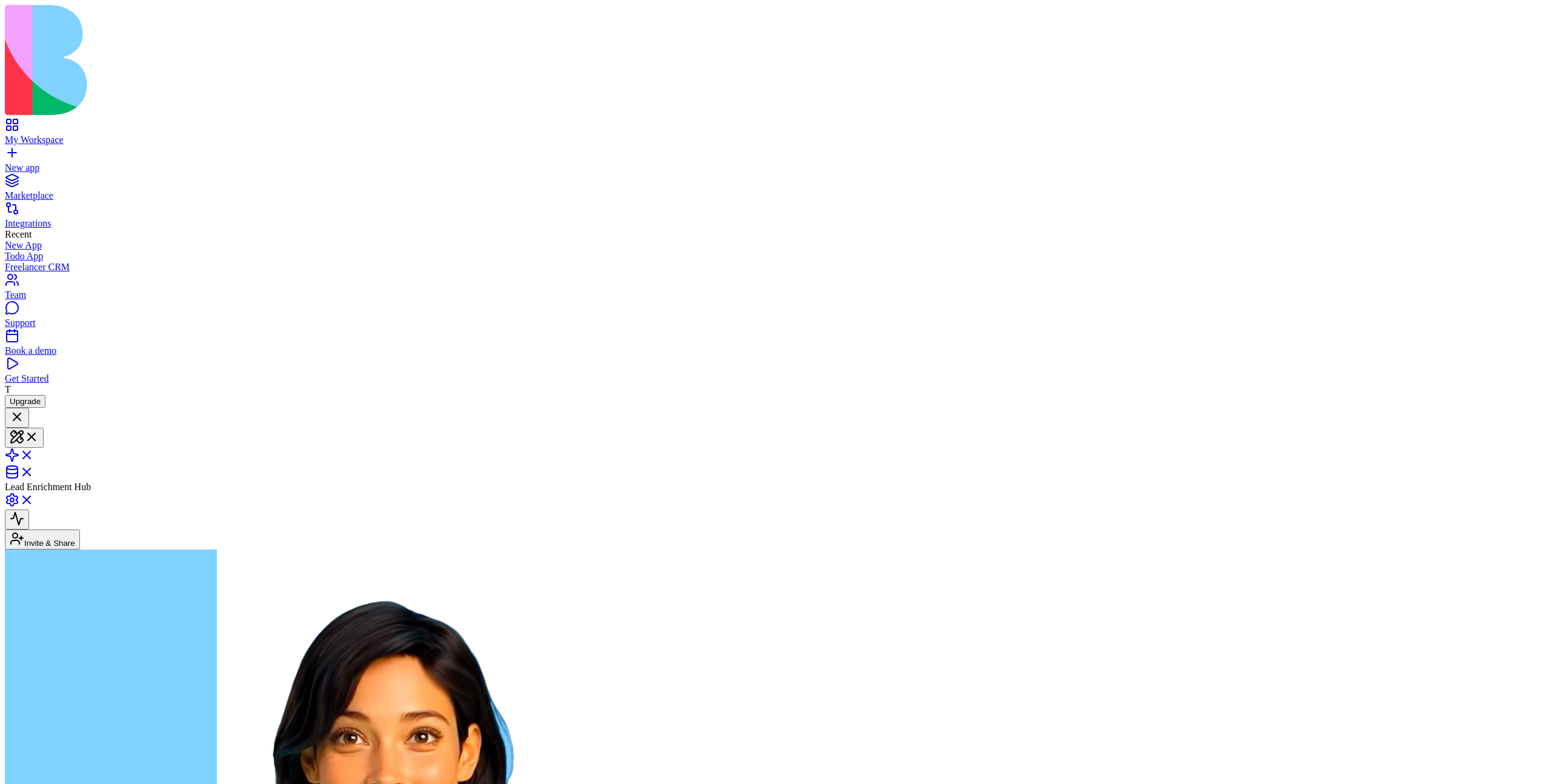
type textarea "**********"
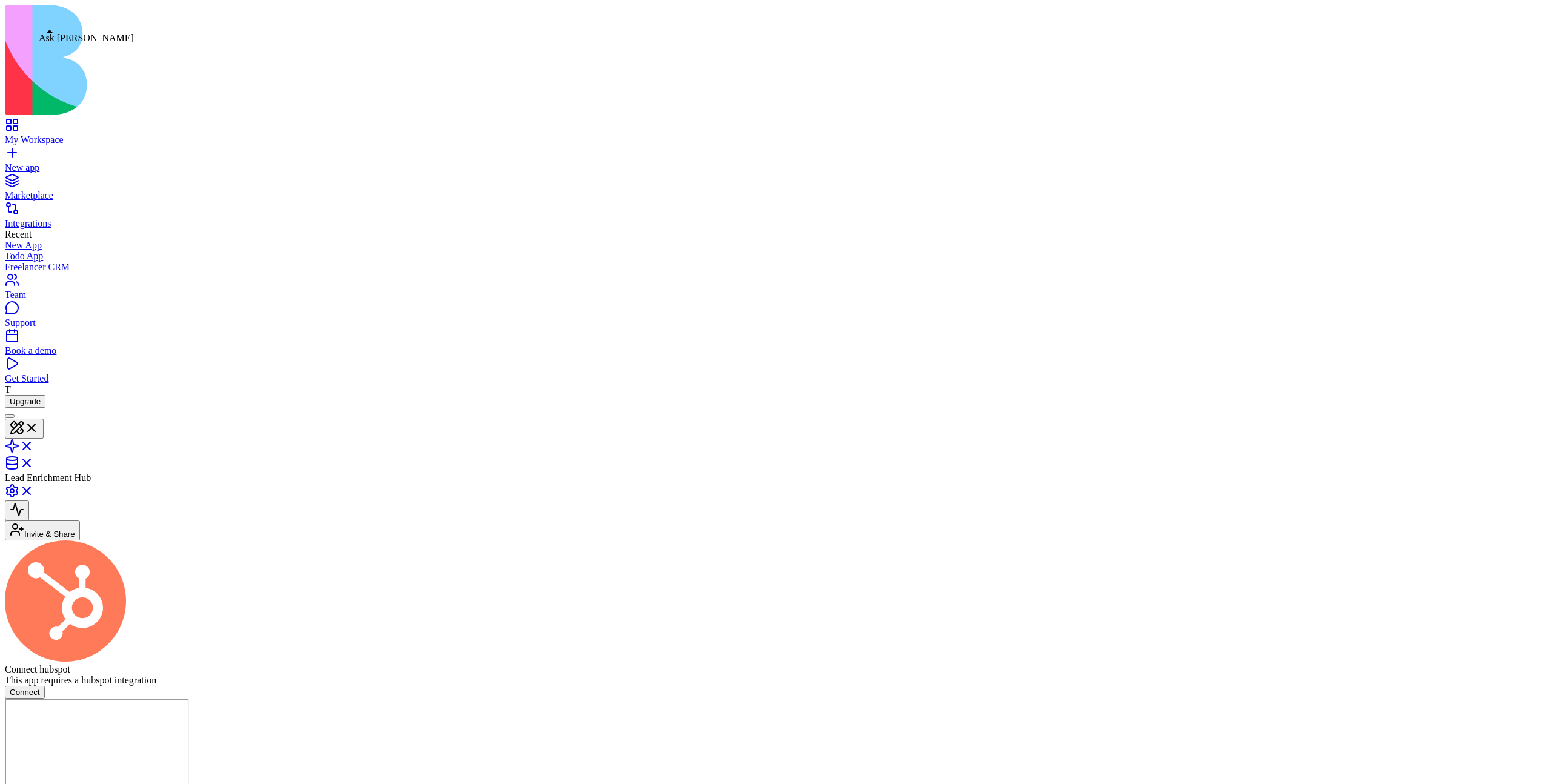
click at [10, 416] on div at bounding box center [10, 416] width 0 height 0
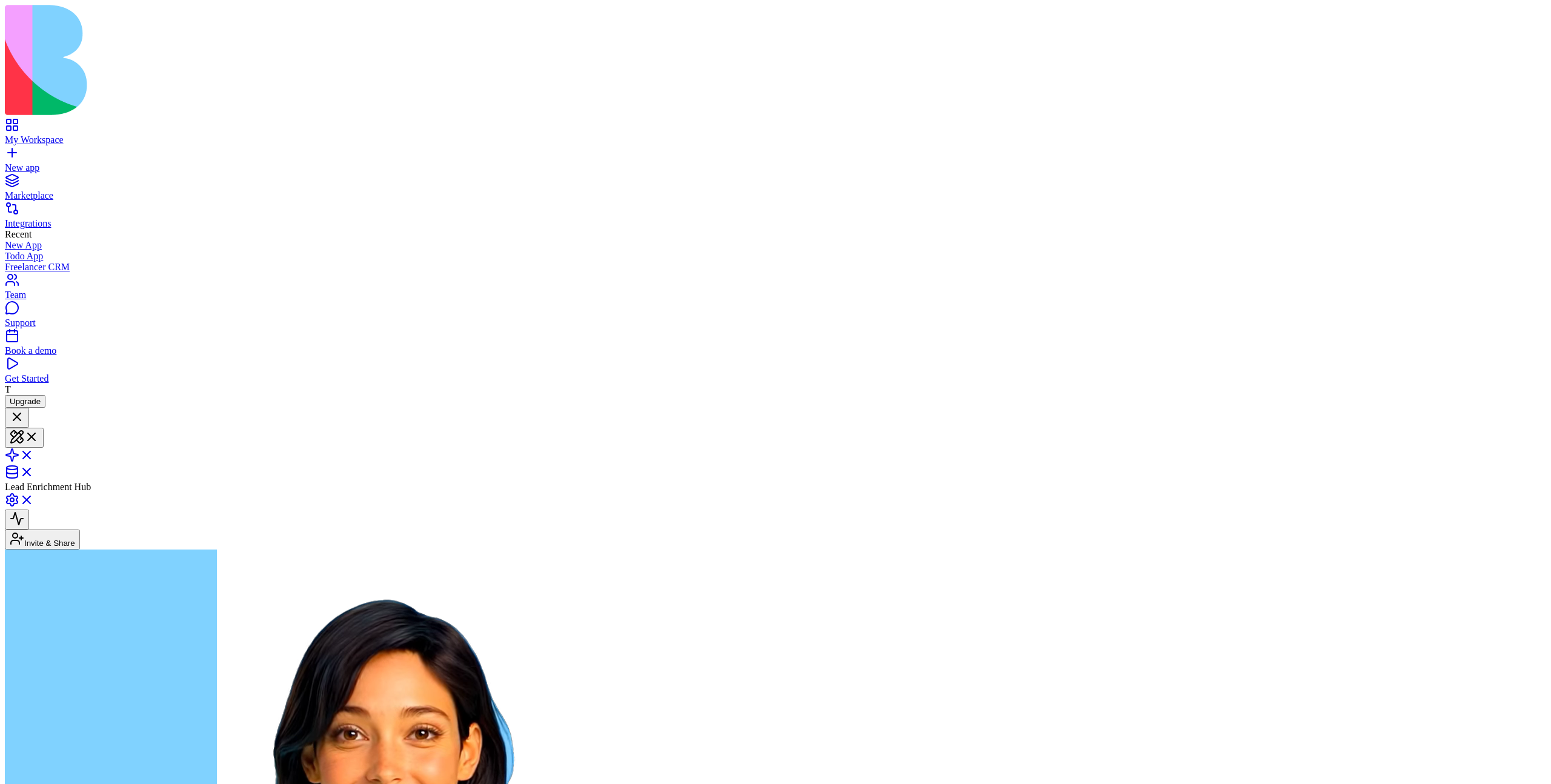
type textarea "**********"
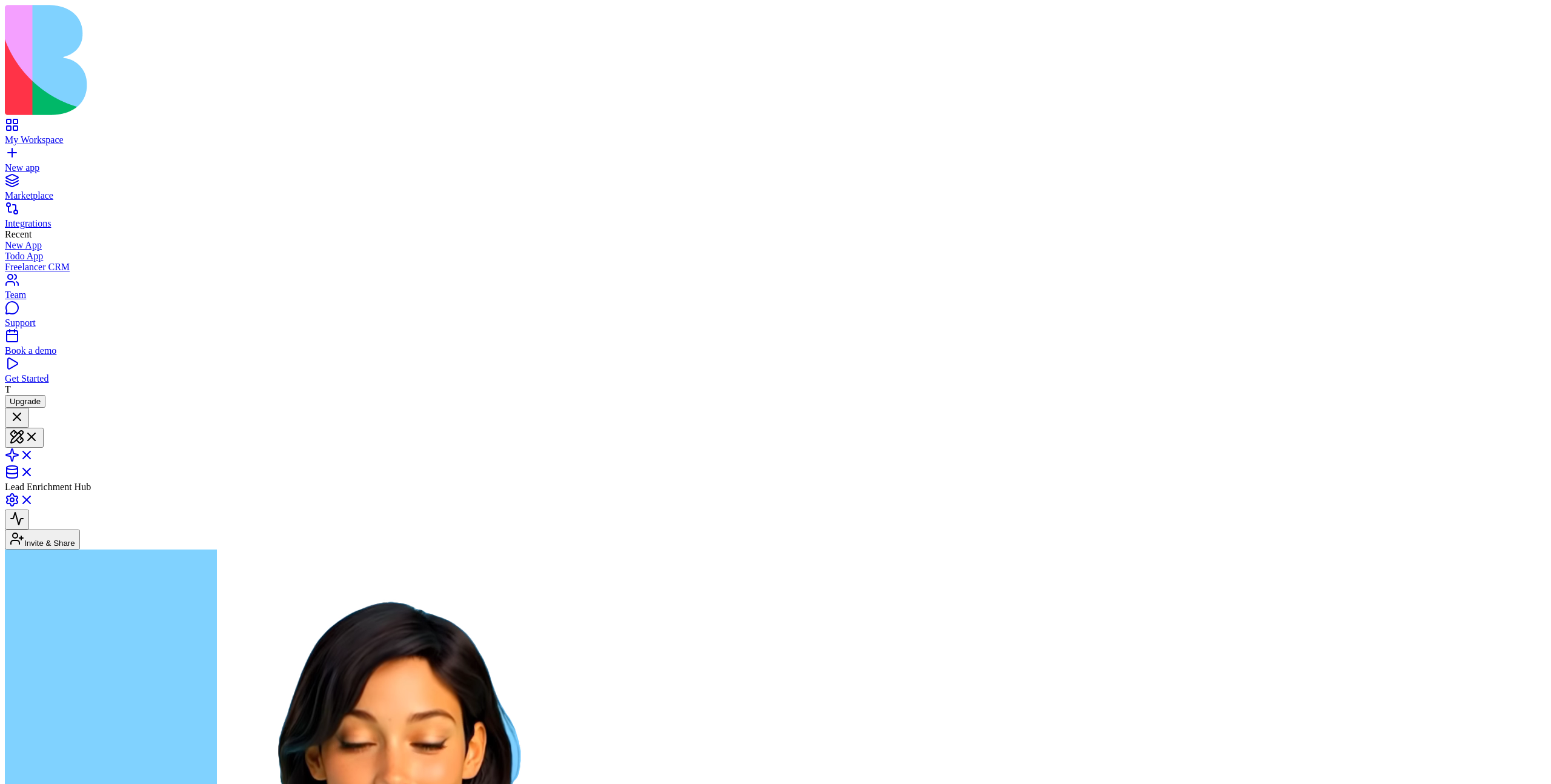
scroll to position [160, 0]
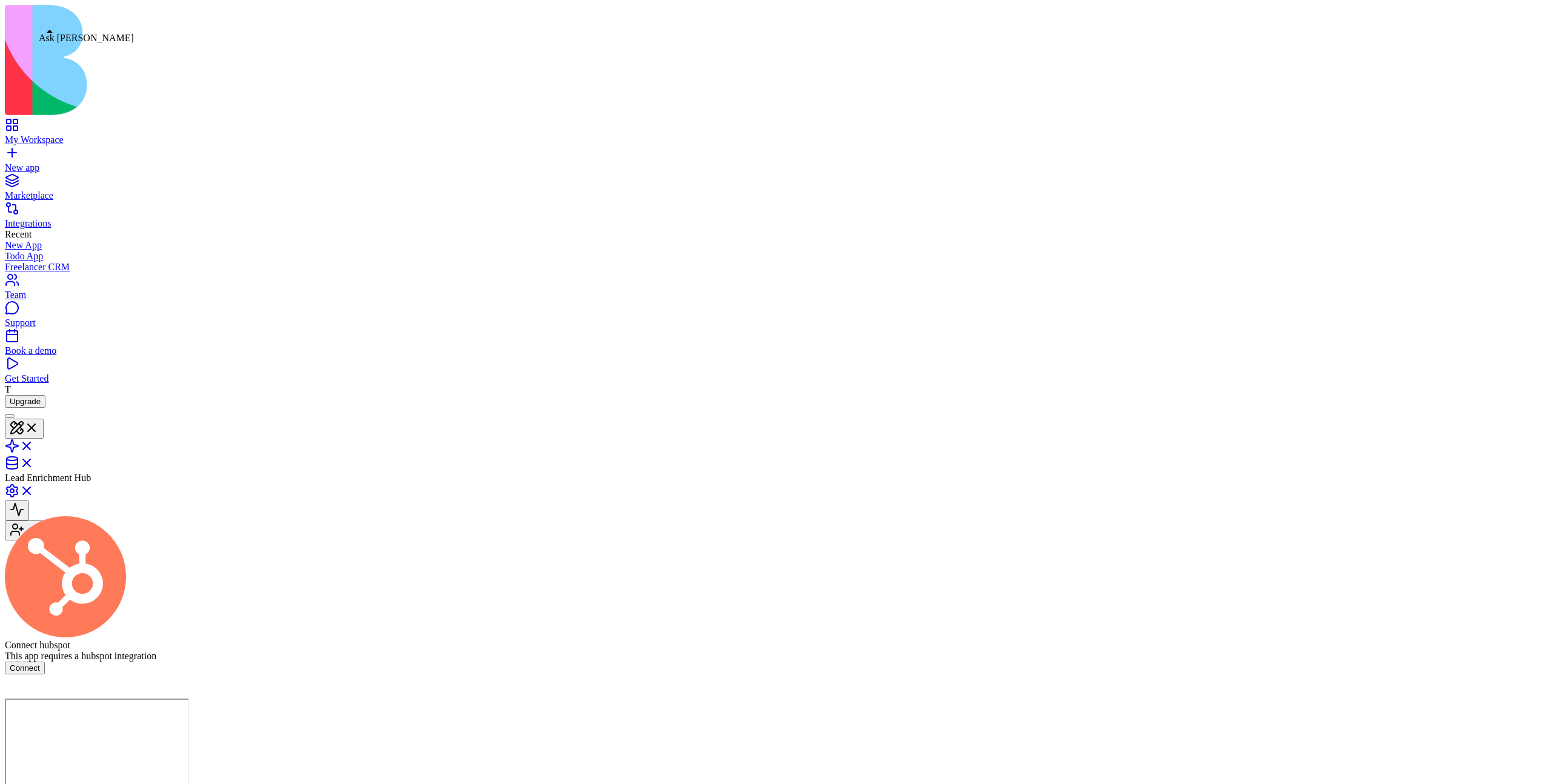
click at [10, 416] on div at bounding box center [10, 416] width 0 height 0
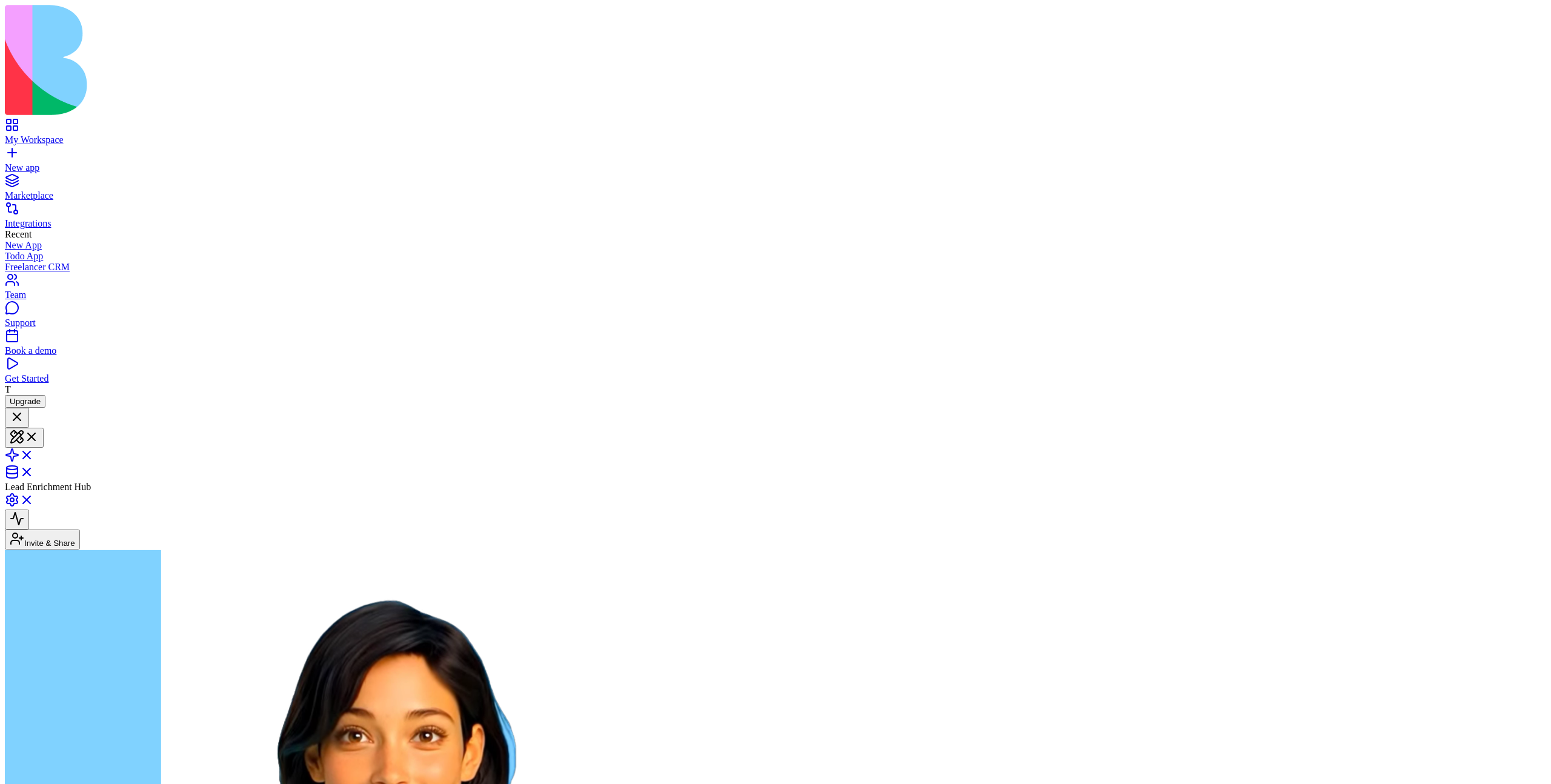
scroll to position [160, 0]
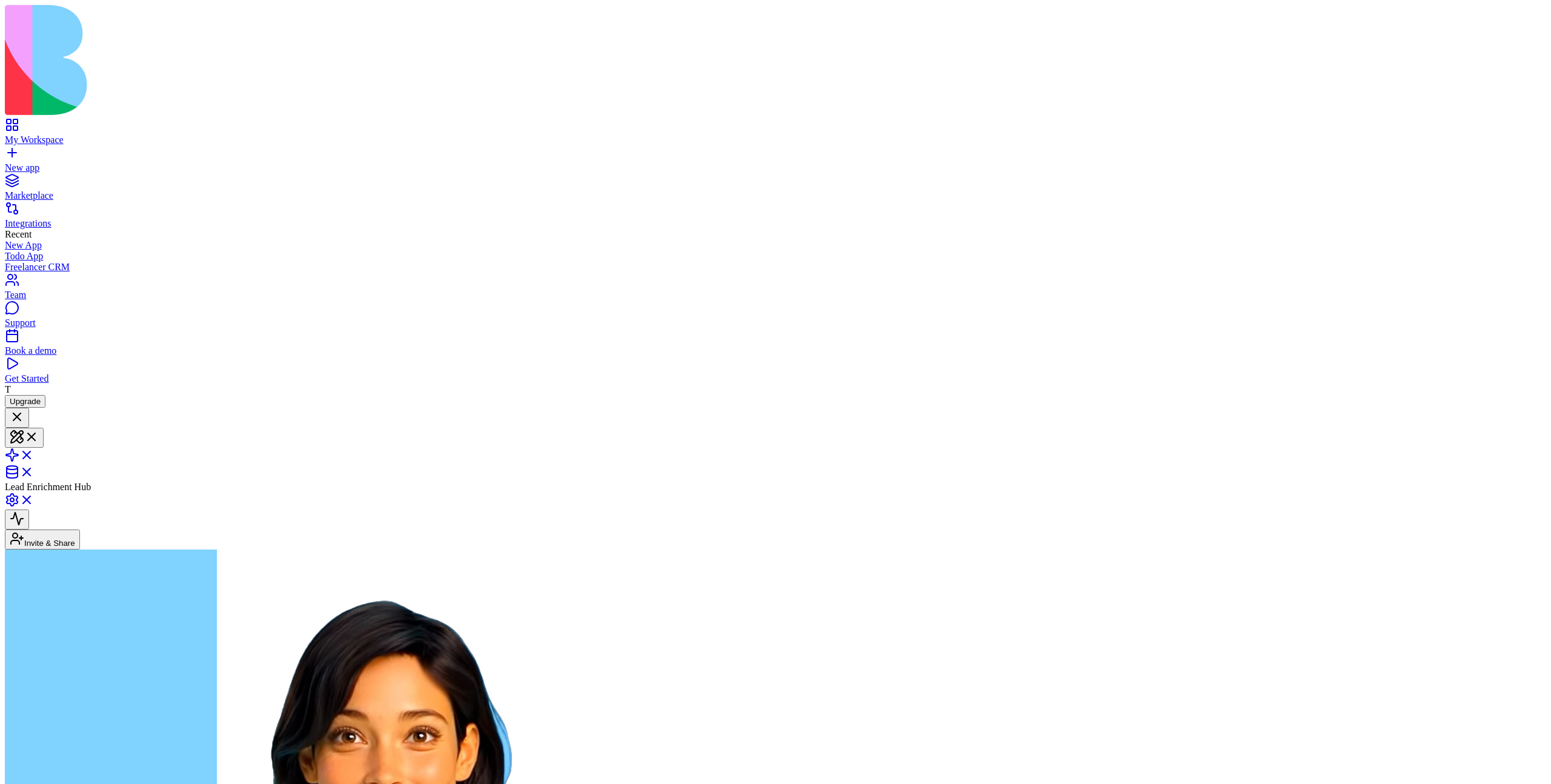
click at [15, 151] on link "New app" at bounding box center [775, 162] width 1541 height 22
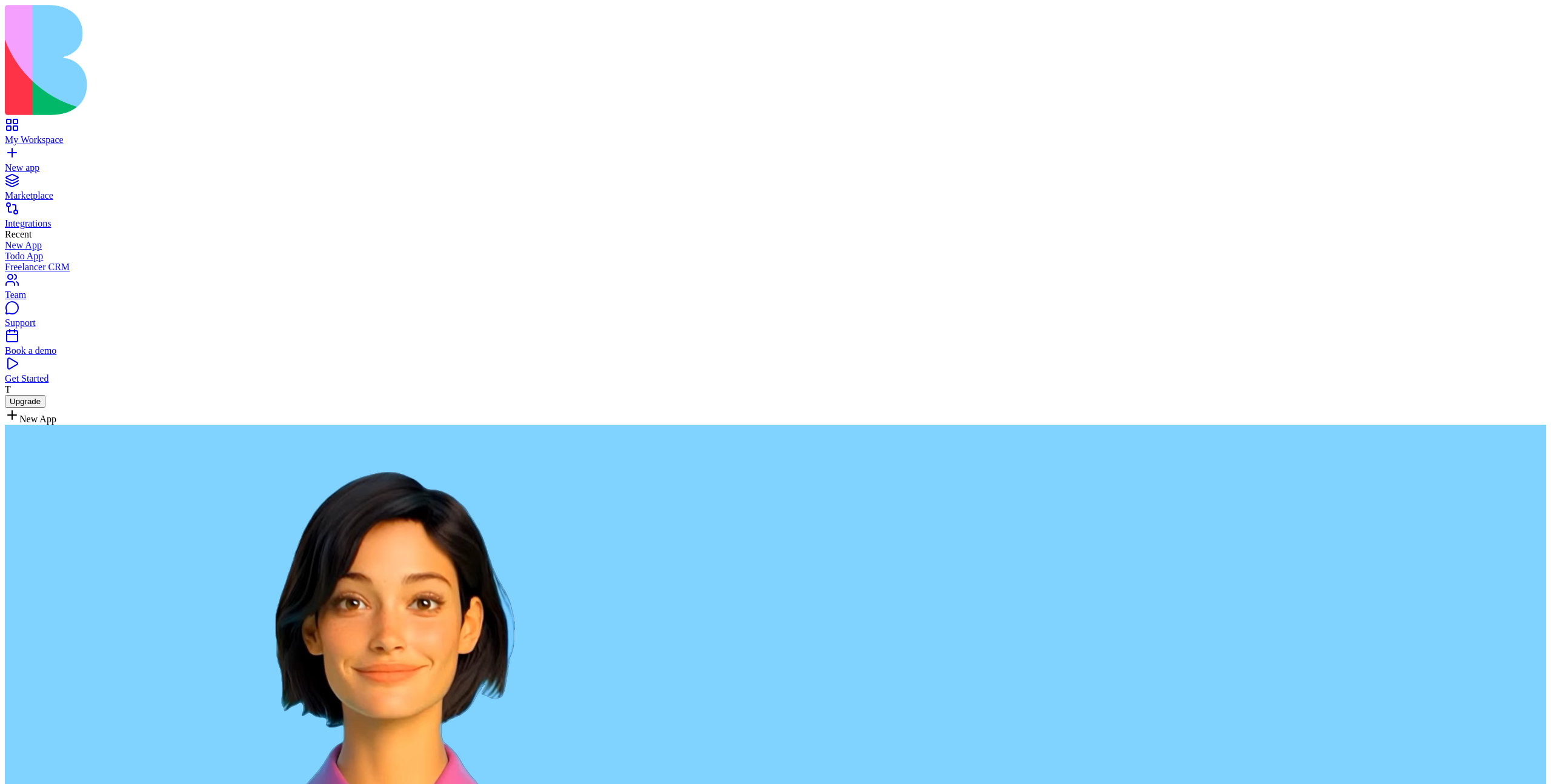
type textarea "**********"
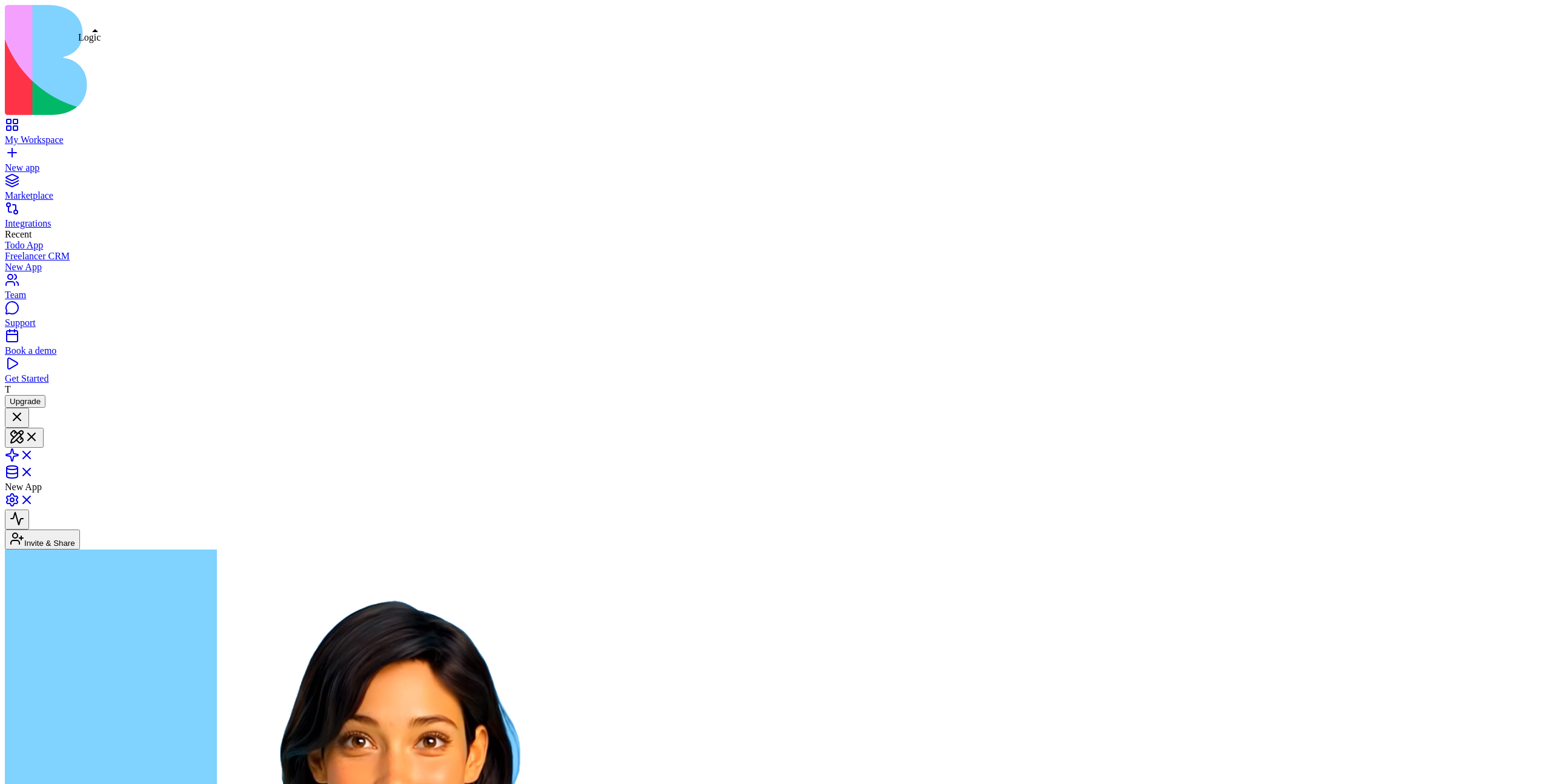
click at [34, 454] on span at bounding box center [34, 458] width 0 height 11
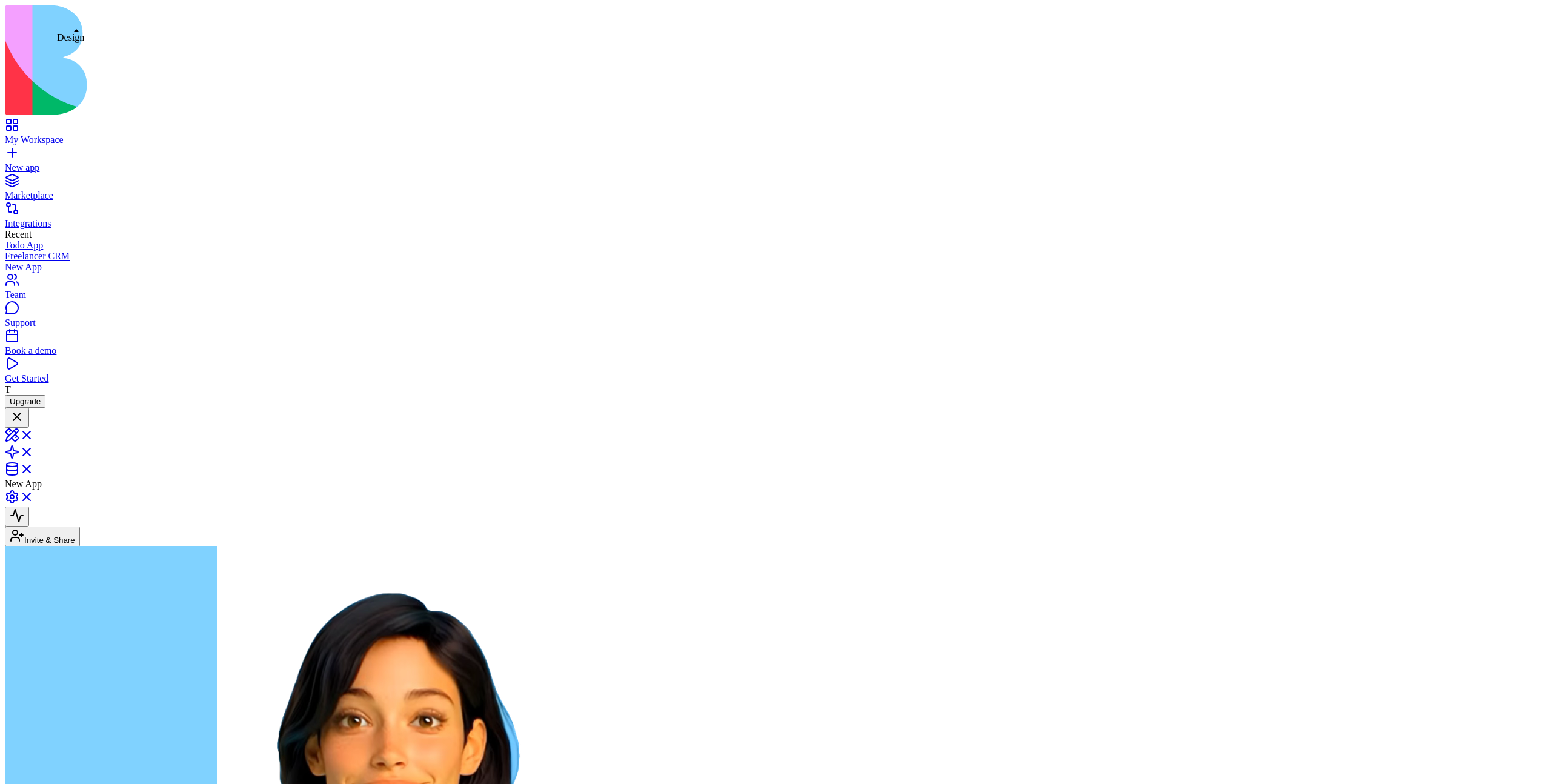
click at [34, 434] on link at bounding box center [19, 439] width 29 height 11
